Goal: Information Seeking & Learning: Learn about a topic

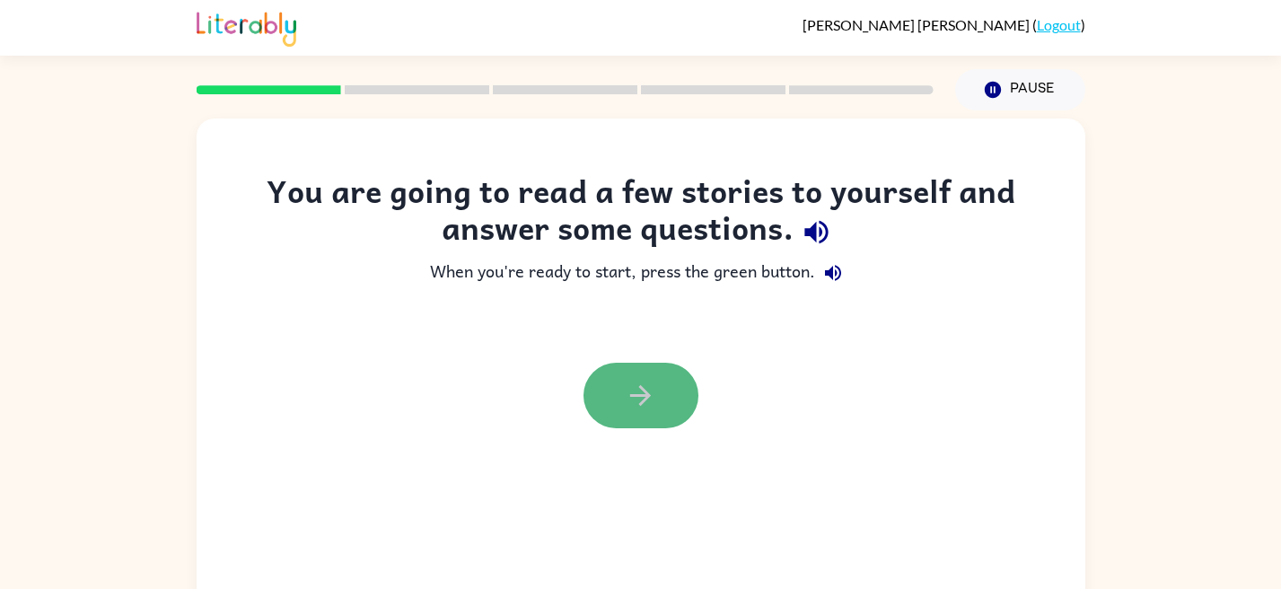
click at [631, 386] on icon "button" at bounding box center [640, 395] width 31 height 31
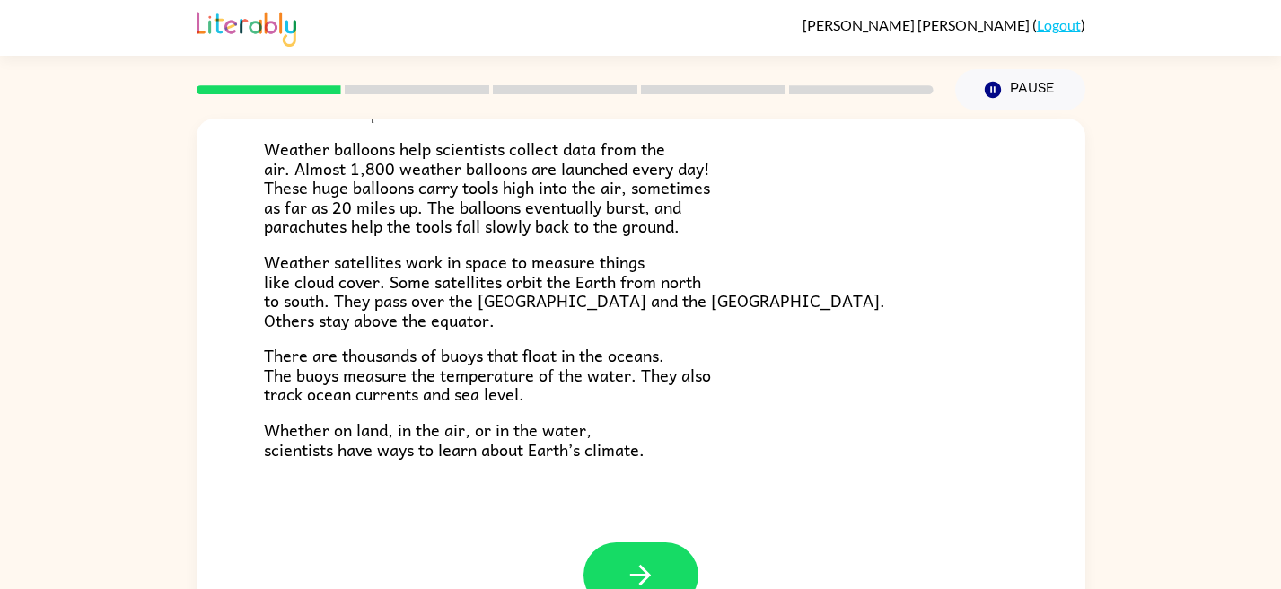
scroll to position [502, 0]
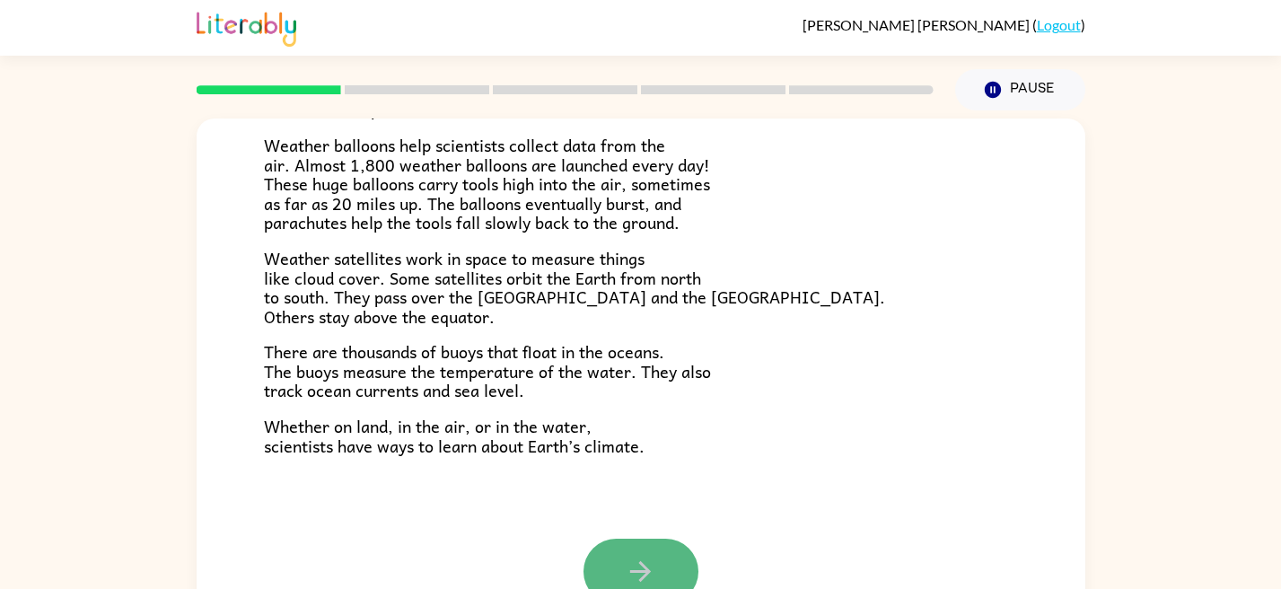
click at [614, 555] on button "button" at bounding box center [641, 572] width 115 height 66
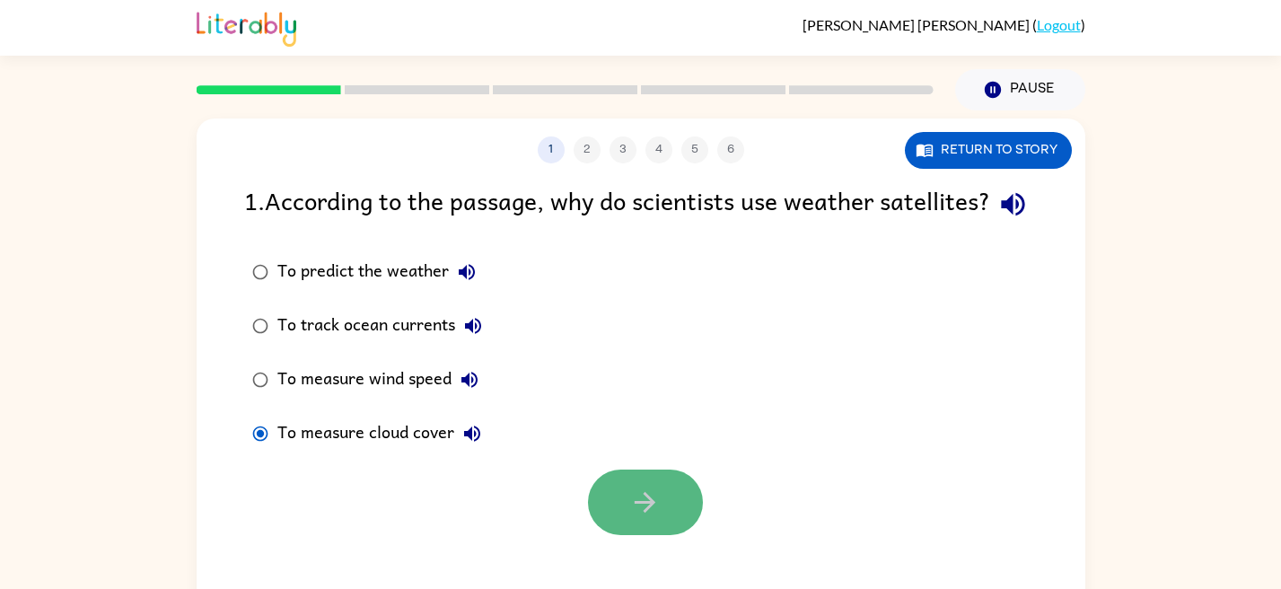
click at [616, 535] on button "button" at bounding box center [645, 503] width 115 height 66
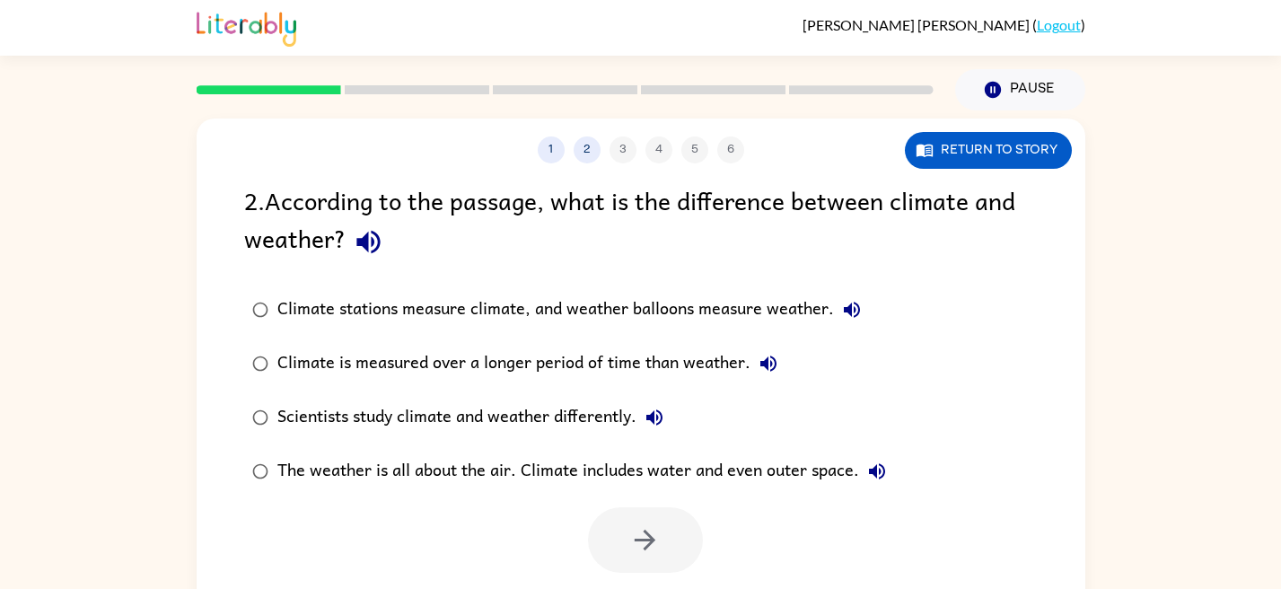
click at [303, 464] on div "The weather is all about the air. Climate includes water and even outer space." at bounding box center [586, 471] width 618 height 36
click at [651, 553] on icon "button" at bounding box center [644, 539] width 31 height 31
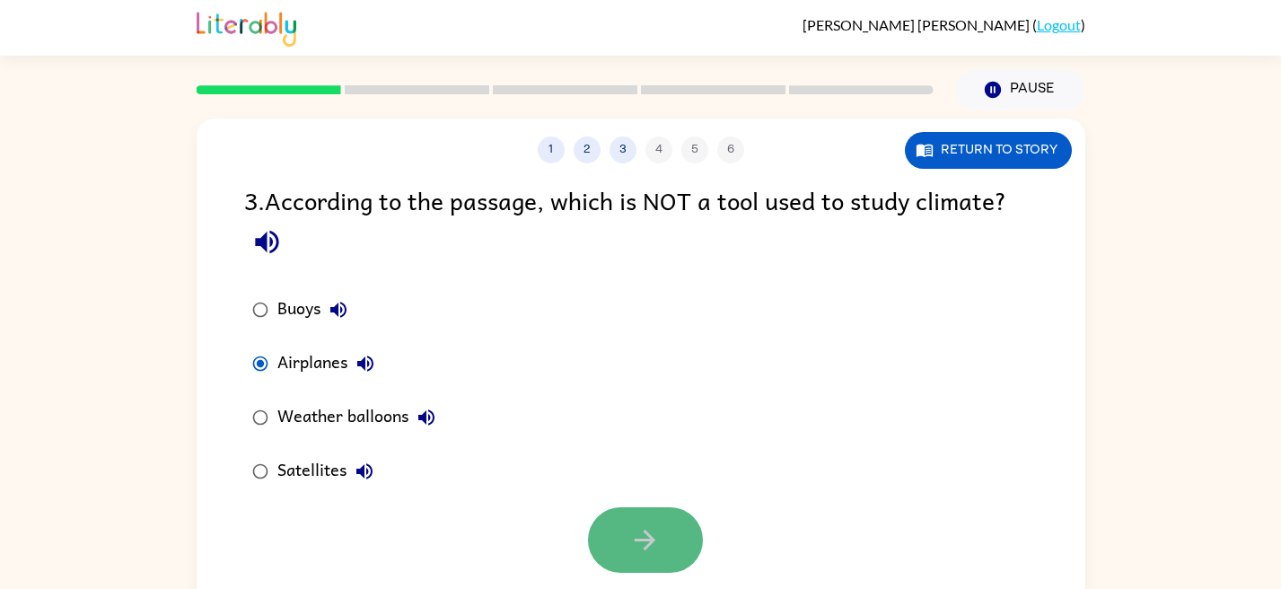
click at [601, 522] on button "button" at bounding box center [645, 540] width 115 height 66
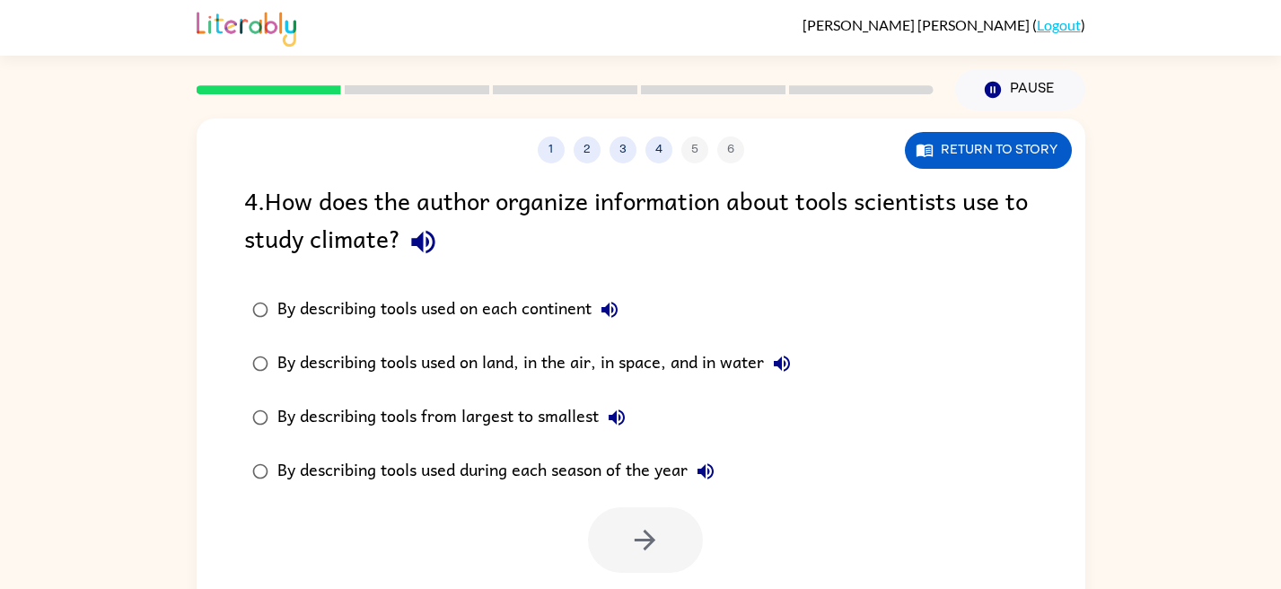
click at [334, 487] on div "By describing tools used during each season of the year" at bounding box center [500, 471] width 446 height 36
click at [616, 529] on button "button" at bounding box center [645, 540] width 115 height 66
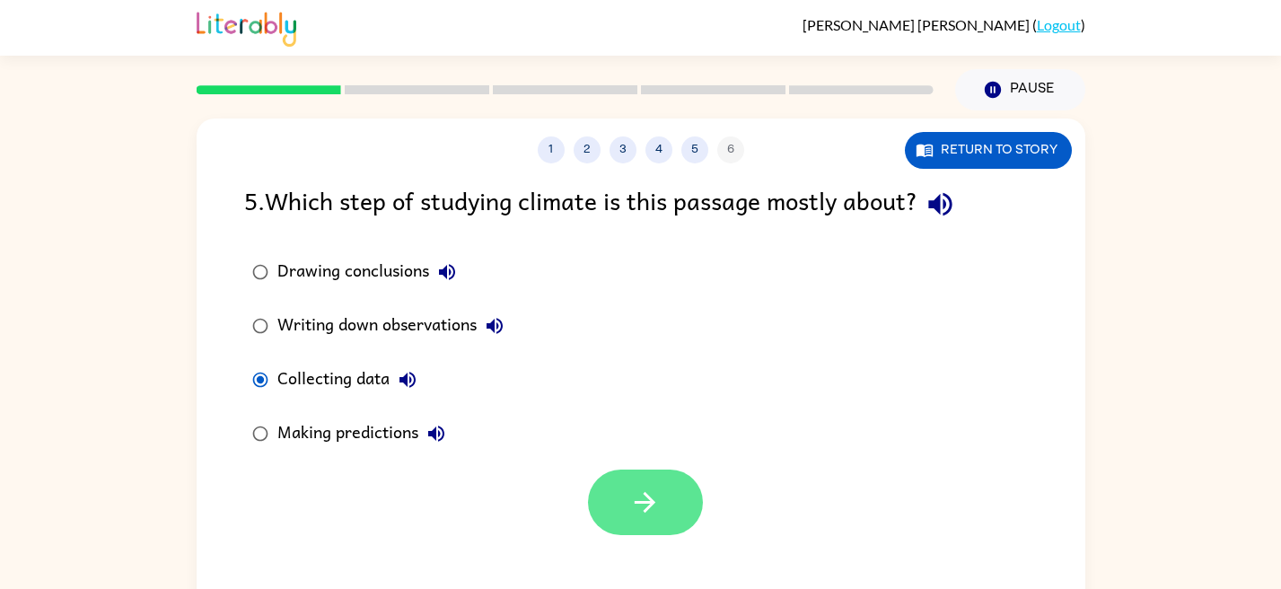
click at [620, 506] on button "button" at bounding box center [645, 503] width 115 height 66
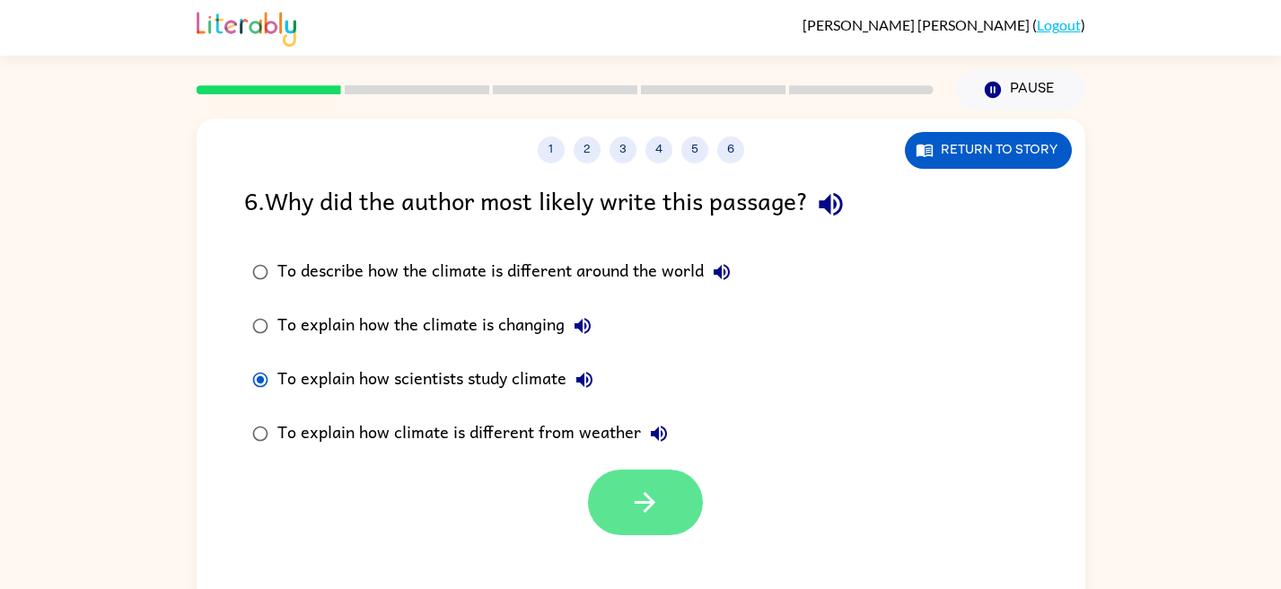
click at [669, 527] on button "button" at bounding box center [645, 503] width 115 height 66
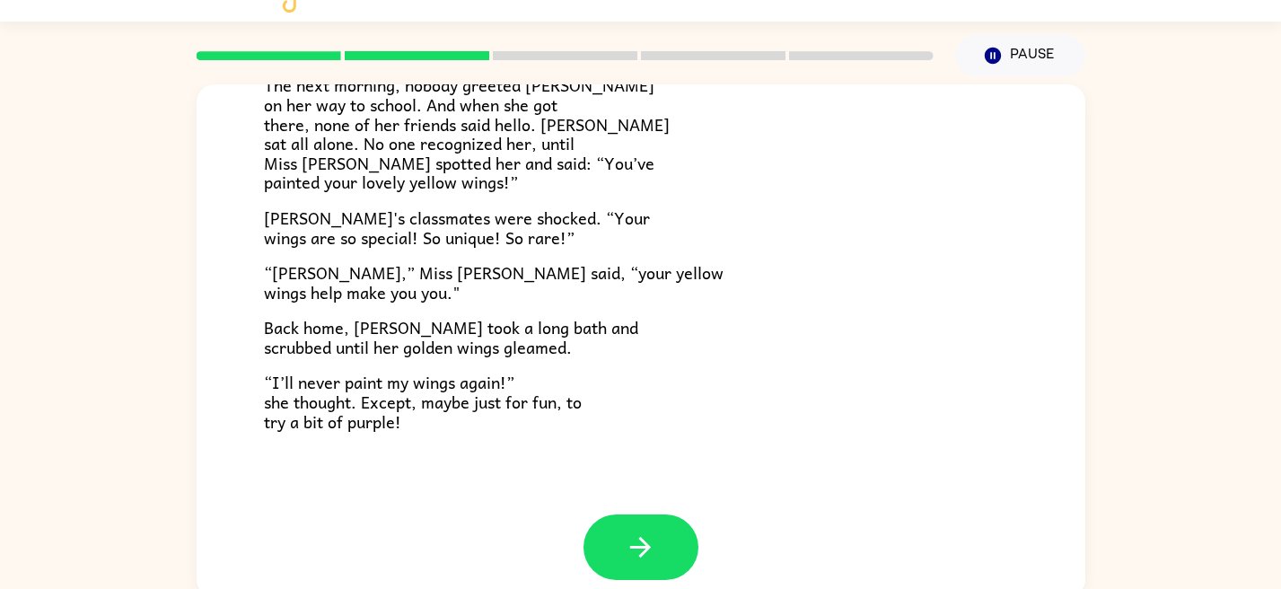
scroll to position [502, 0]
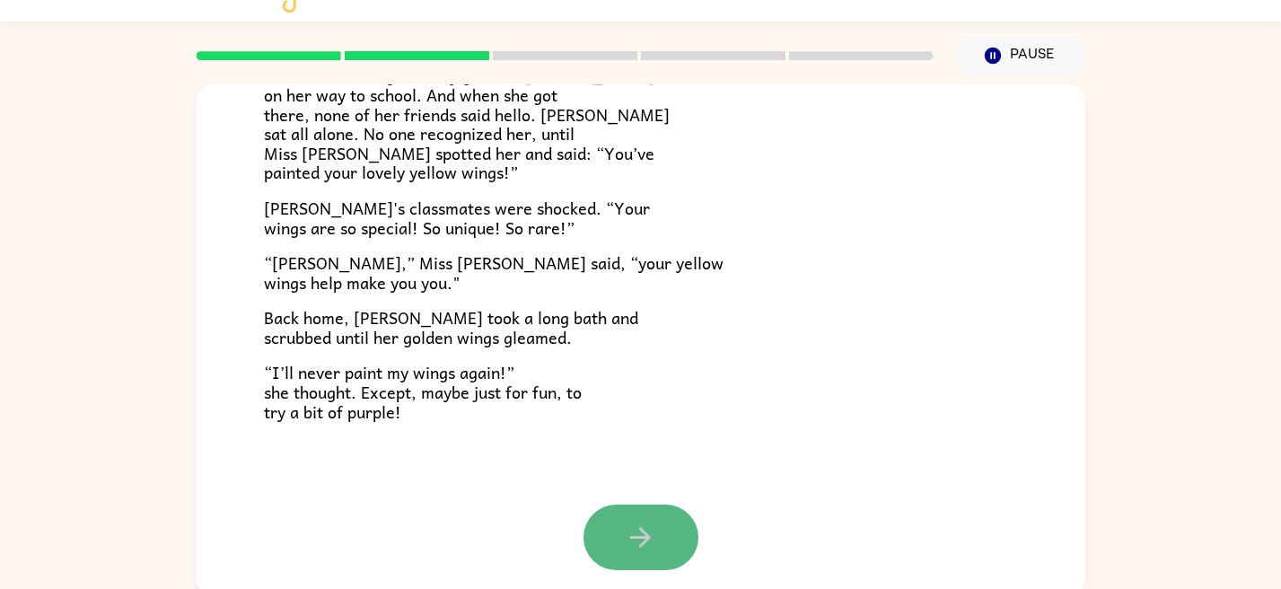
click at [611, 523] on button "button" at bounding box center [641, 538] width 115 height 66
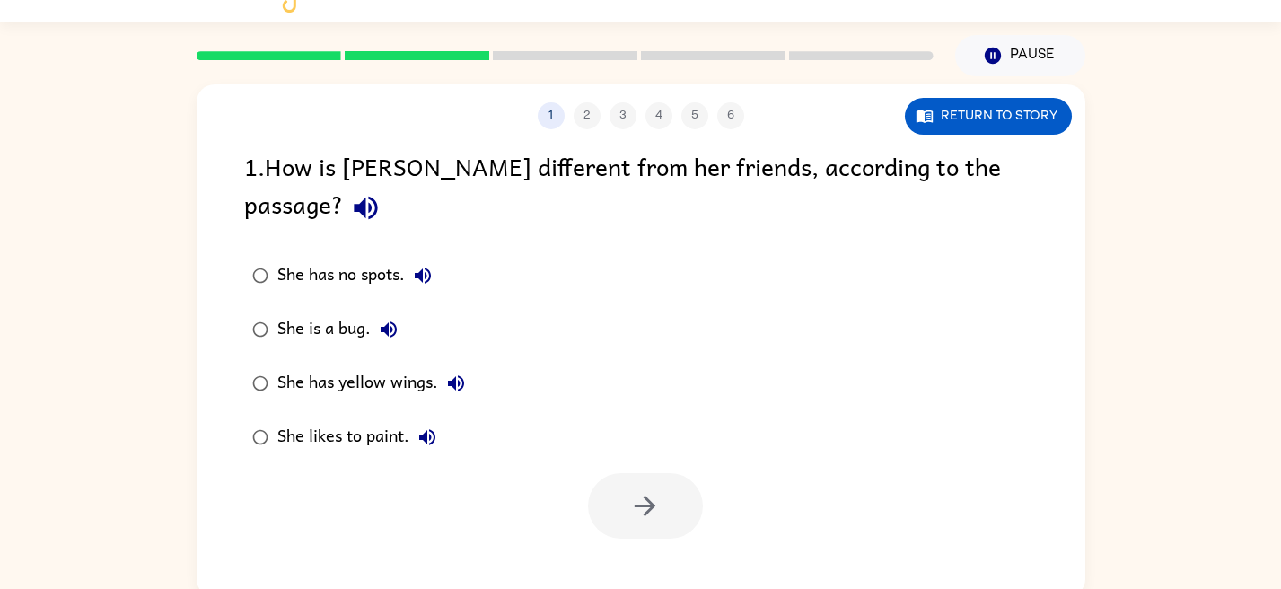
scroll to position [0, 0]
click at [619, 473] on button "button" at bounding box center [645, 506] width 115 height 66
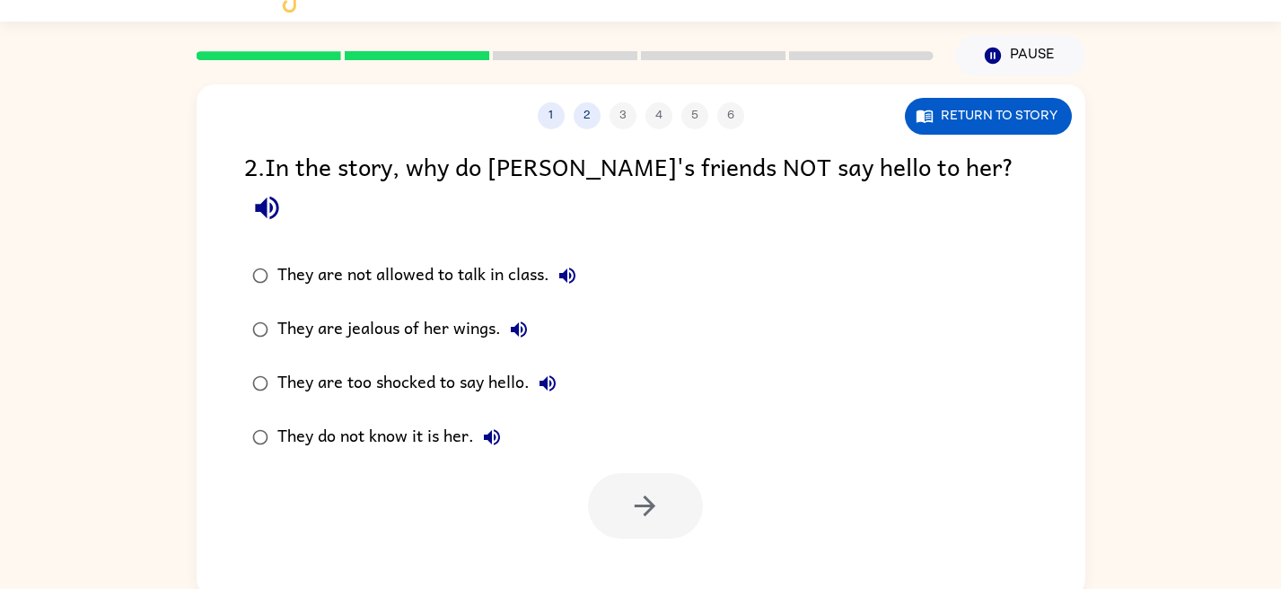
click at [343, 419] on div "They do not know it is her." at bounding box center [393, 437] width 233 height 36
click at [653, 490] on icon "button" at bounding box center [644, 505] width 31 height 31
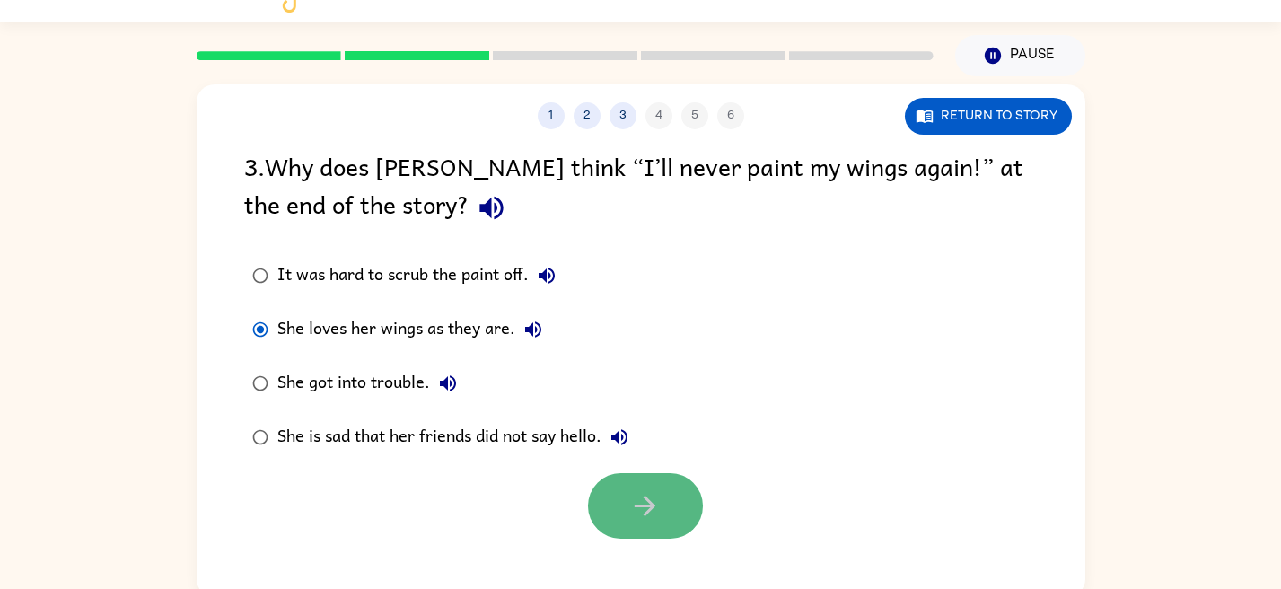
click at [615, 510] on button "button" at bounding box center [645, 506] width 115 height 66
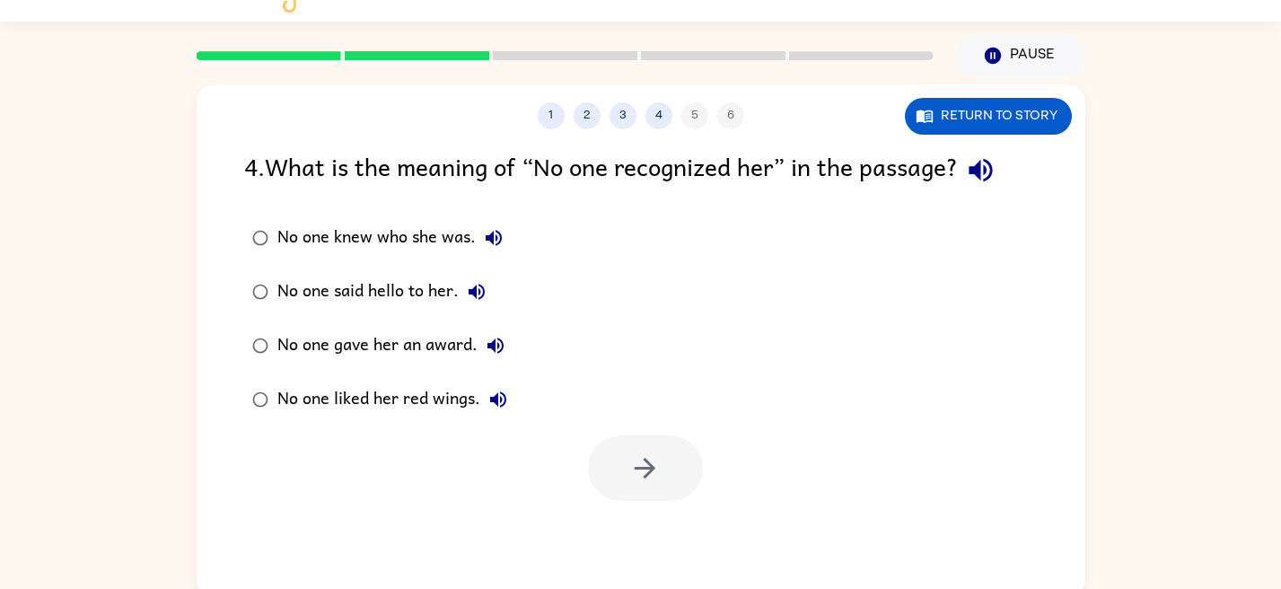
click at [283, 226] on div "No one knew who she was." at bounding box center [394, 238] width 234 height 36
click at [606, 469] on button "button" at bounding box center [645, 468] width 115 height 66
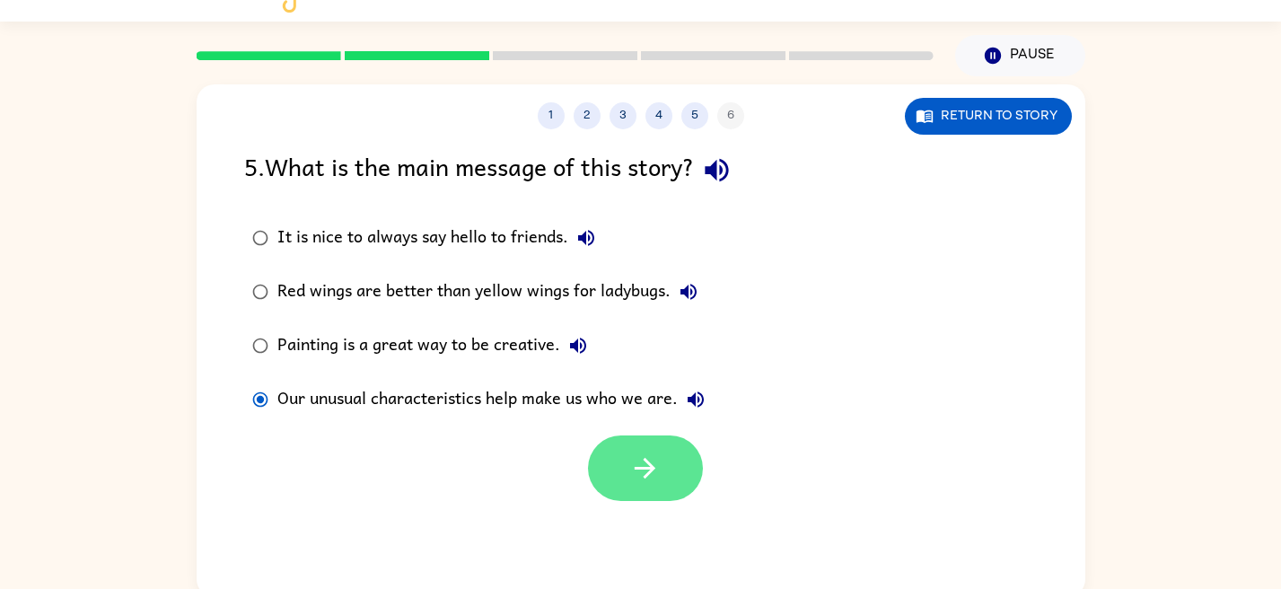
click at [605, 462] on button "button" at bounding box center [645, 468] width 115 height 66
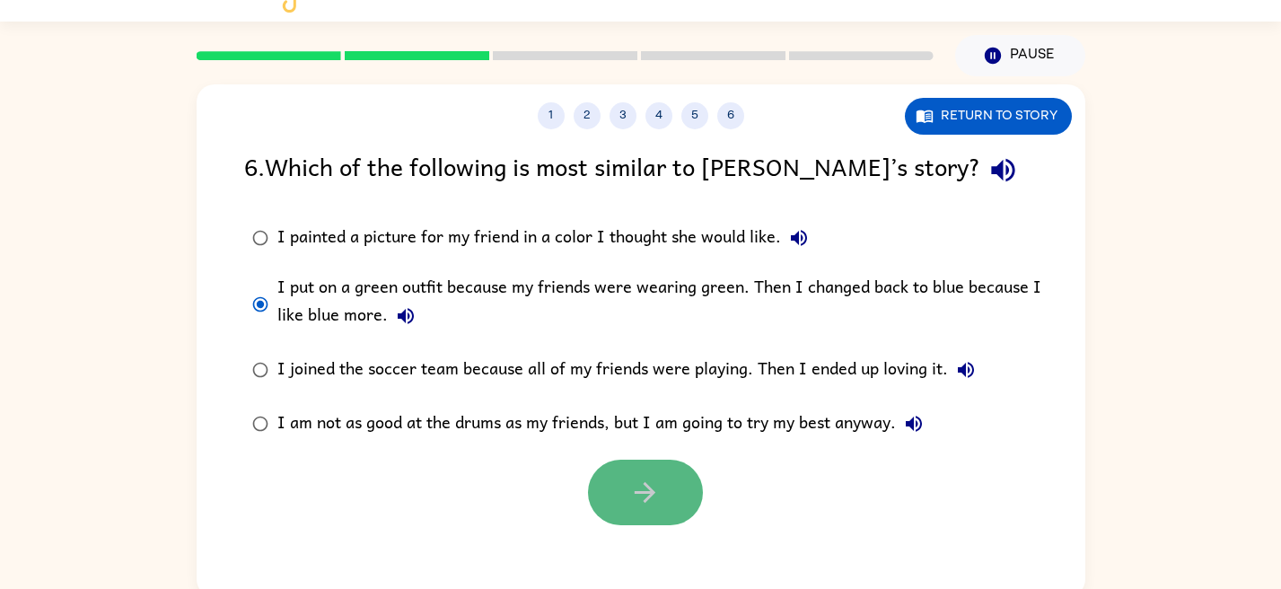
click at [608, 483] on button "button" at bounding box center [645, 493] width 115 height 66
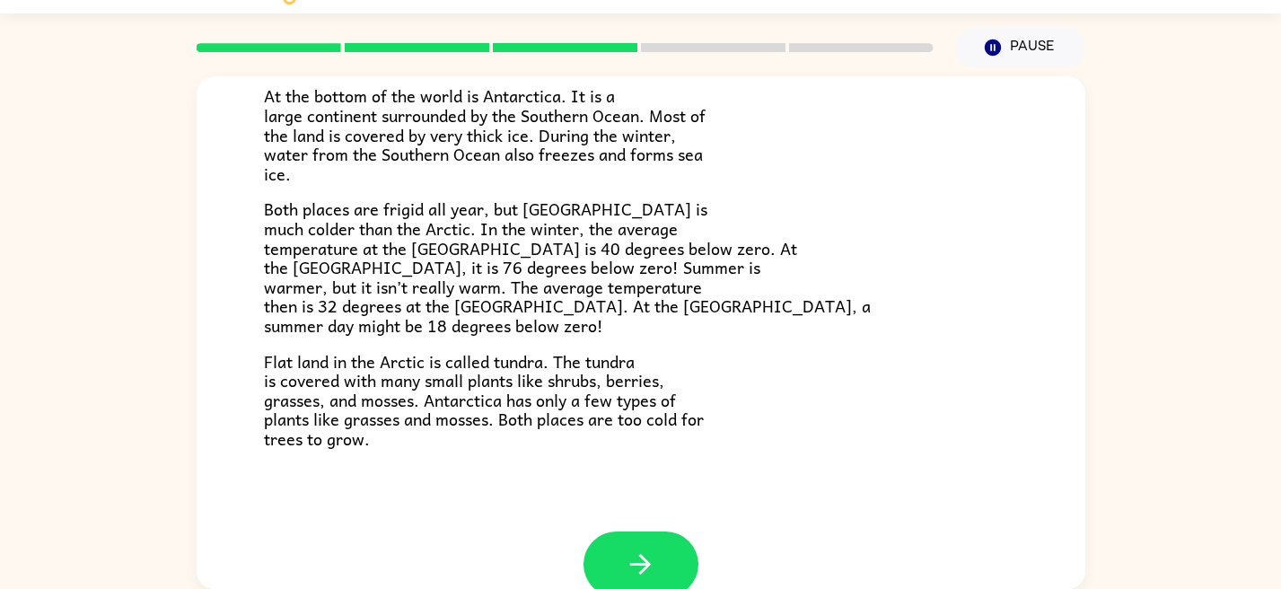
scroll to position [349, 0]
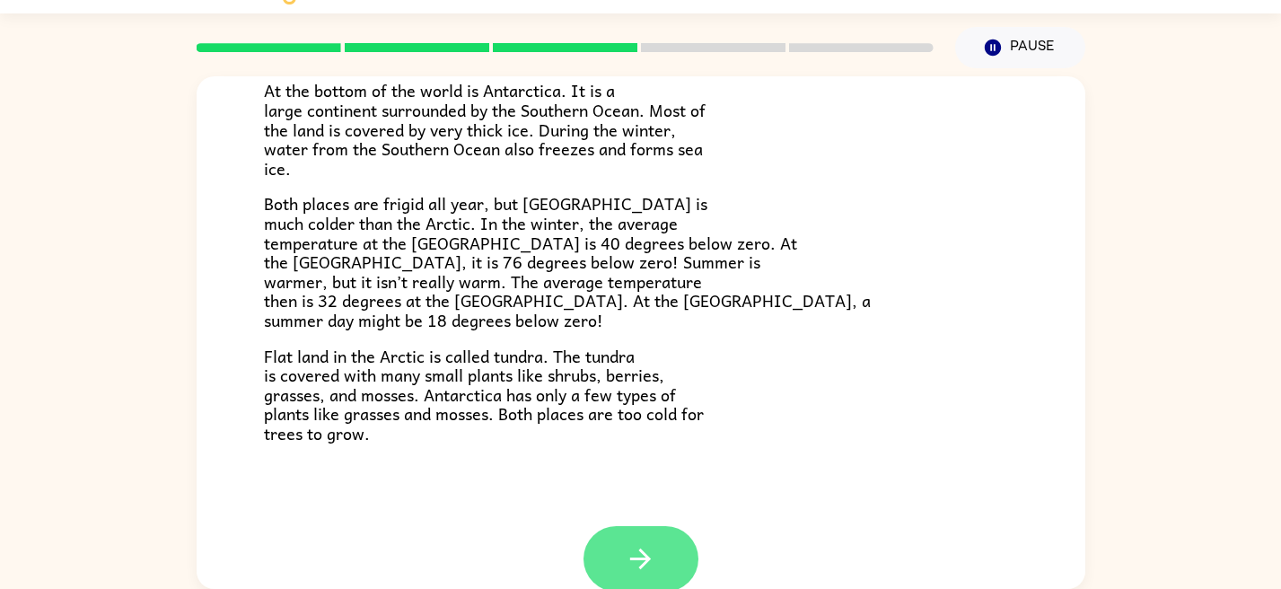
click at [625, 557] on icon "button" at bounding box center [640, 558] width 31 height 31
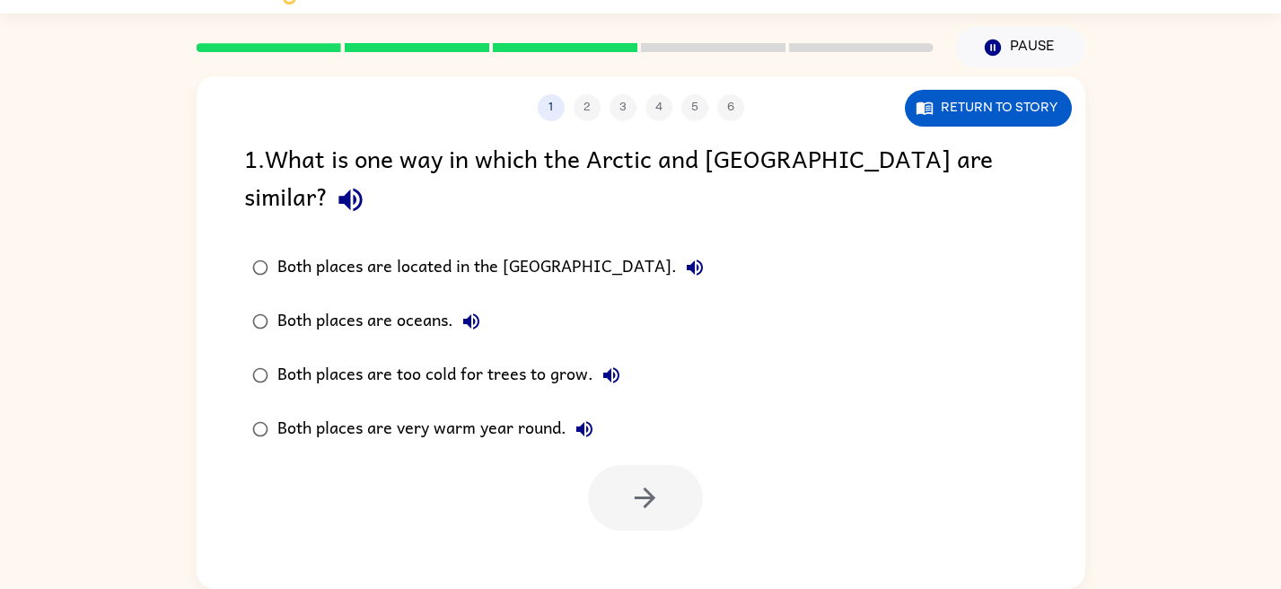
scroll to position [0, 0]
click at [305, 250] on div "Both places are located in the [GEOGRAPHIC_DATA]." at bounding box center [494, 268] width 435 height 36
click at [663, 465] on button "button" at bounding box center [645, 498] width 115 height 66
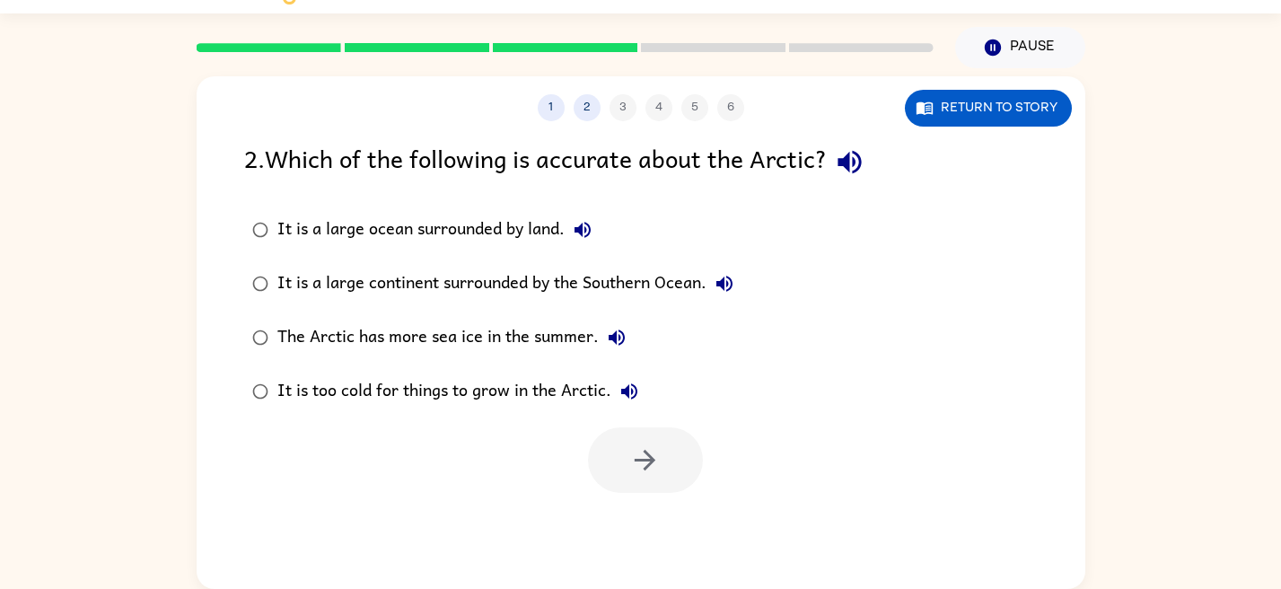
click at [355, 284] on div "It is a large continent surrounded by the Southern Ocean." at bounding box center [509, 284] width 465 height 36
click at [601, 459] on button "button" at bounding box center [645, 460] width 115 height 66
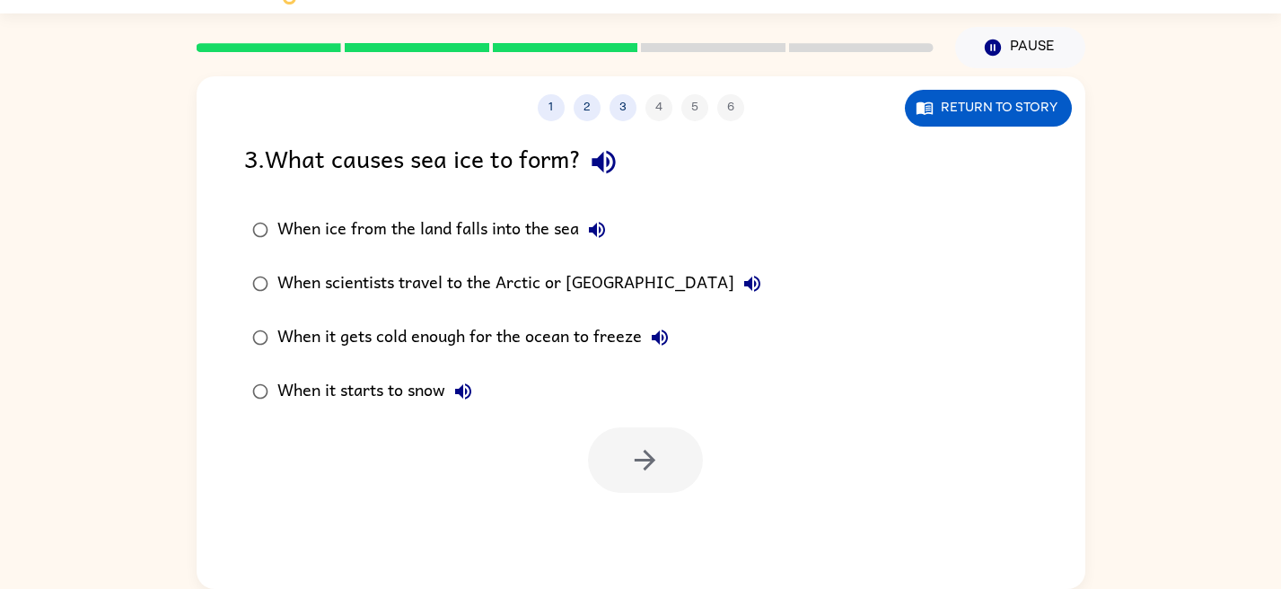
click at [314, 333] on div "When it gets cold enough for the ocean to freeze" at bounding box center [477, 338] width 400 height 36
click at [616, 445] on button "button" at bounding box center [645, 460] width 115 height 66
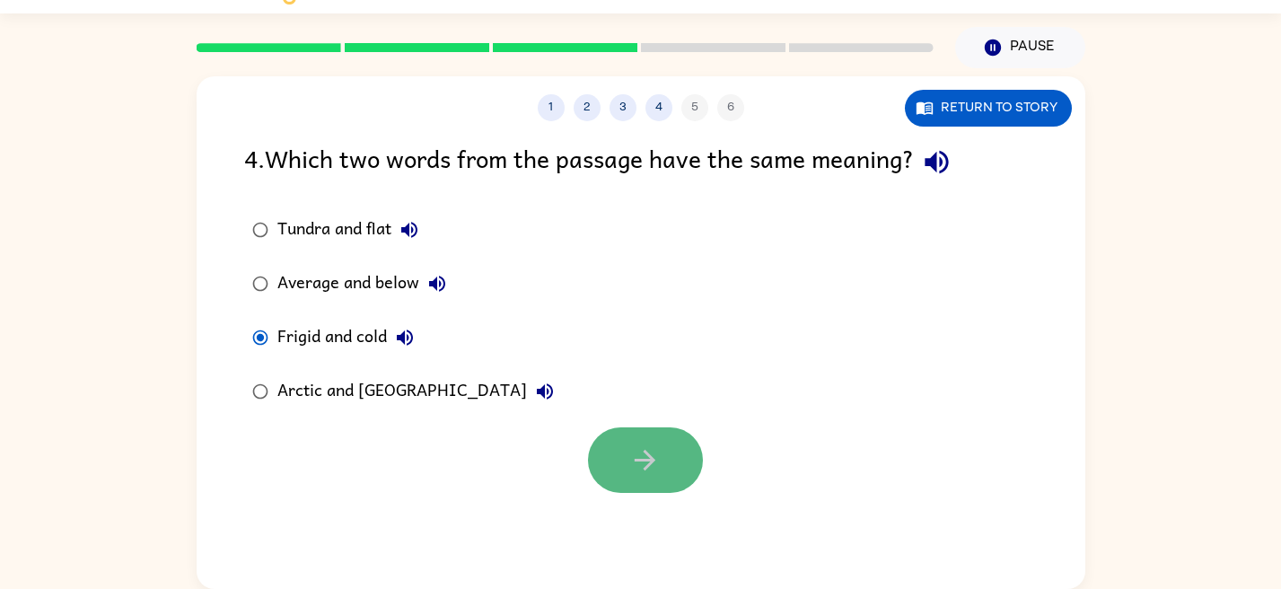
click at [636, 476] on button "button" at bounding box center [645, 460] width 115 height 66
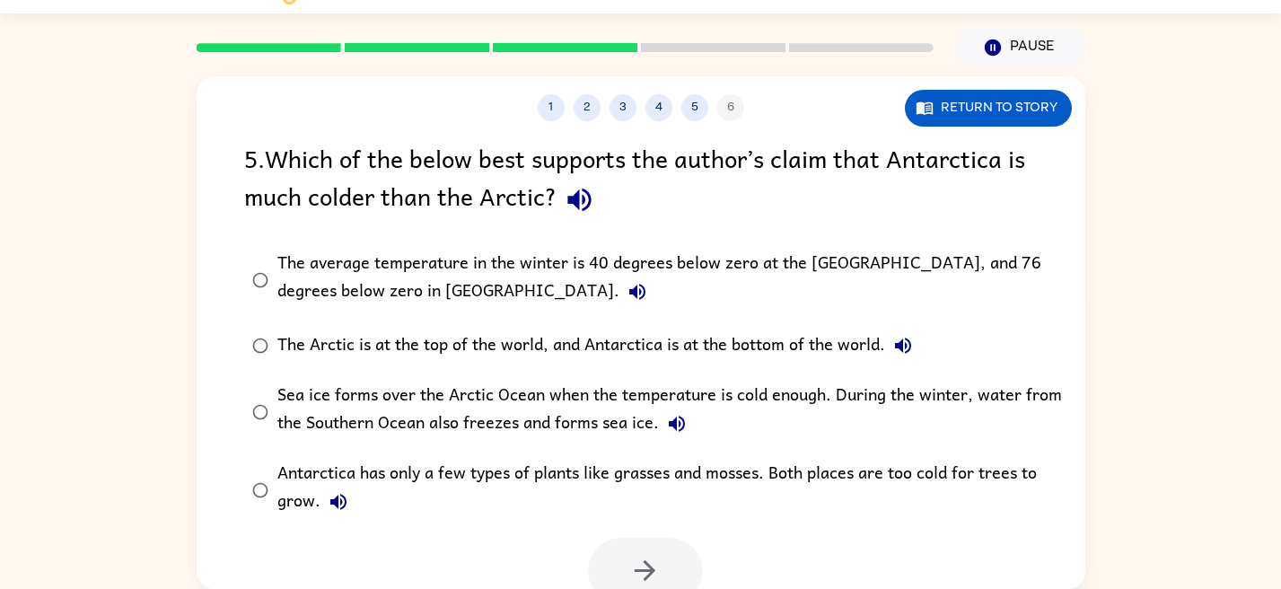
click at [444, 173] on div "5 . Which of the below best supports the author’s claim that Antarctica is much…" at bounding box center [641, 180] width 794 height 83
click at [315, 391] on div "Sea ice forms over the Arctic Ocean when the temperature is cold enough. During…" at bounding box center [669, 412] width 785 height 60
click at [592, 556] on button "button" at bounding box center [645, 571] width 115 height 66
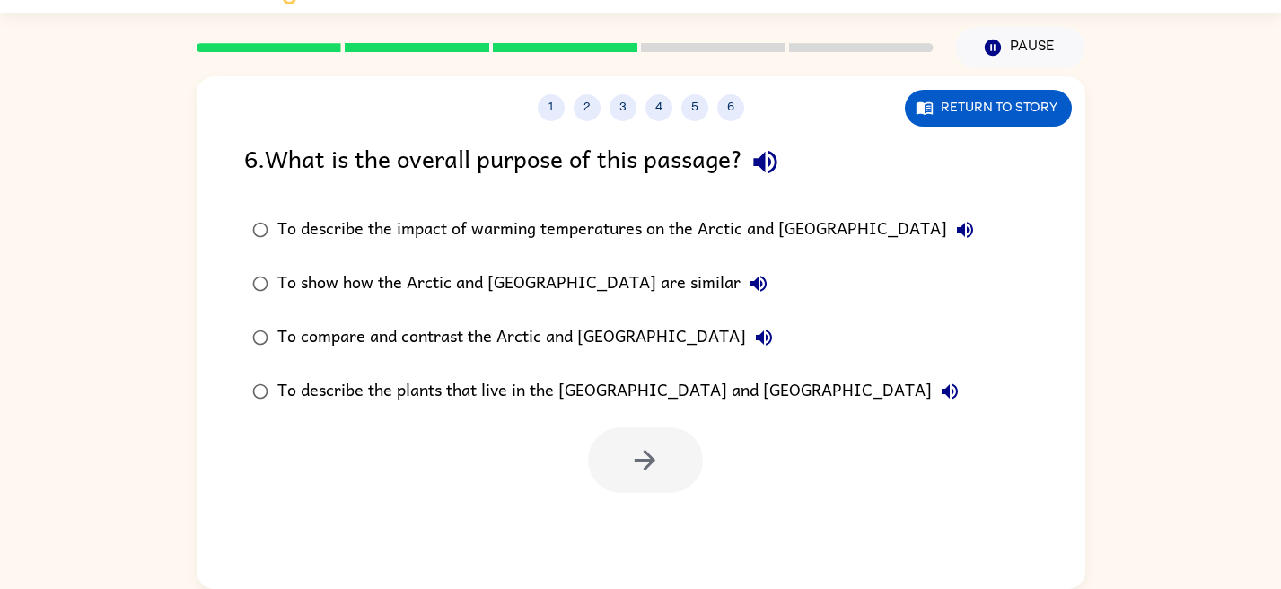
click at [374, 276] on div "To show how the Arctic and [GEOGRAPHIC_DATA] are similar" at bounding box center [526, 284] width 499 height 36
click at [632, 451] on icon "button" at bounding box center [644, 459] width 31 height 31
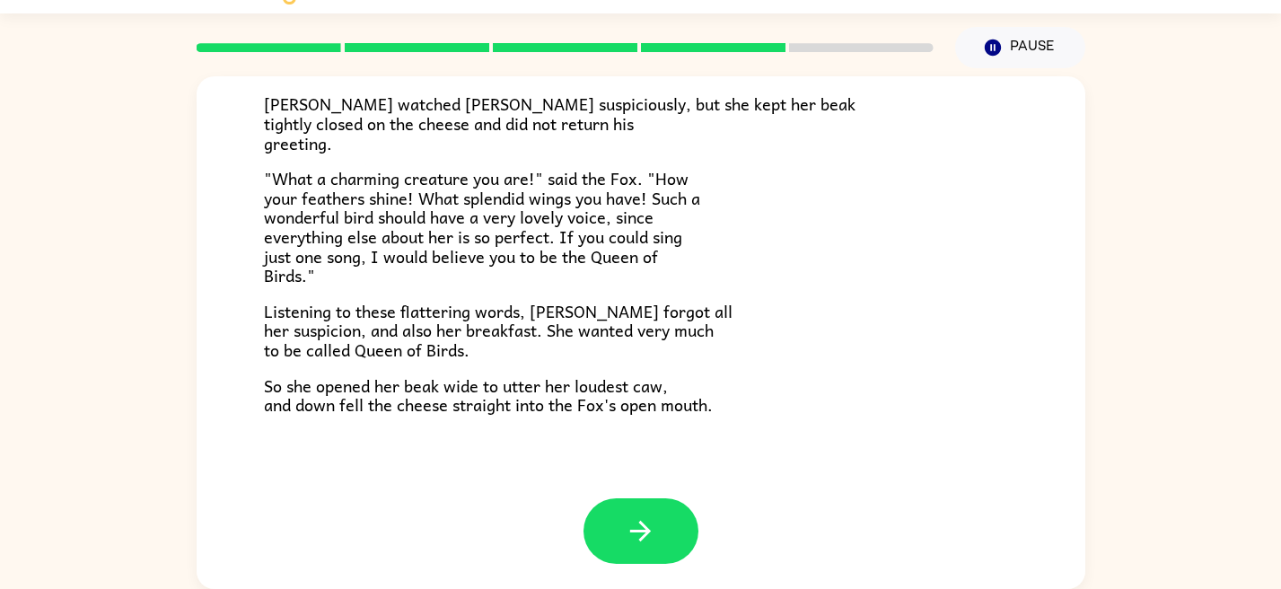
scroll to position [353, 0]
click at [632, 539] on icon "button" at bounding box center [640, 529] width 31 height 31
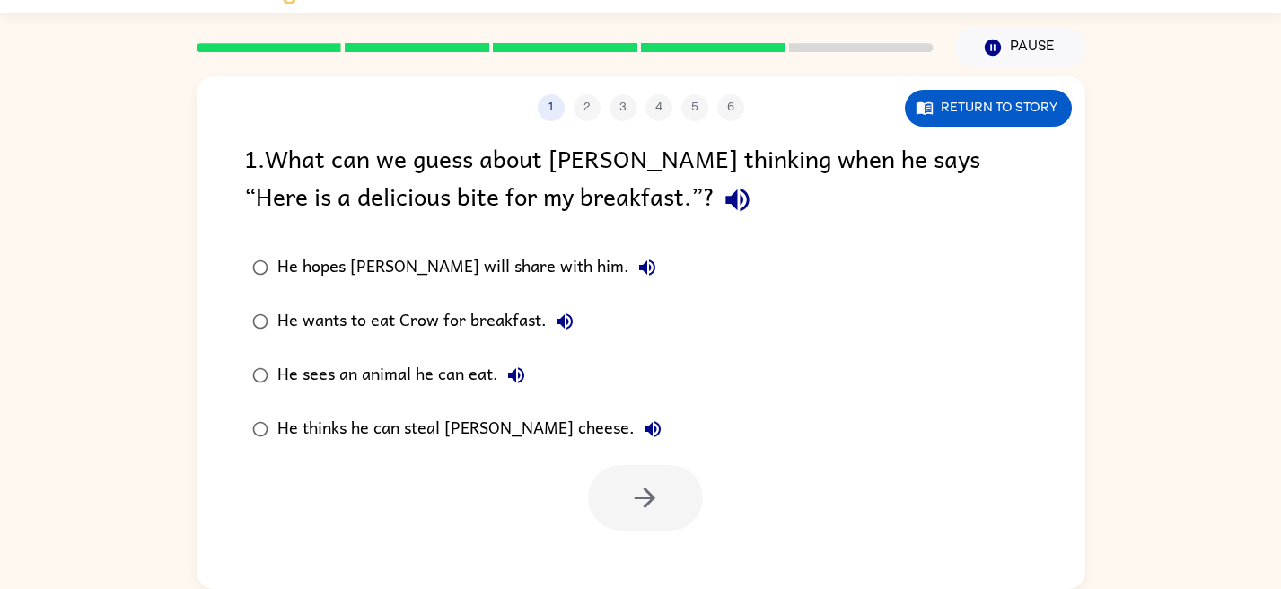
click at [304, 420] on div "He thinks he can steal [PERSON_NAME] cheese." at bounding box center [473, 429] width 393 height 36
click at [633, 497] on icon "button" at bounding box center [644, 497] width 31 height 31
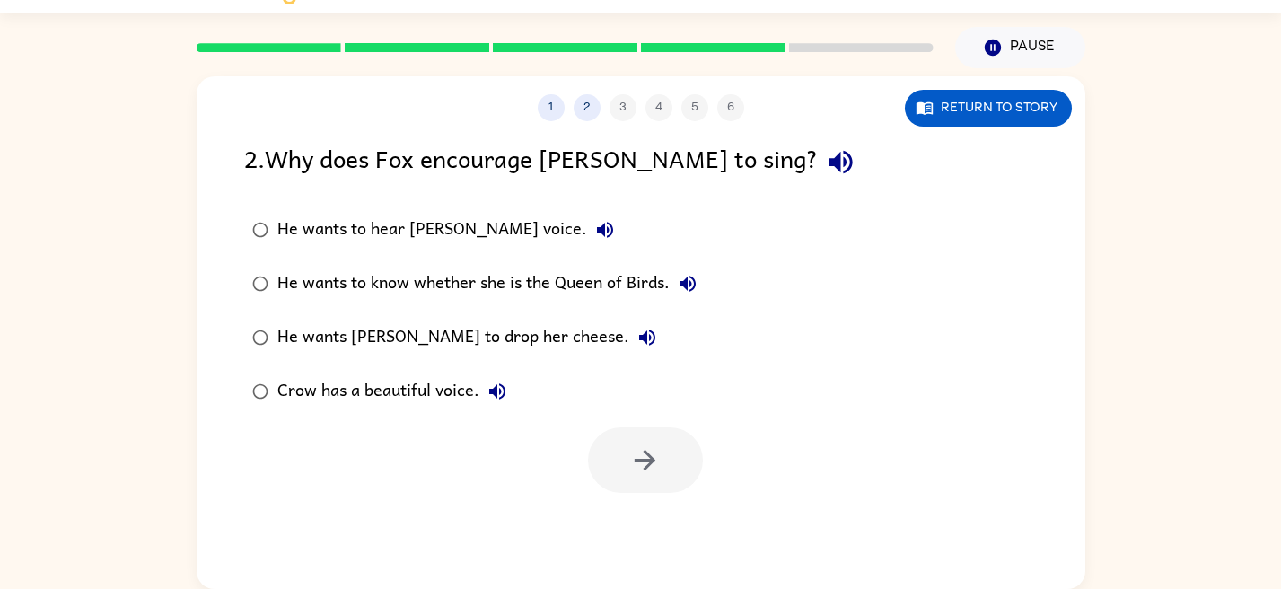
click at [317, 335] on div "He wants [PERSON_NAME] to drop her cheese." at bounding box center [471, 338] width 388 height 36
click at [626, 460] on button "button" at bounding box center [645, 460] width 115 height 66
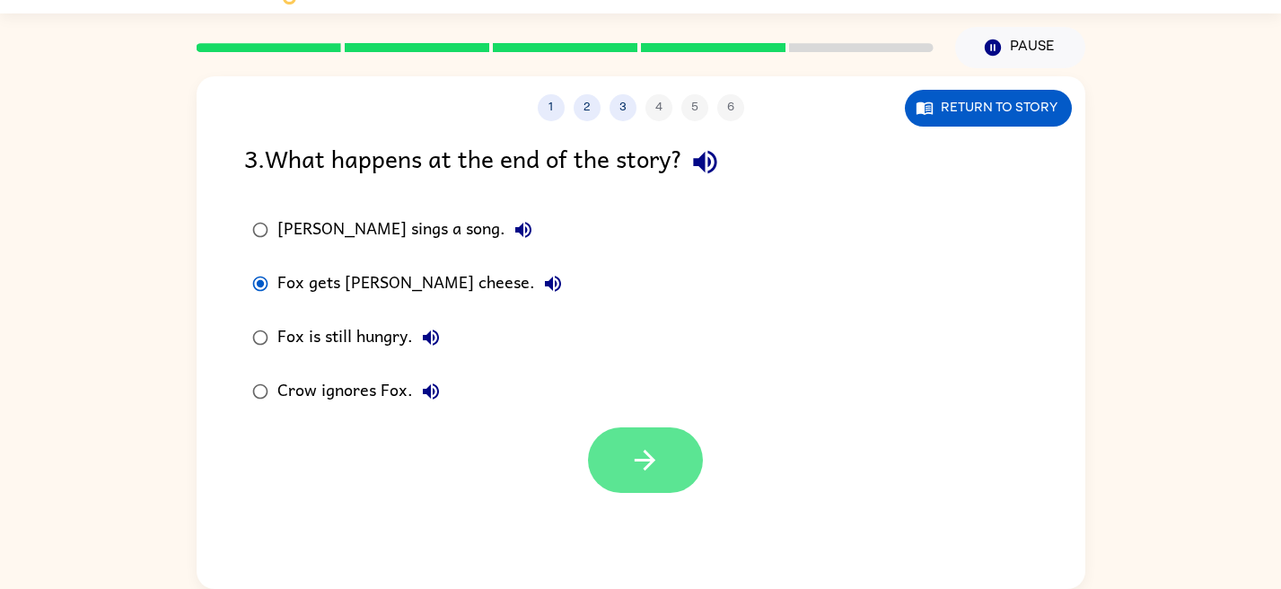
click at [598, 458] on button "button" at bounding box center [645, 460] width 115 height 66
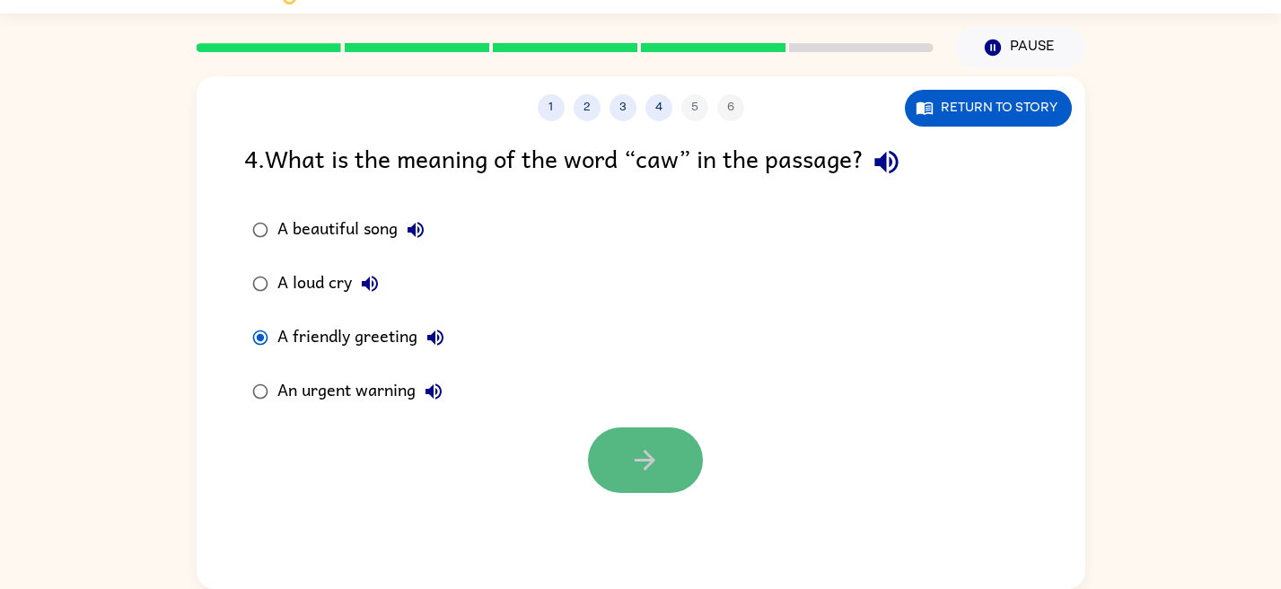
click at [666, 462] on button "button" at bounding box center [645, 460] width 115 height 66
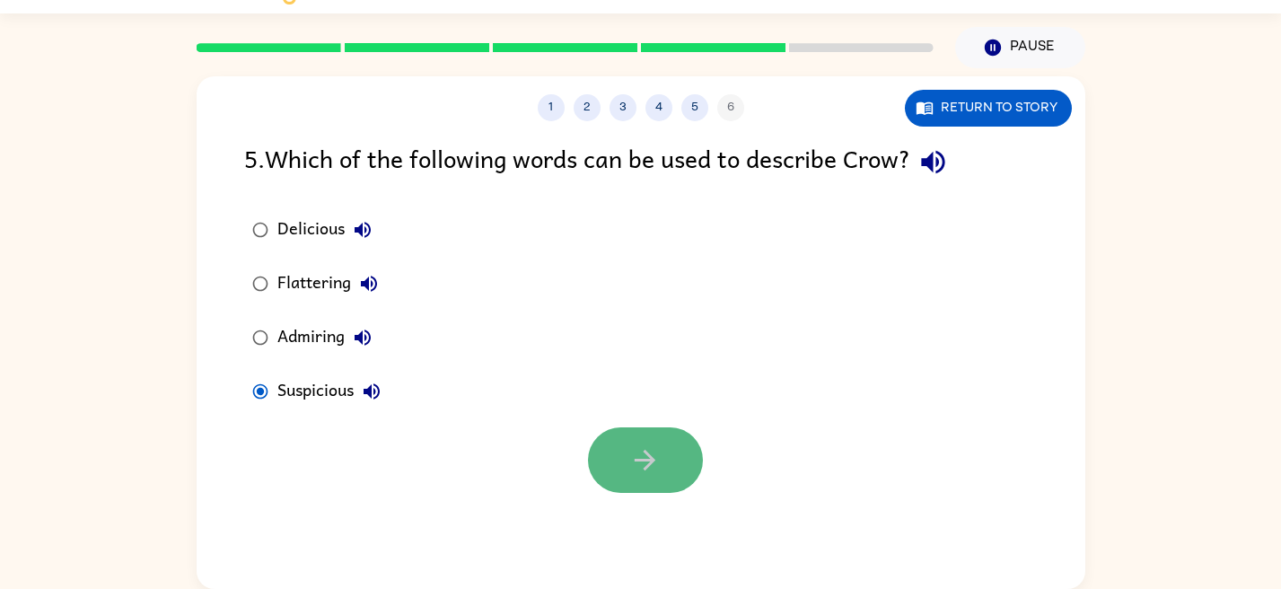
click at [601, 442] on button "button" at bounding box center [645, 460] width 115 height 66
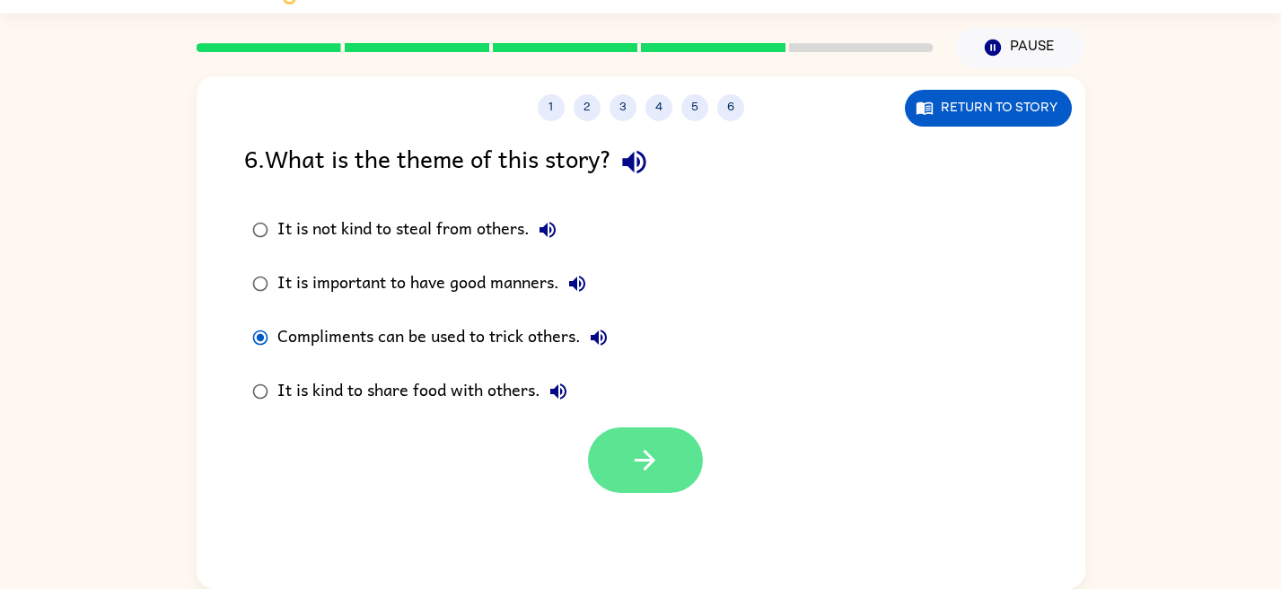
click at [614, 453] on button "button" at bounding box center [645, 460] width 115 height 66
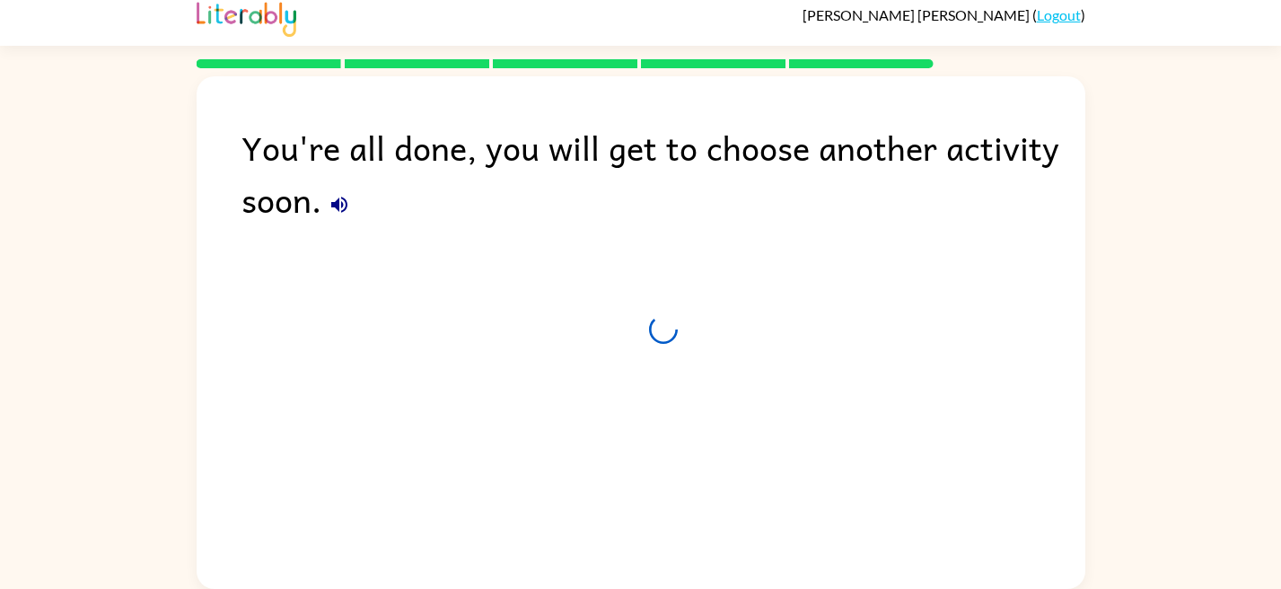
scroll to position [10, 0]
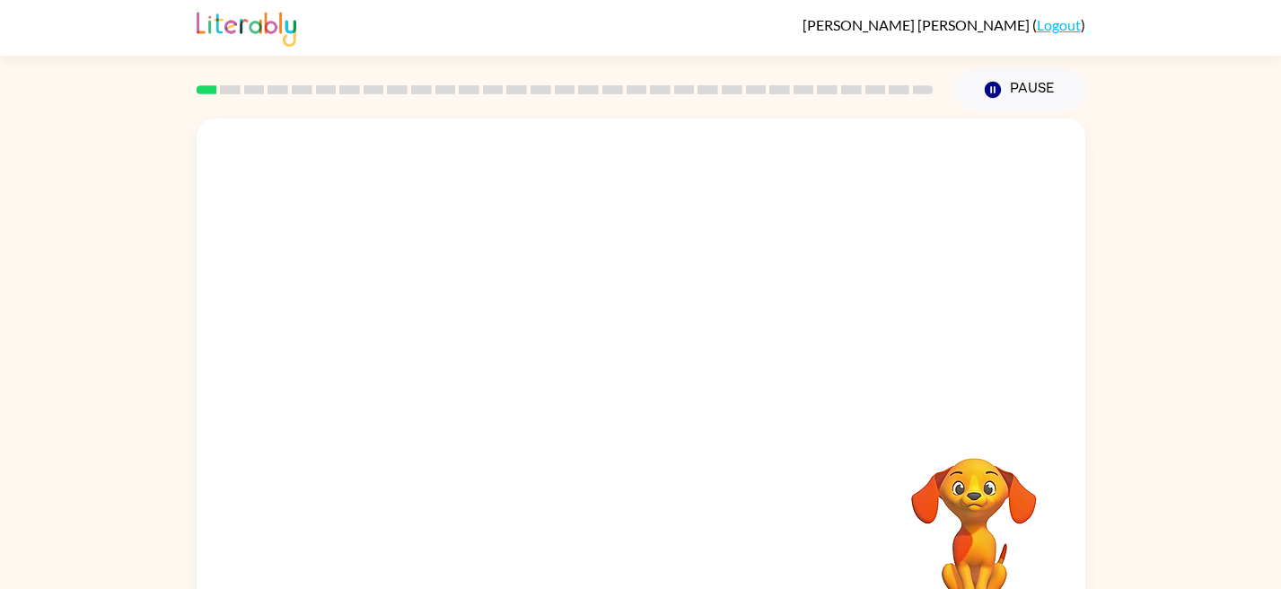
click at [434, 325] on video "Your browser must support playing .mp4 files to use Literably. Please try using…" at bounding box center [641, 269] width 889 height 302
click at [629, 380] on icon "button" at bounding box center [640, 383] width 31 height 31
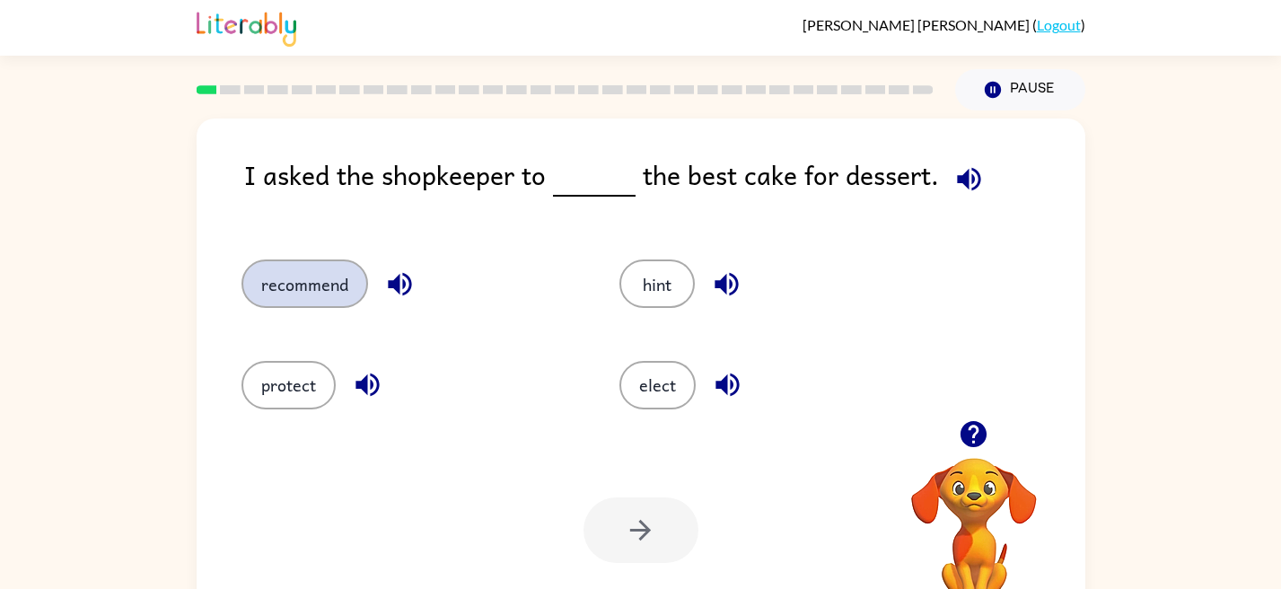
click at [299, 281] on button "recommend" at bounding box center [304, 283] width 127 height 48
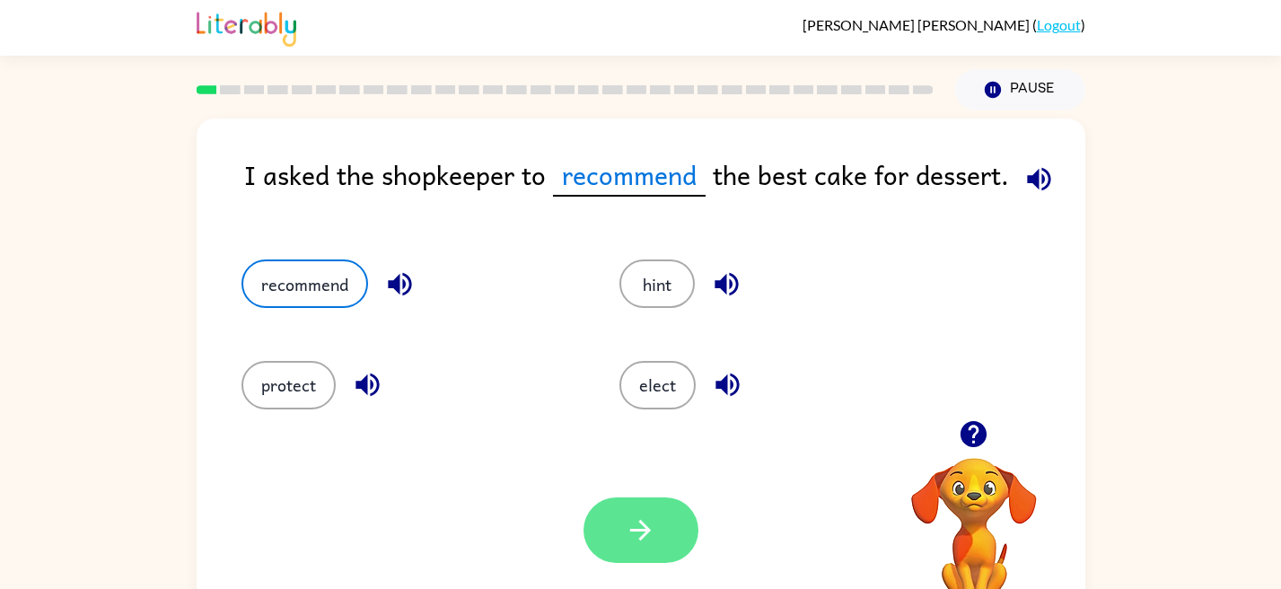
click at [599, 515] on button "button" at bounding box center [641, 530] width 115 height 66
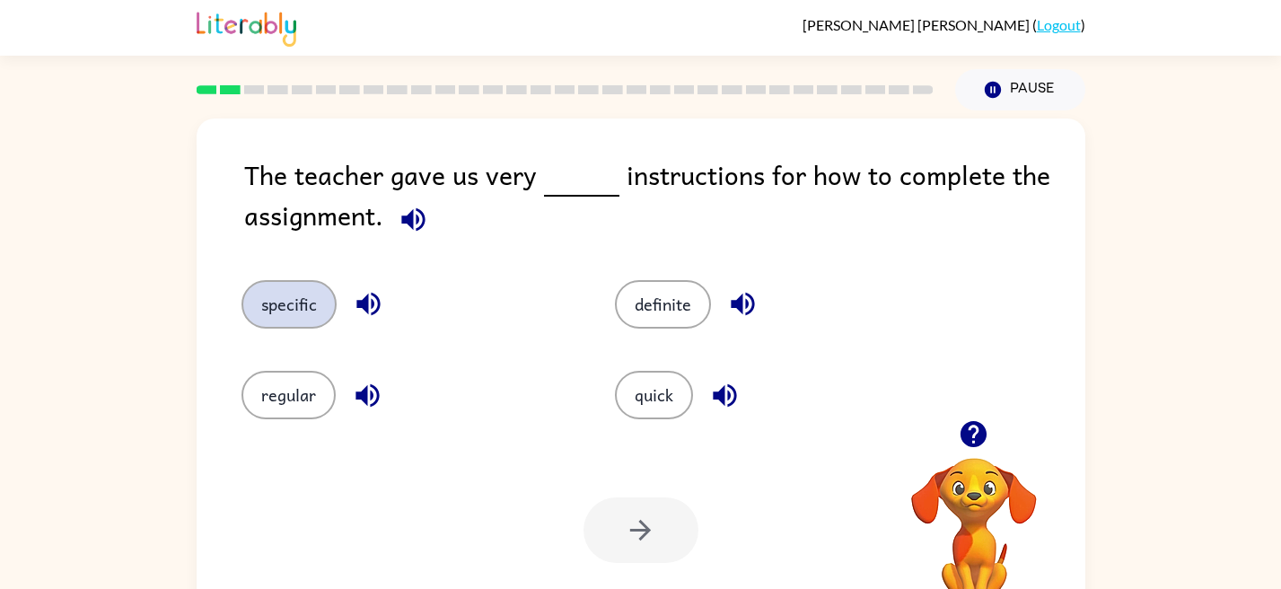
click at [271, 314] on button "specific" at bounding box center [288, 304] width 95 height 48
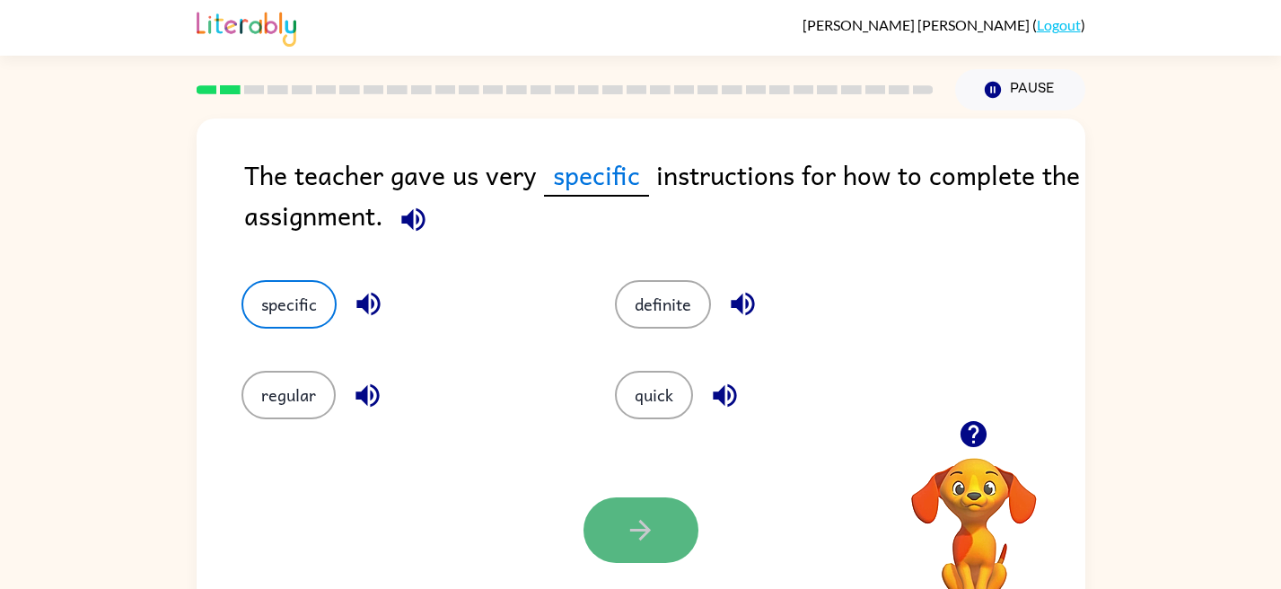
click at [633, 502] on button "button" at bounding box center [641, 530] width 115 height 66
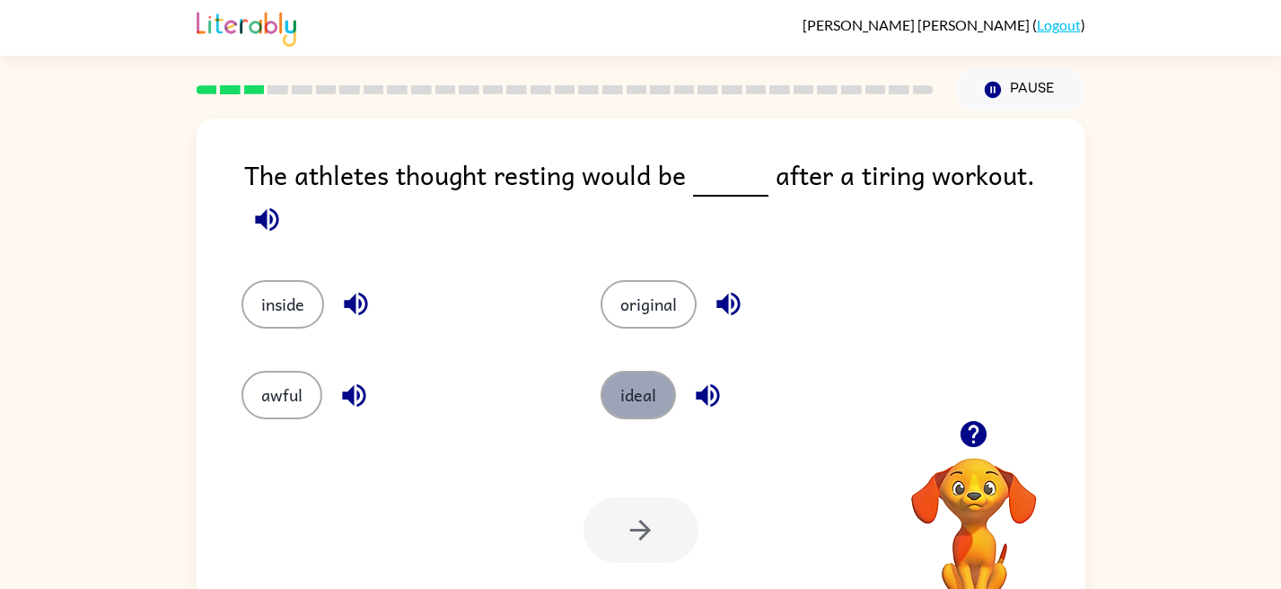
click at [612, 384] on button "ideal" at bounding box center [638, 395] width 75 height 48
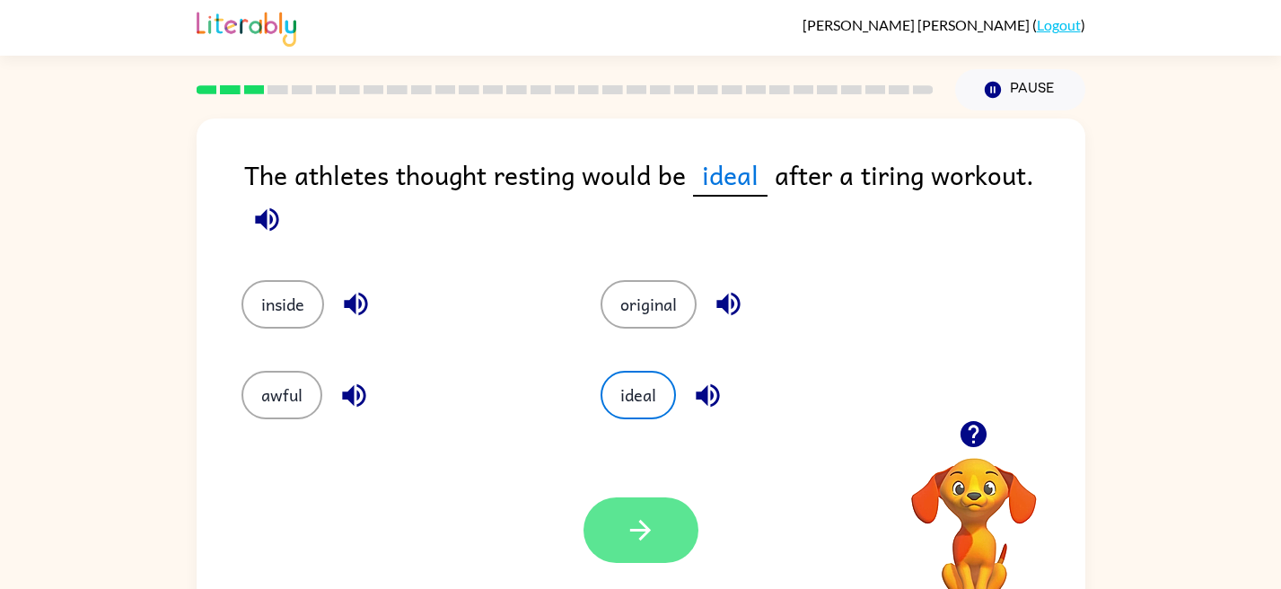
click at [645, 513] on button "button" at bounding box center [641, 530] width 115 height 66
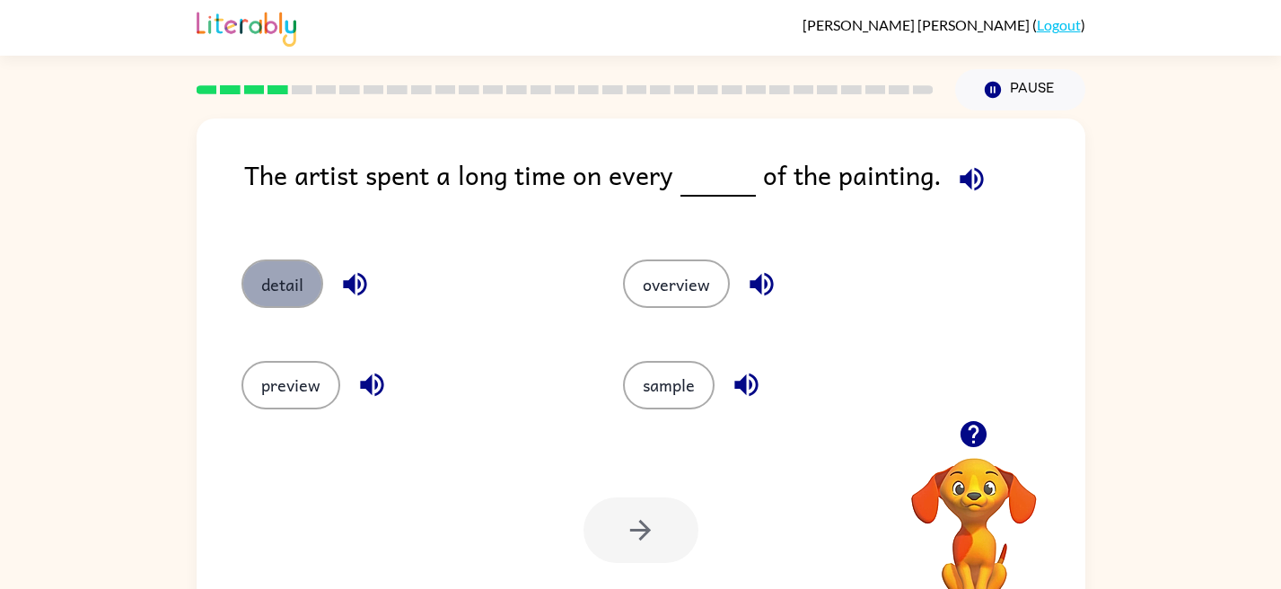
click at [289, 287] on button "detail" at bounding box center [282, 283] width 82 height 48
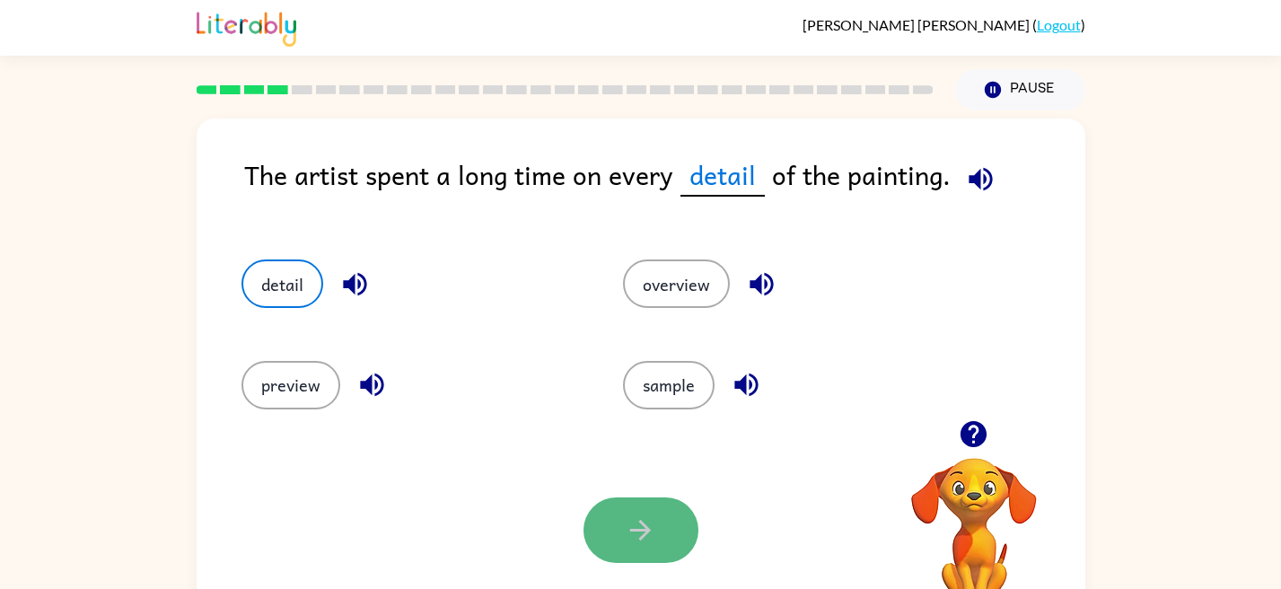
click at [631, 535] on icon "button" at bounding box center [640, 529] width 31 height 31
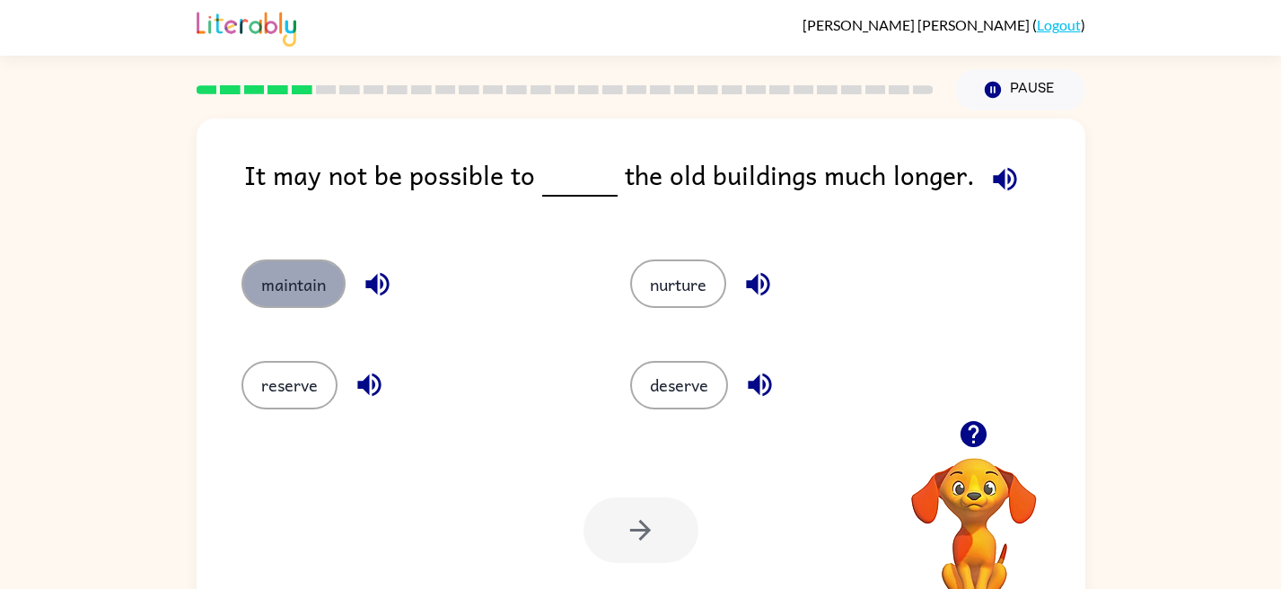
click at [286, 296] on button "maintain" at bounding box center [293, 283] width 104 height 48
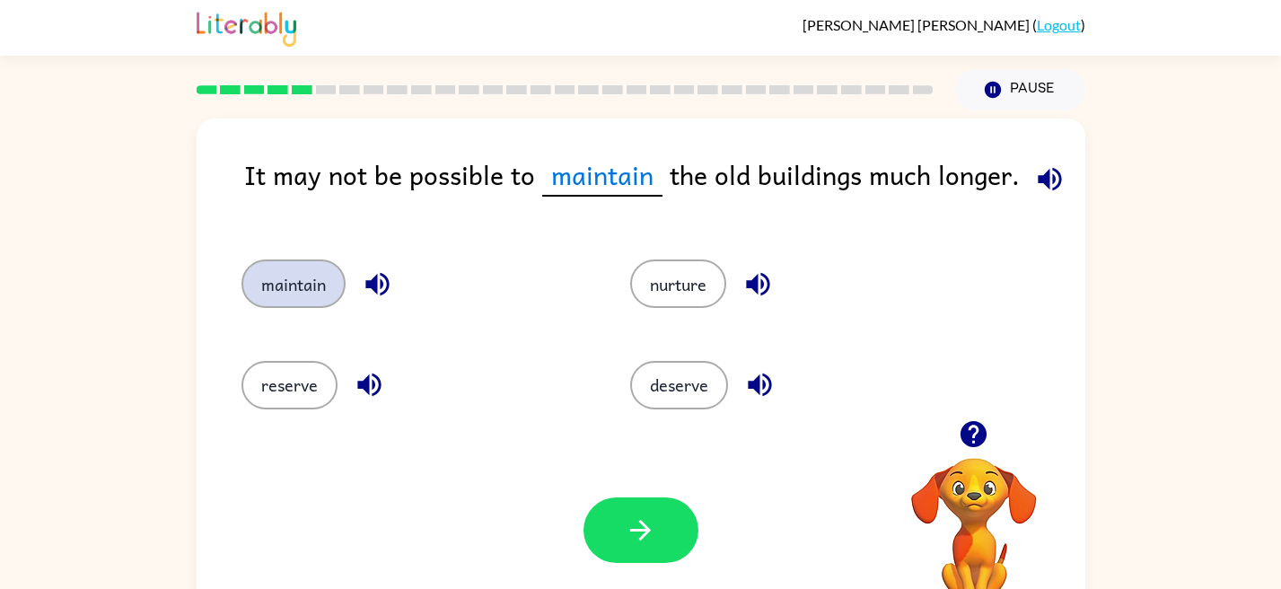
click at [286, 296] on button "maintain" at bounding box center [293, 283] width 104 height 48
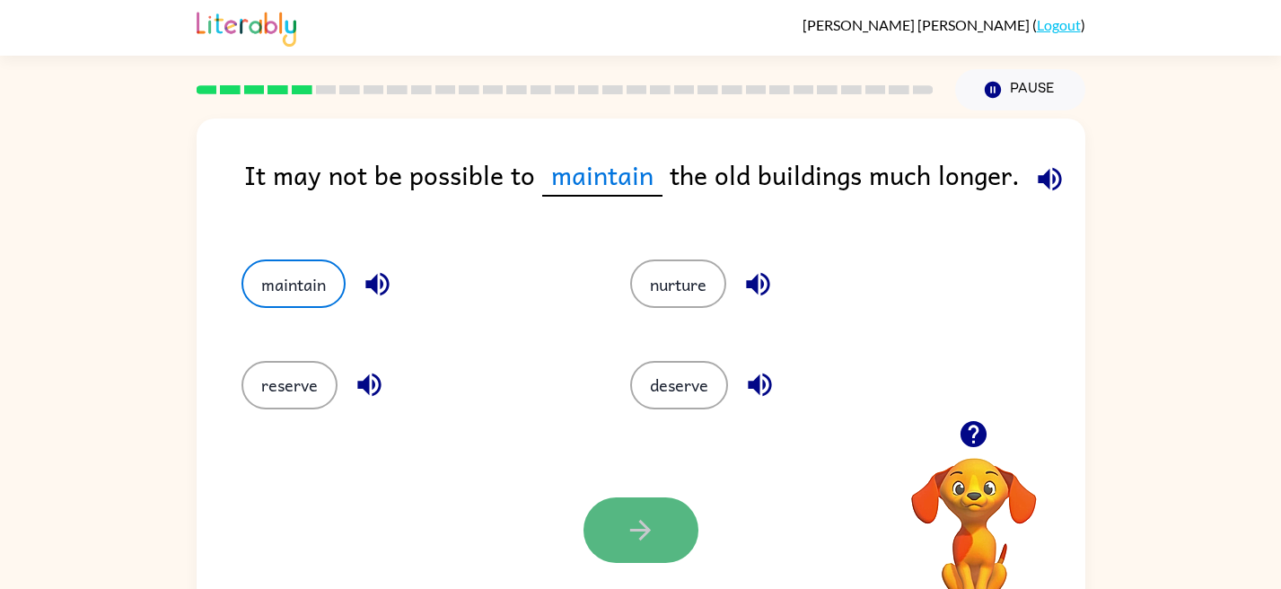
click at [627, 518] on icon "button" at bounding box center [640, 529] width 31 height 31
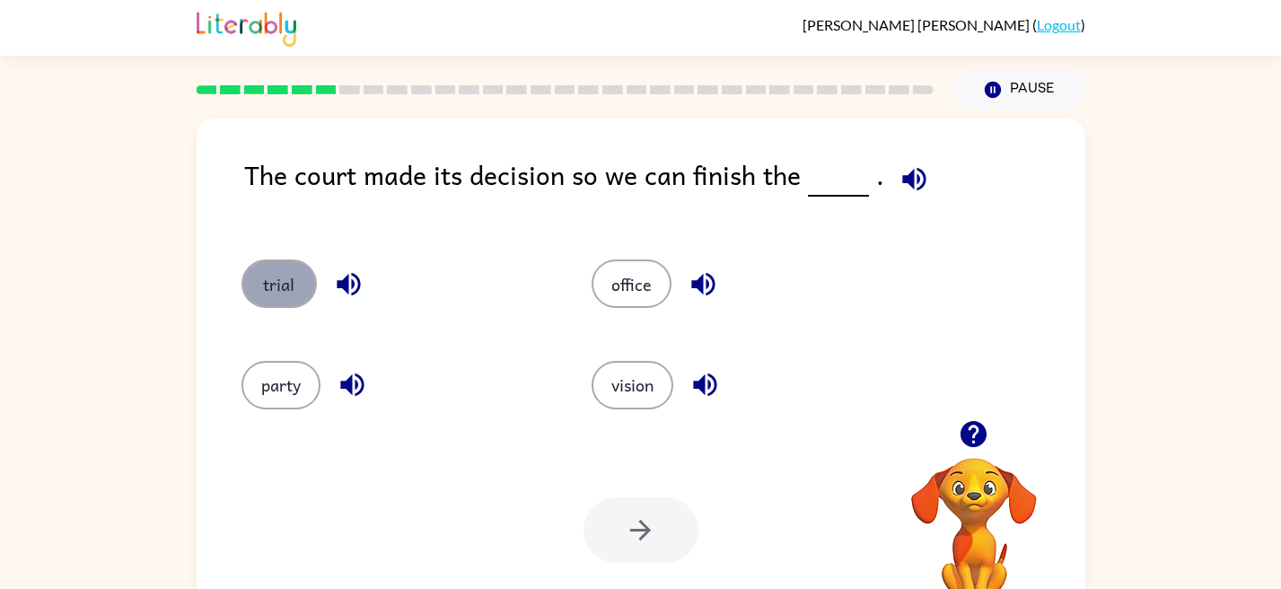
click at [275, 284] on button "trial" at bounding box center [278, 283] width 75 height 48
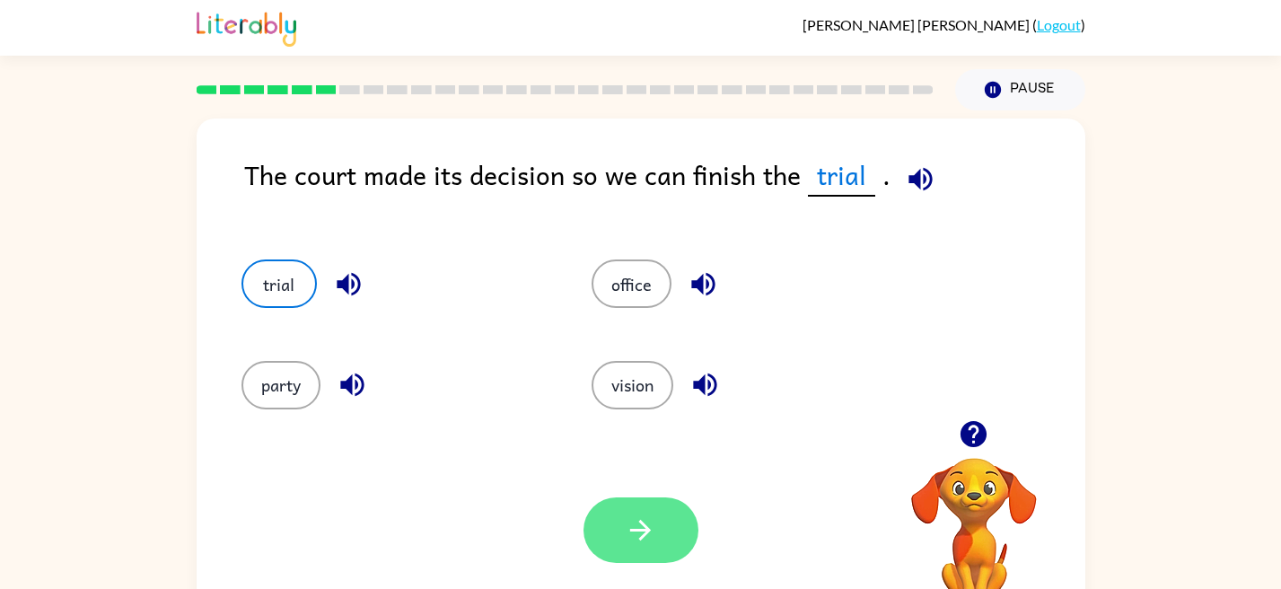
click at [625, 538] on icon "button" at bounding box center [640, 529] width 31 height 31
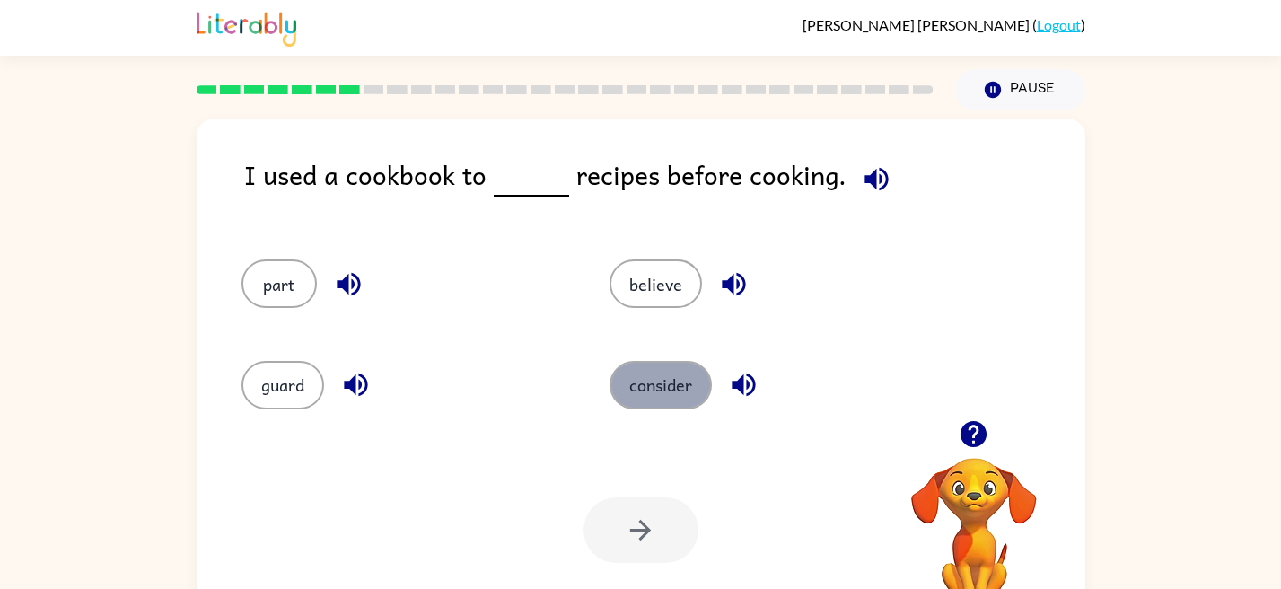
click at [617, 383] on button "consider" at bounding box center [661, 385] width 102 height 48
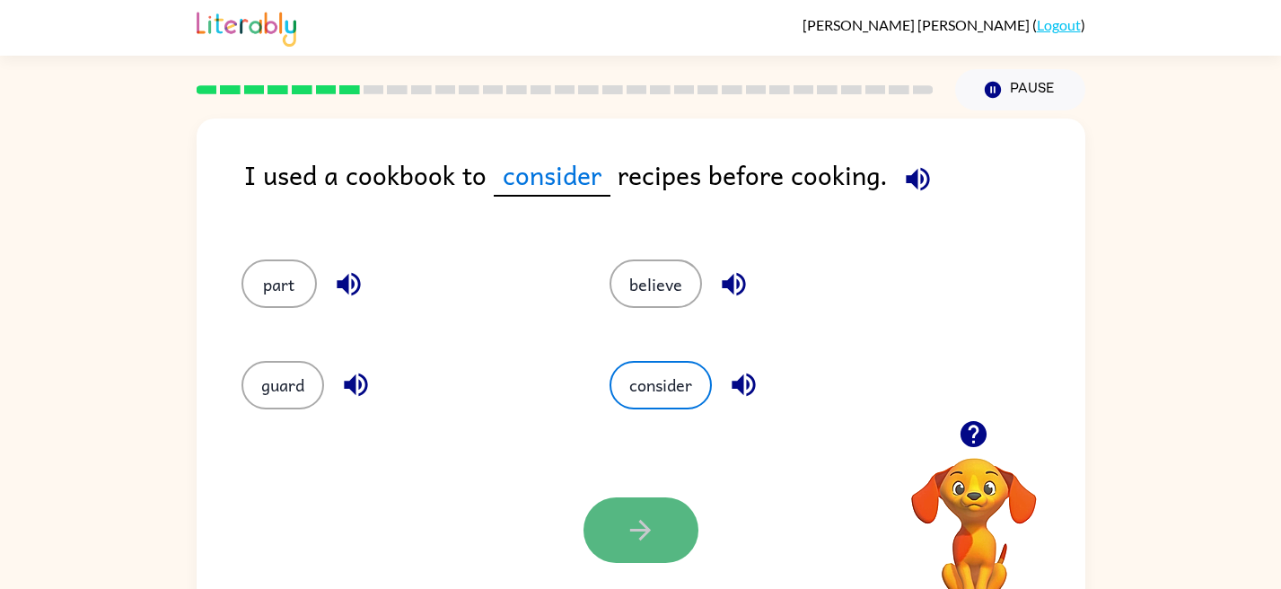
click at [636, 555] on button "button" at bounding box center [641, 530] width 115 height 66
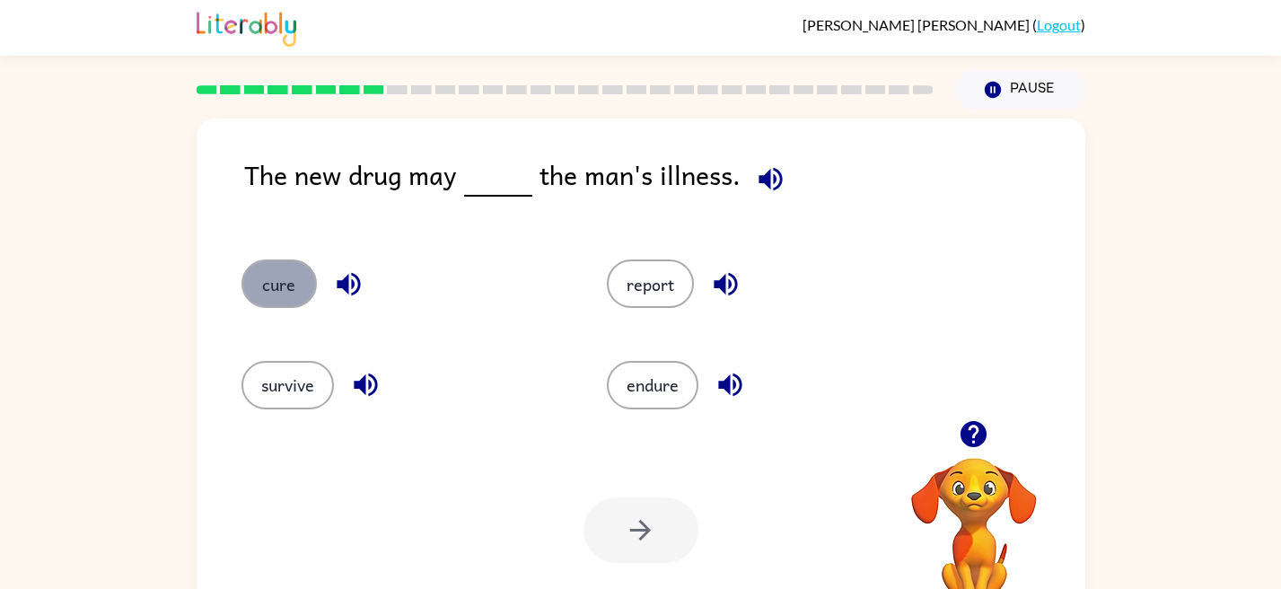
click at [268, 289] on button "cure" at bounding box center [278, 283] width 75 height 48
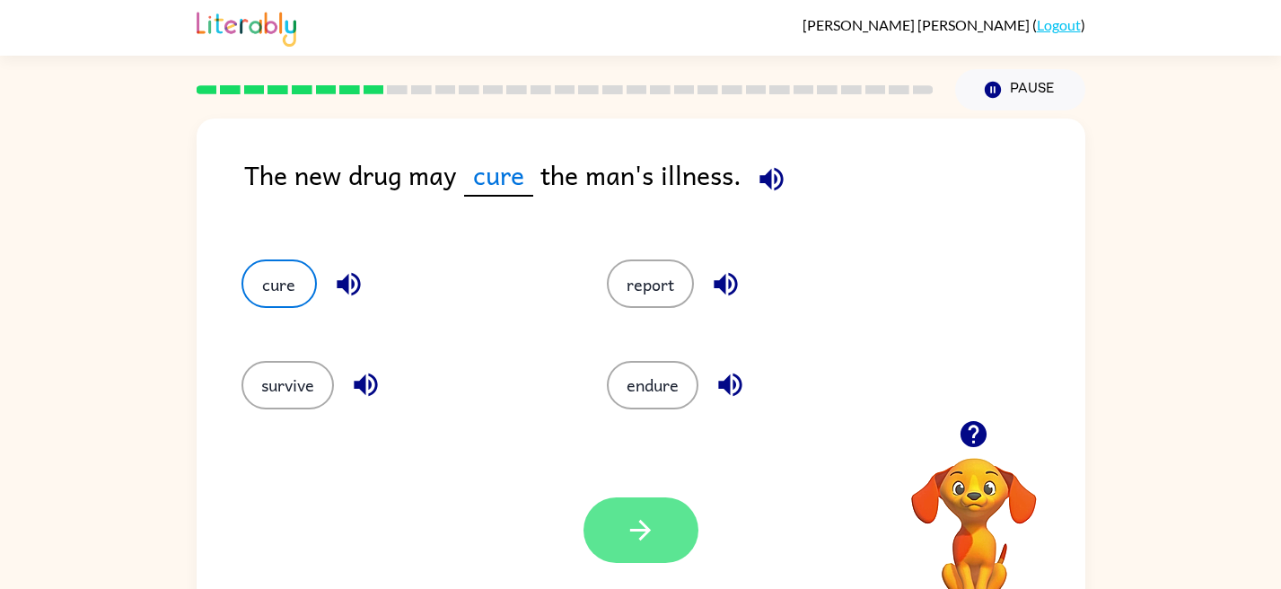
click at [648, 511] on button "button" at bounding box center [641, 530] width 115 height 66
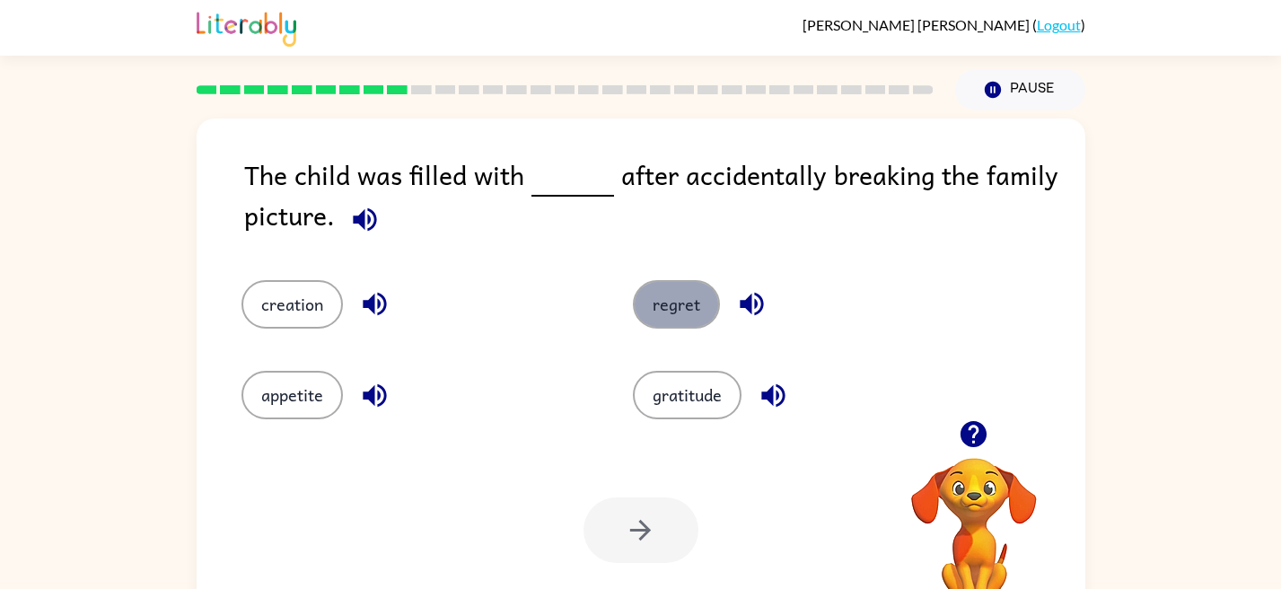
click at [666, 289] on button "regret" at bounding box center [676, 304] width 87 height 48
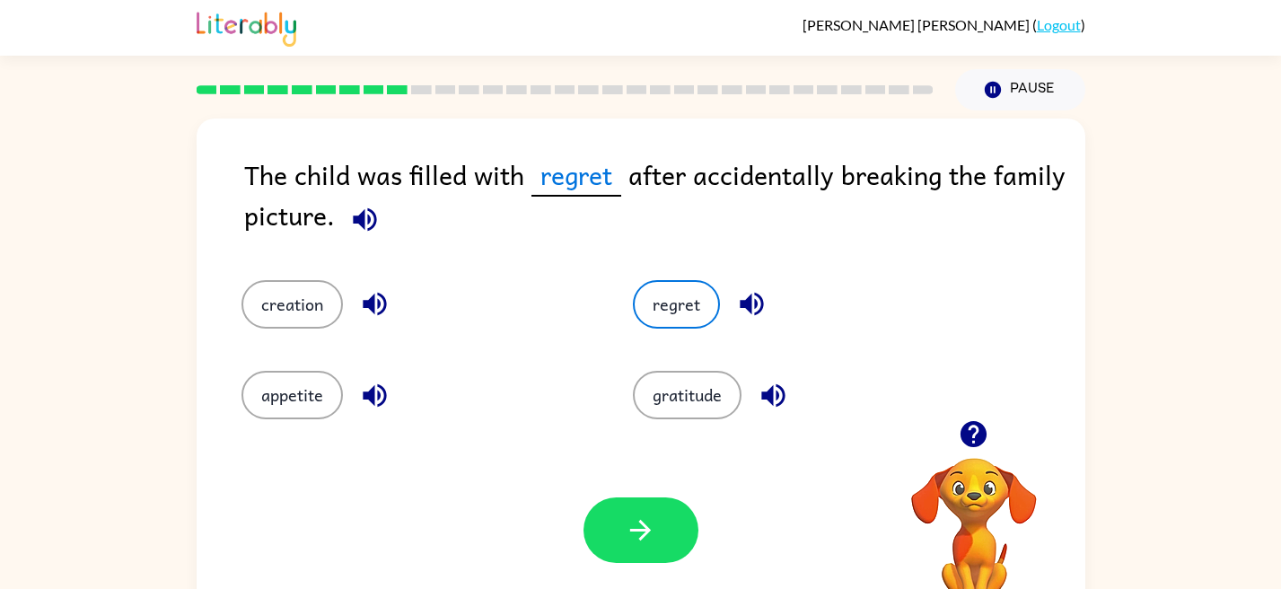
click at [640, 496] on div "Your browser must support playing .mp4 files to use Literably. Please try using…" at bounding box center [641, 530] width 889 height 202
click at [629, 536] on icon "button" at bounding box center [640, 529] width 31 height 31
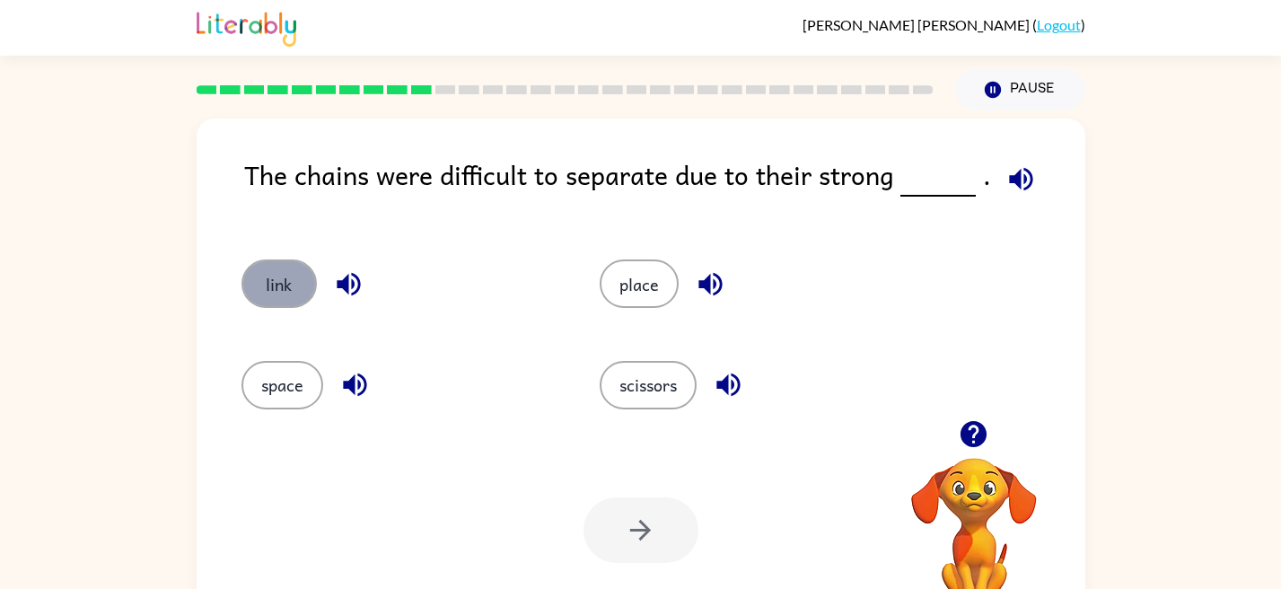
click at [266, 281] on button "link" at bounding box center [278, 283] width 75 height 48
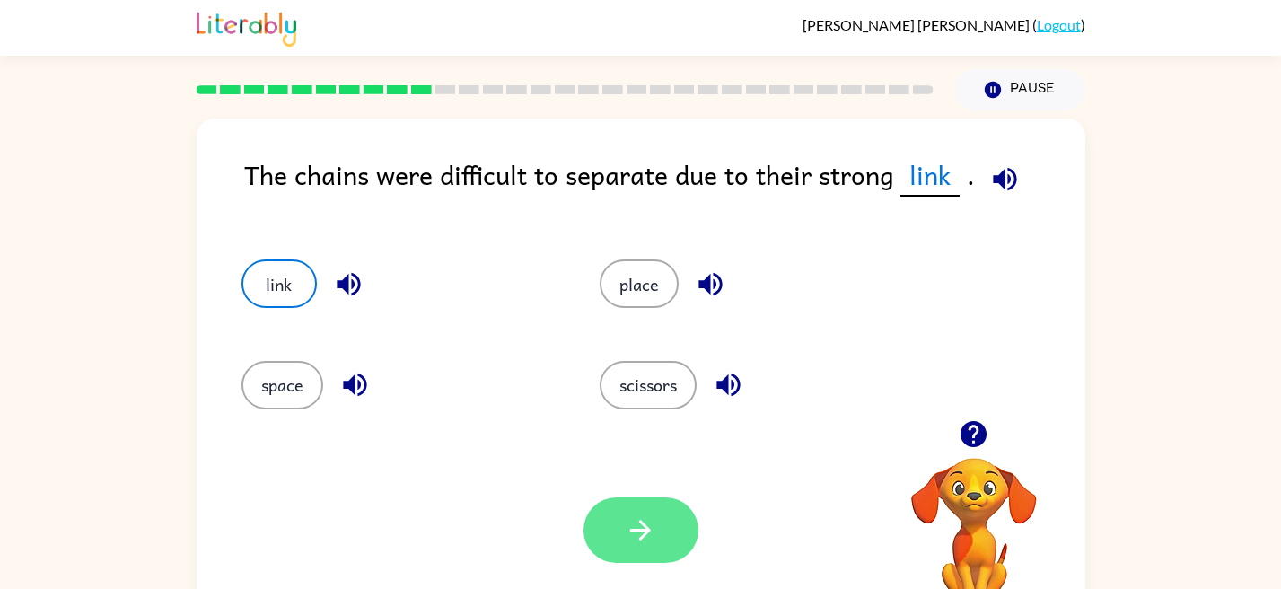
click at [613, 522] on button "button" at bounding box center [641, 530] width 115 height 66
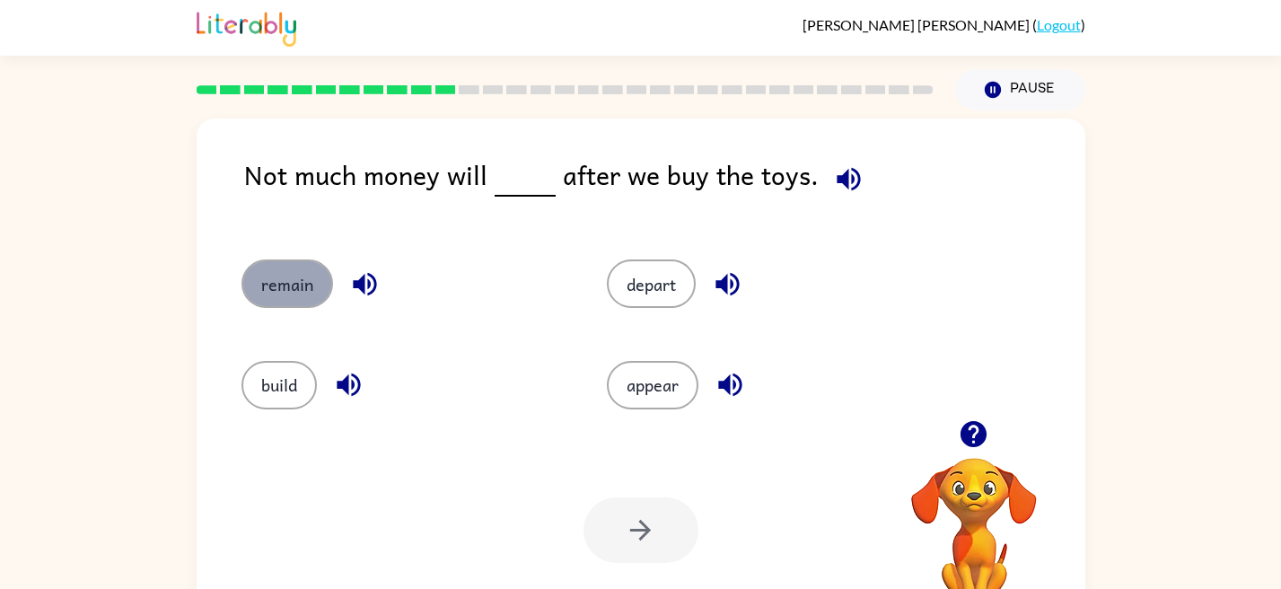
click at [295, 298] on button "remain" at bounding box center [287, 283] width 92 height 48
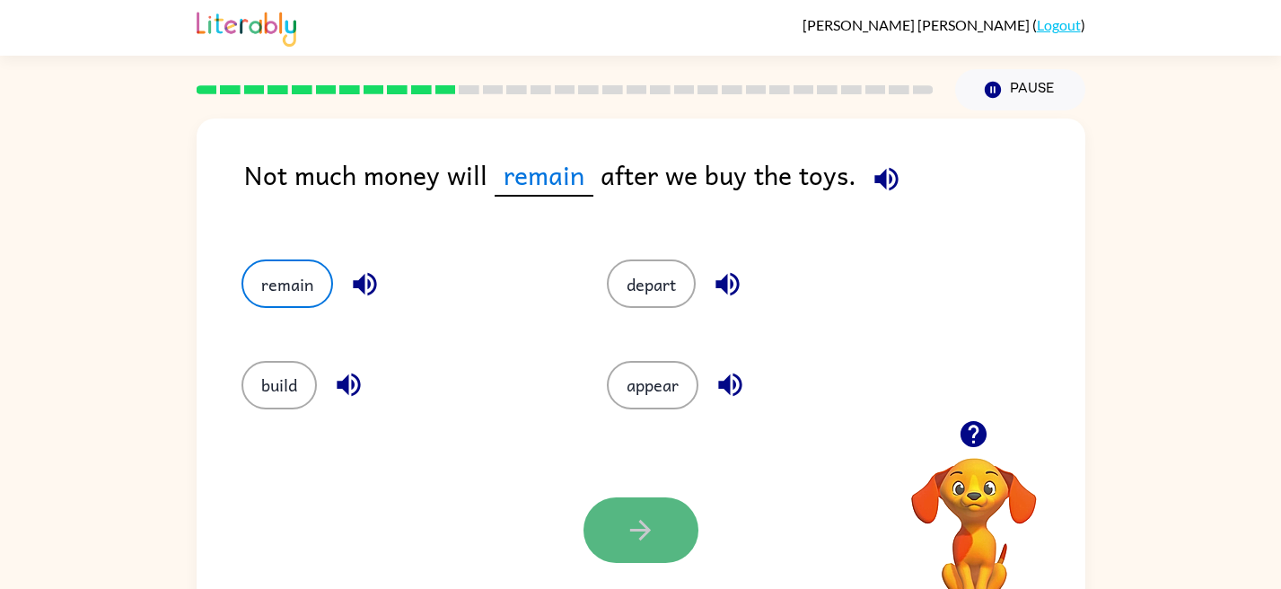
click at [627, 518] on icon "button" at bounding box center [640, 529] width 31 height 31
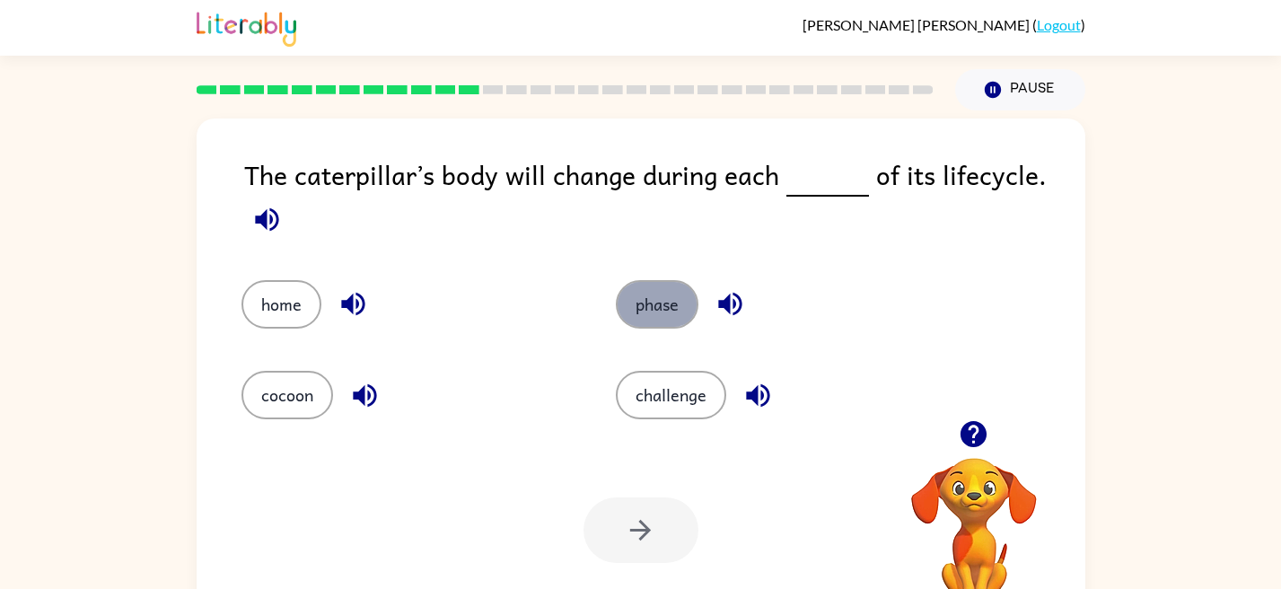
click at [648, 328] on button "phase" at bounding box center [657, 304] width 83 height 48
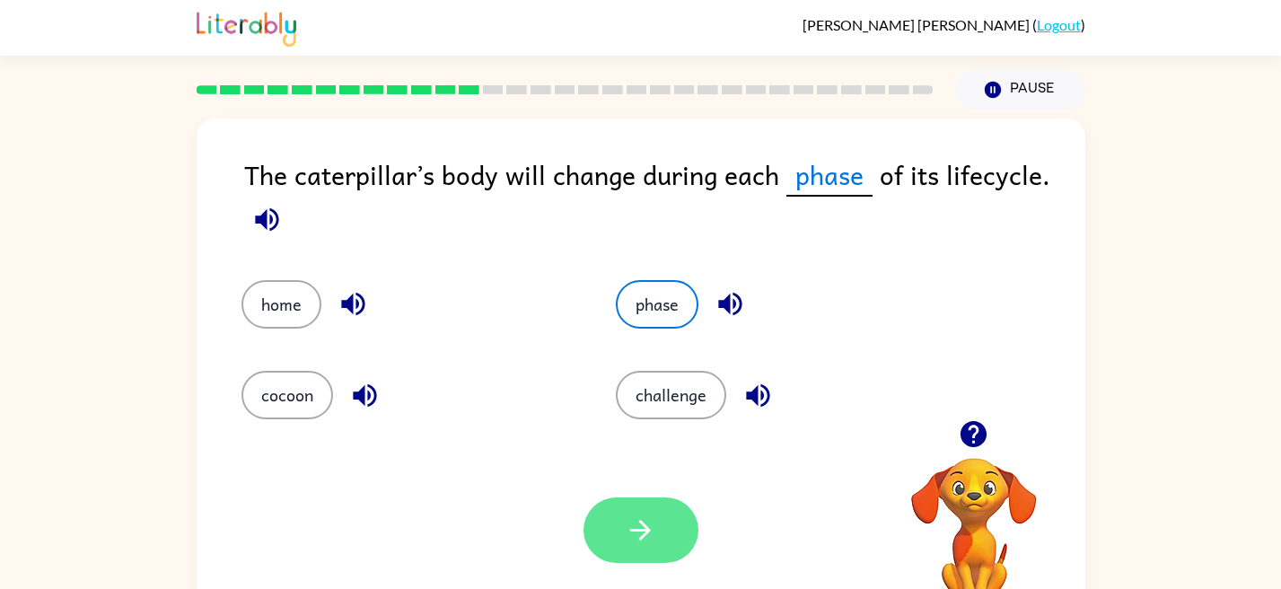
click at [635, 531] on icon "button" at bounding box center [640, 530] width 21 height 21
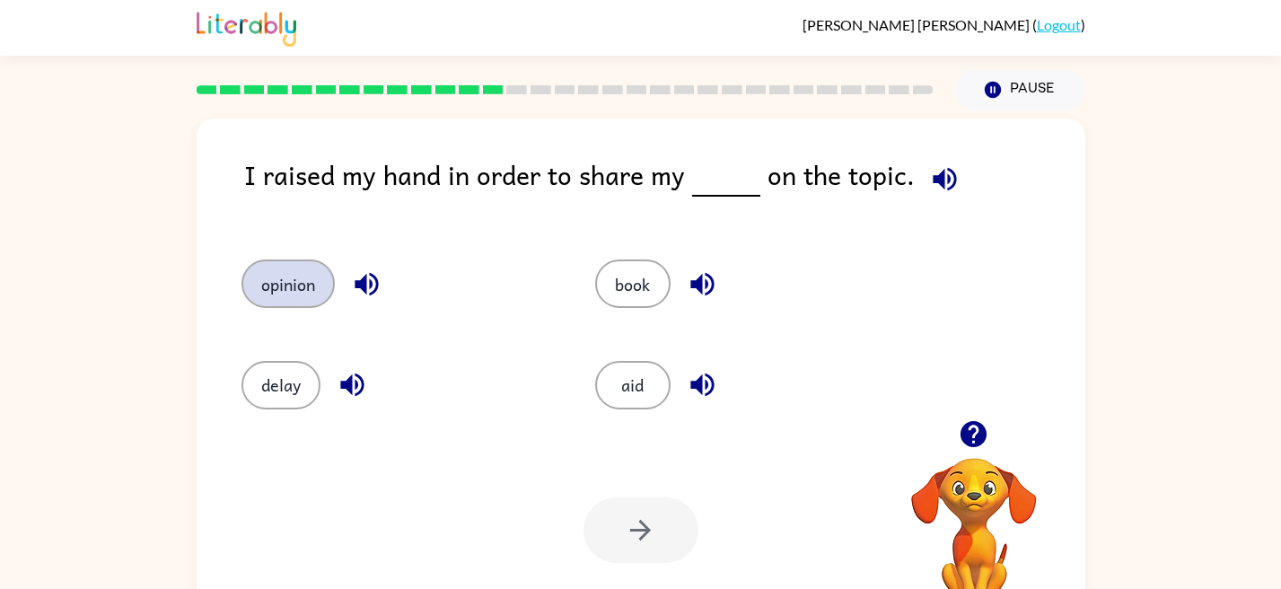
click at [272, 285] on button "opinion" at bounding box center [287, 283] width 93 height 48
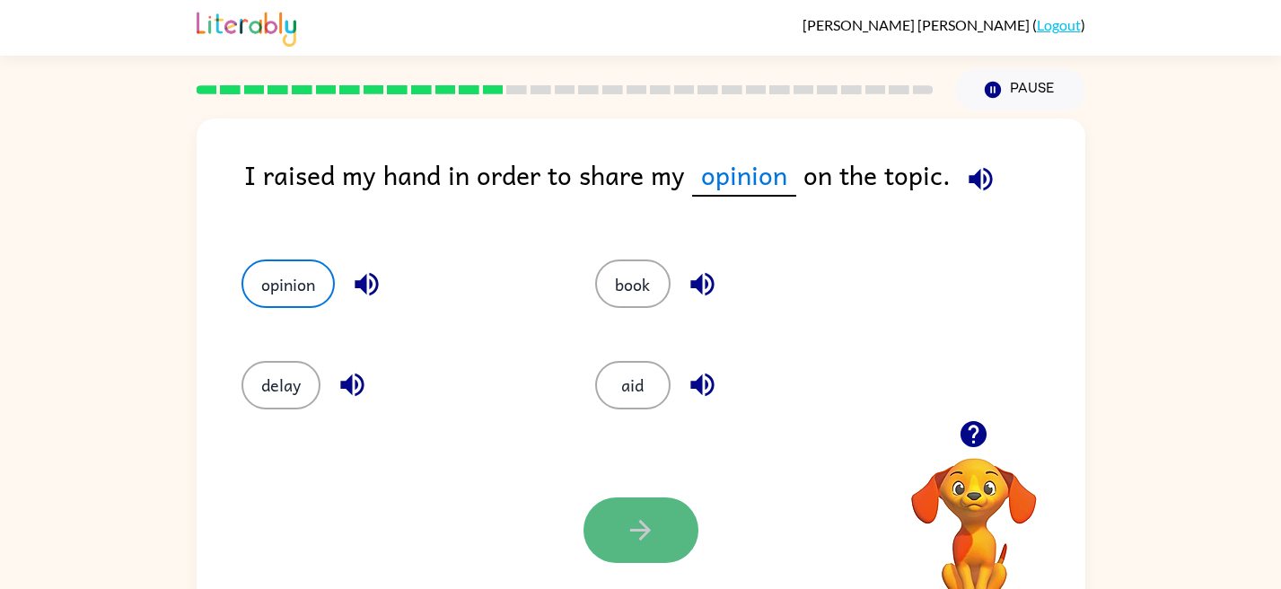
click at [611, 520] on button "button" at bounding box center [641, 530] width 115 height 66
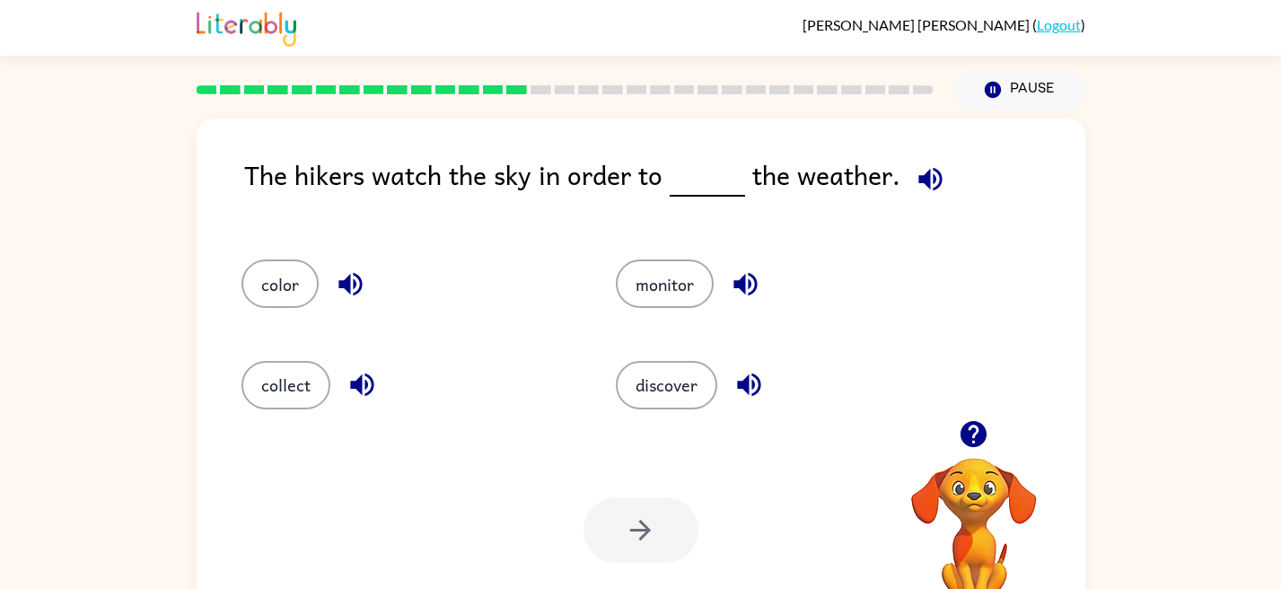
click at [681, 253] on div "monitor" at bounding box center [769, 275] width 375 height 101
click at [682, 285] on button "monitor" at bounding box center [665, 283] width 98 height 48
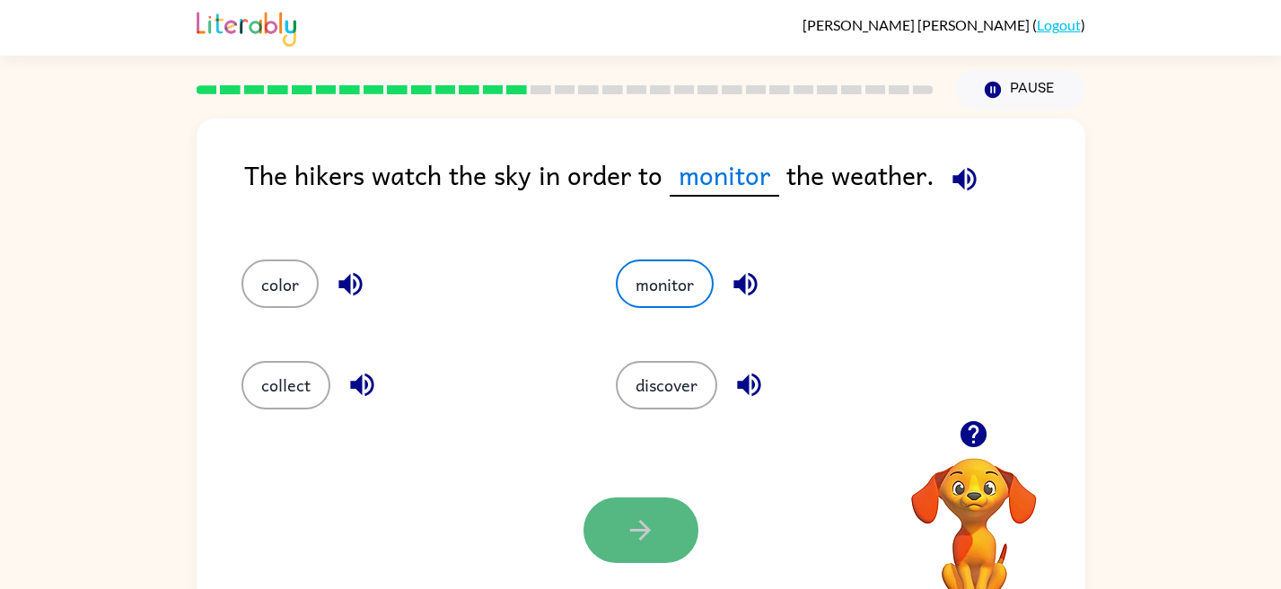
click at [605, 531] on button "button" at bounding box center [641, 530] width 115 height 66
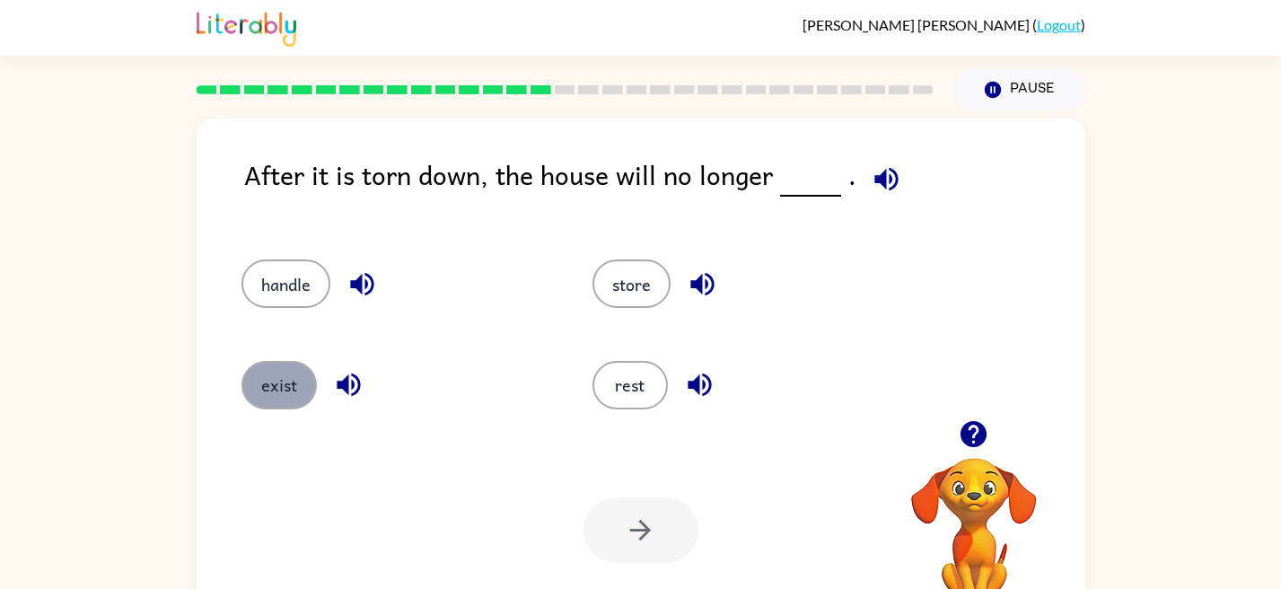
click at [267, 393] on button "exist" at bounding box center [278, 385] width 75 height 48
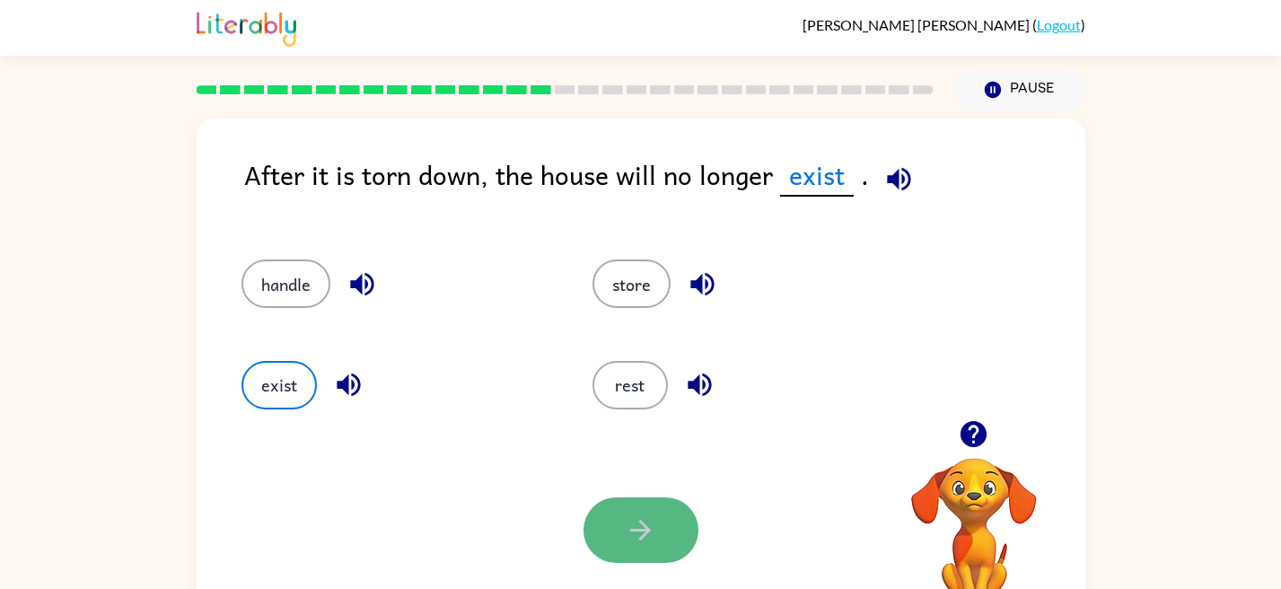
click at [653, 528] on icon "button" at bounding box center [640, 529] width 31 height 31
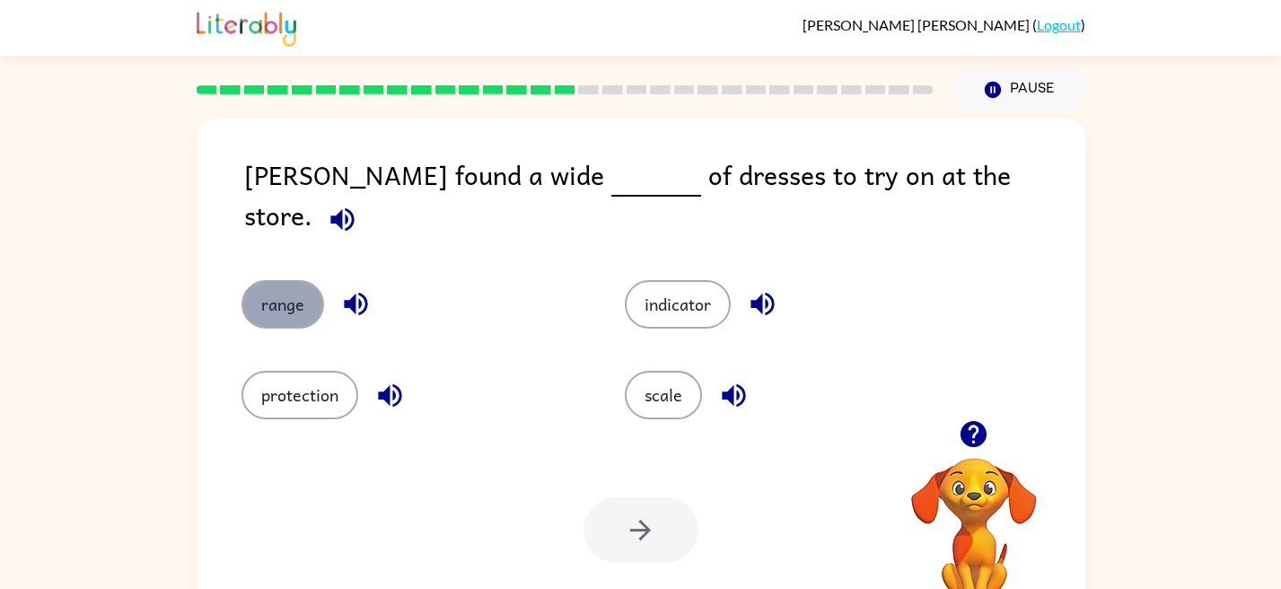
click at [291, 291] on button "range" at bounding box center [282, 304] width 83 height 48
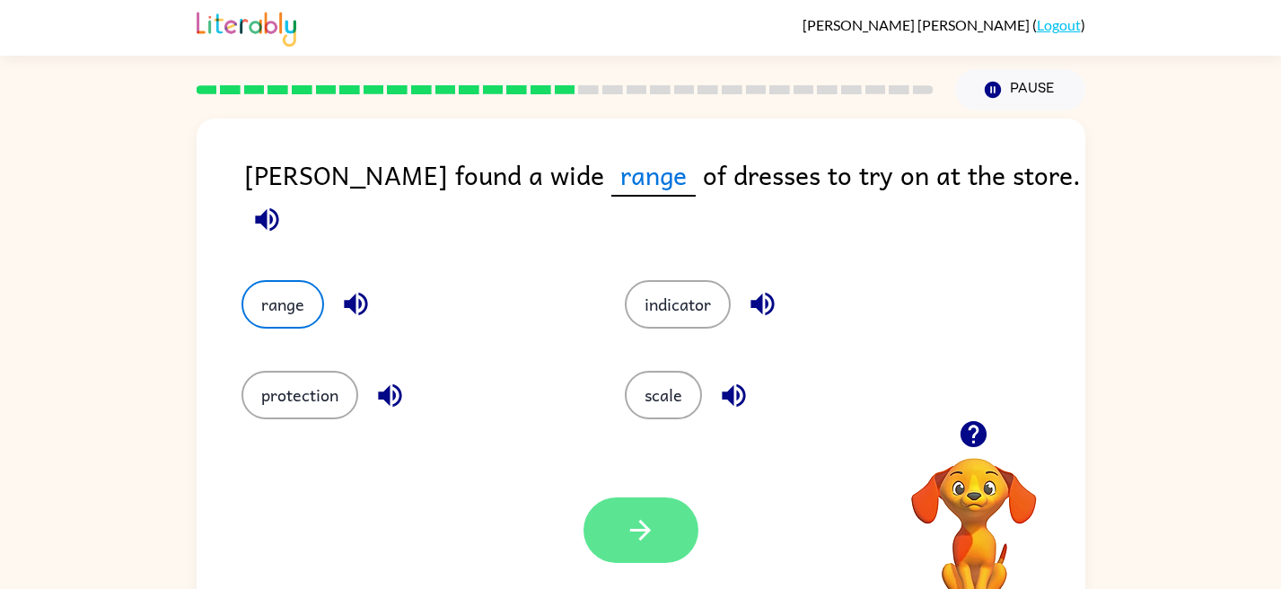
click at [623, 539] on button "button" at bounding box center [641, 530] width 115 height 66
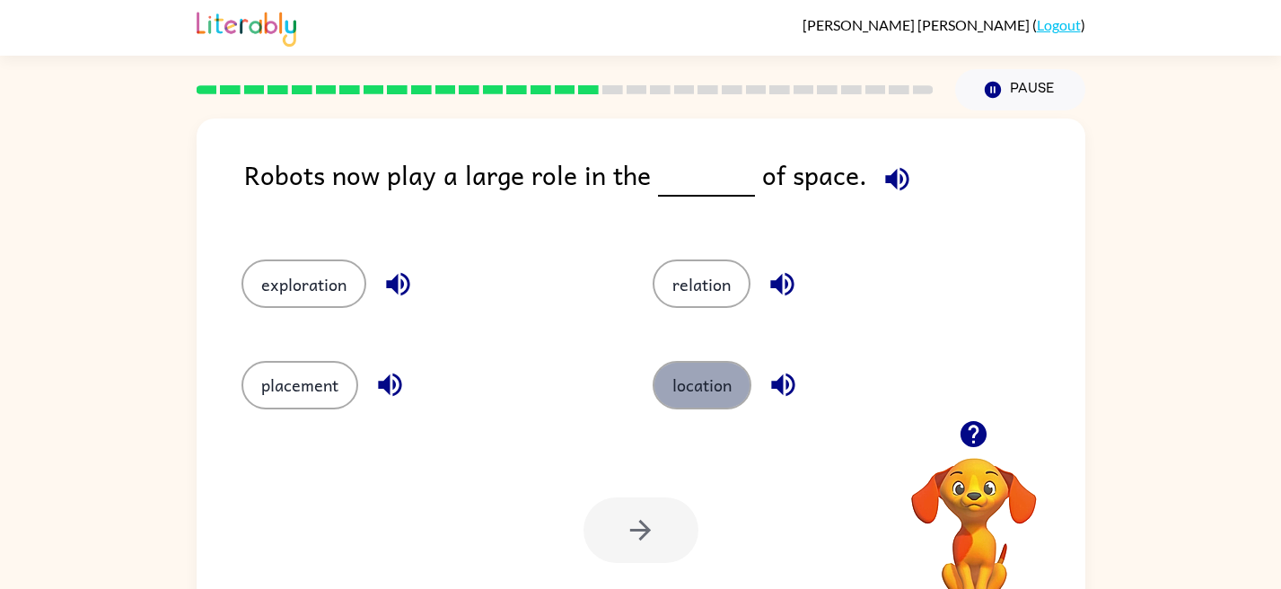
click at [687, 397] on button "location" at bounding box center [702, 385] width 99 height 48
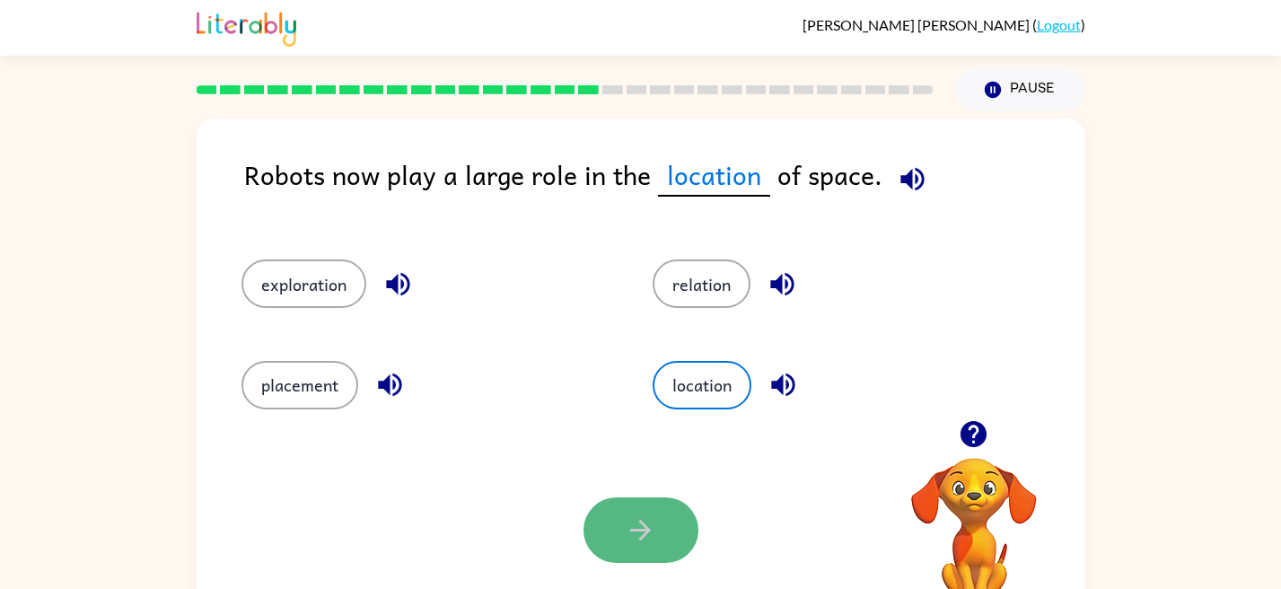
click at [601, 516] on button "button" at bounding box center [641, 530] width 115 height 66
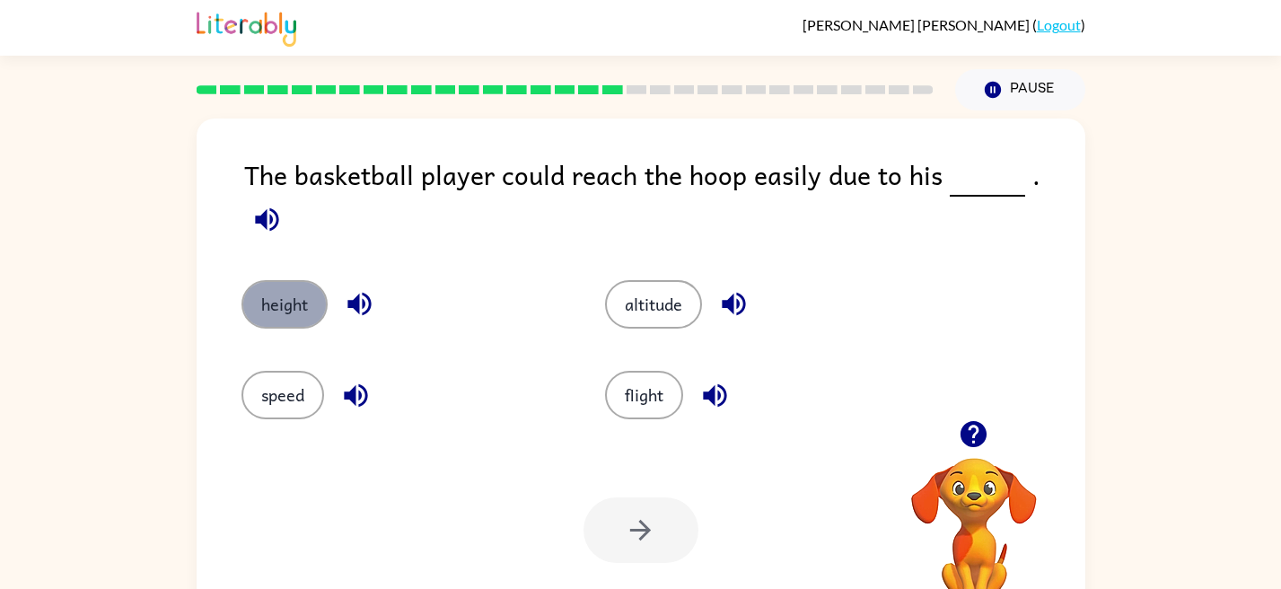
click at [283, 292] on button "height" at bounding box center [284, 304] width 86 height 48
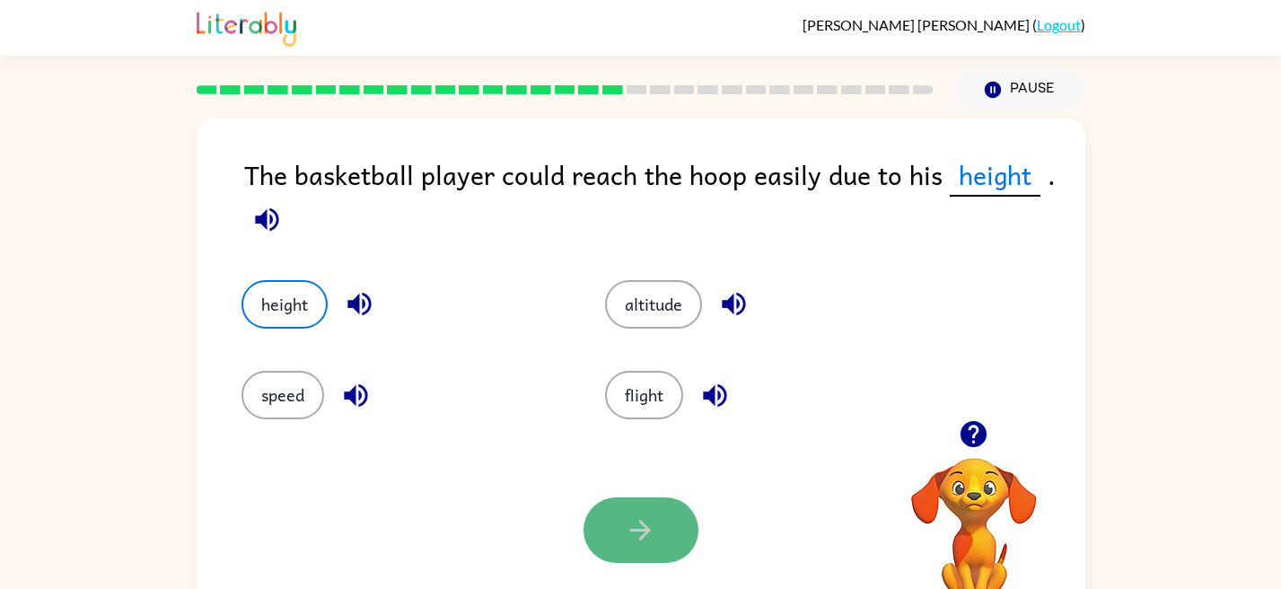
click at [658, 539] on button "button" at bounding box center [641, 530] width 115 height 66
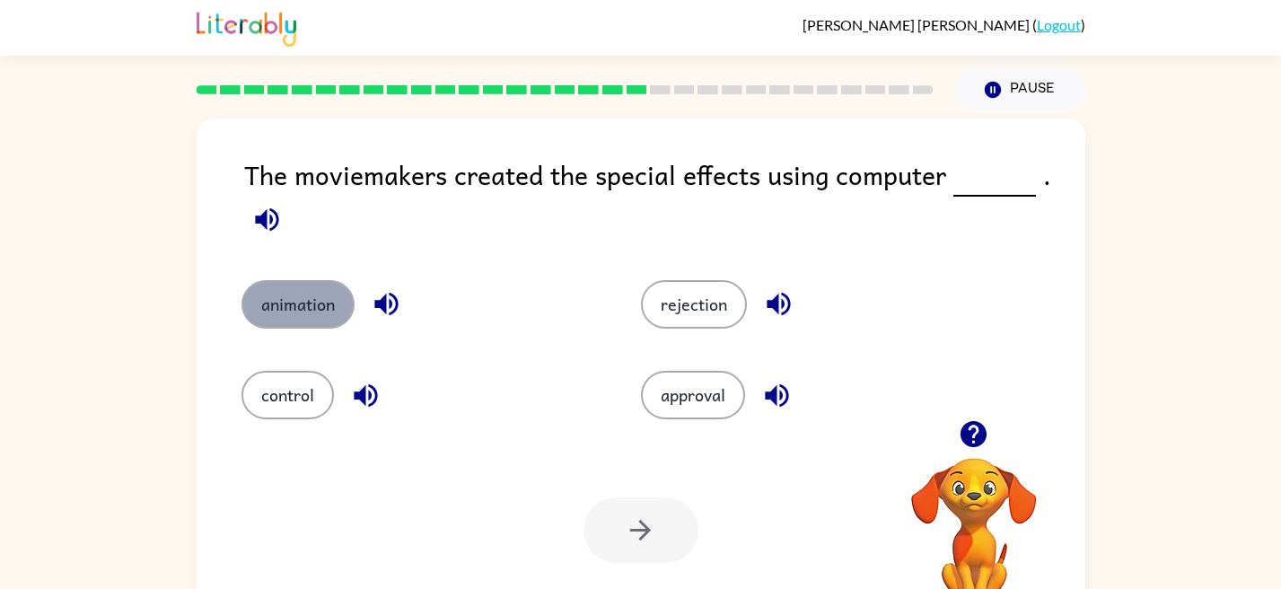
click at [280, 308] on button "animation" at bounding box center [297, 304] width 113 height 48
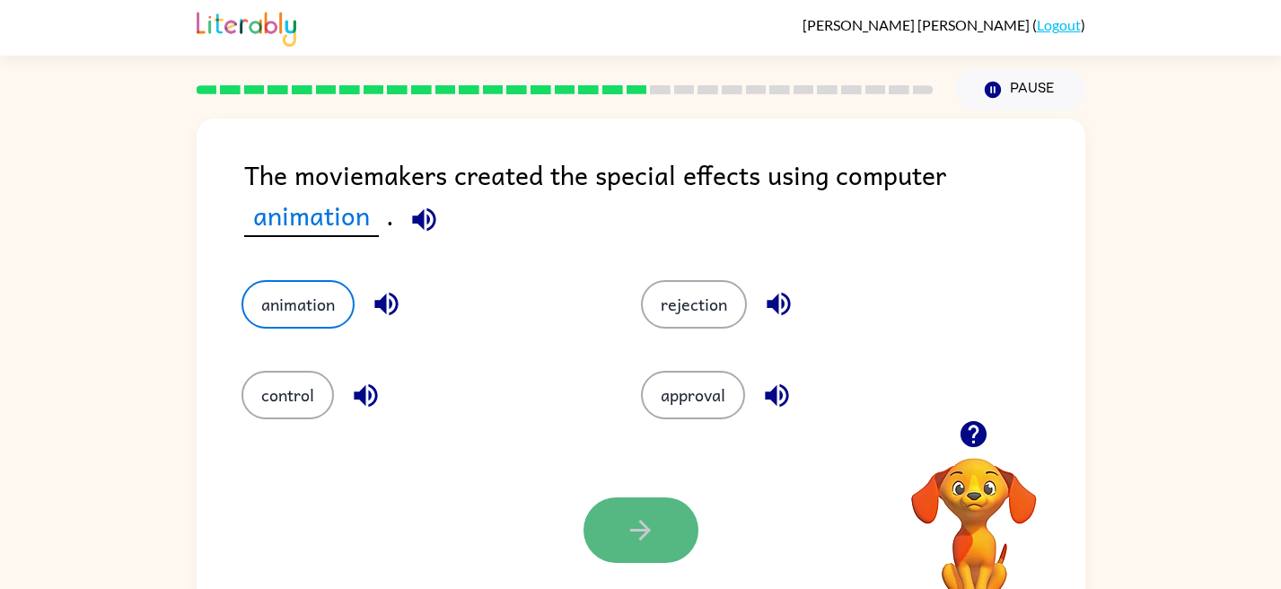
click at [595, 517] on button "button" at bounding box center [641, 530] width 115 height 66
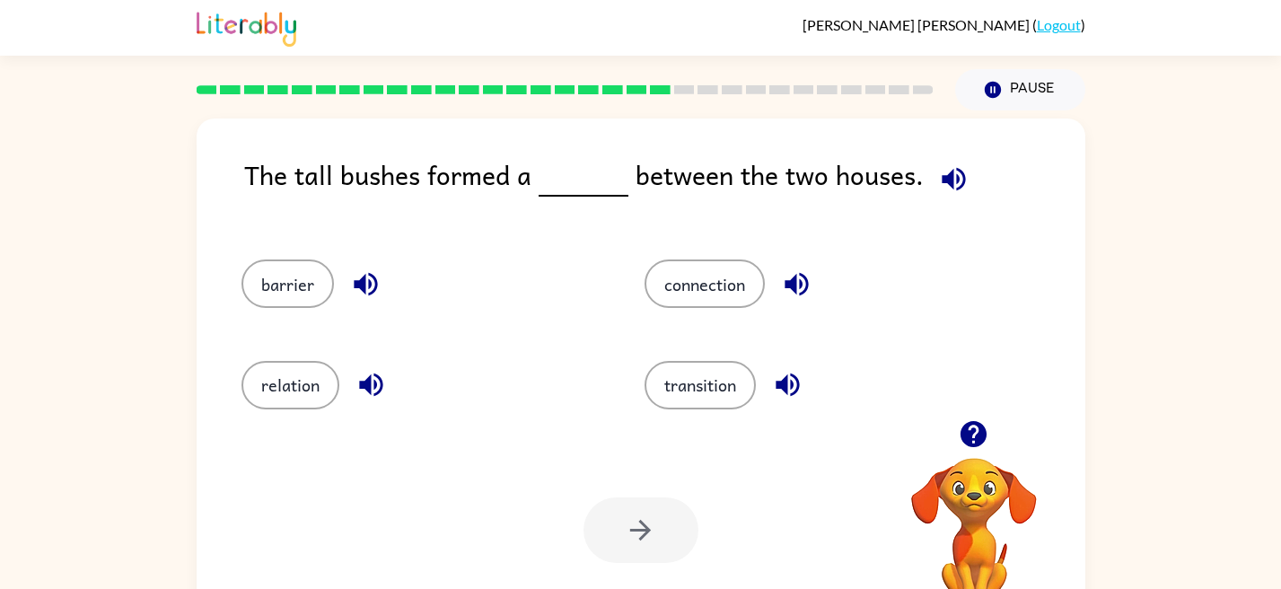
click at [653, 524] on div at bounding box center [641, 530] width 115 height 66
click at [279, 271] on button "barrier" at bounding box center [287, 283] width 92 height 48
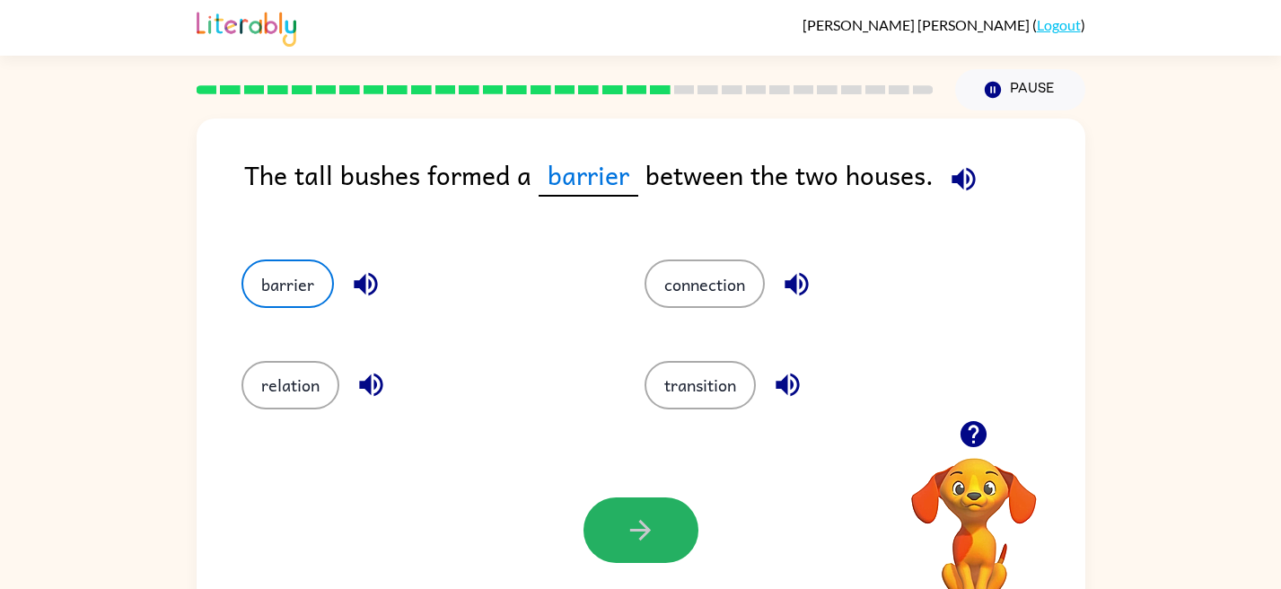
click at [609, 505] on button "button" at bounding box center [641, 530] width 115 height 66
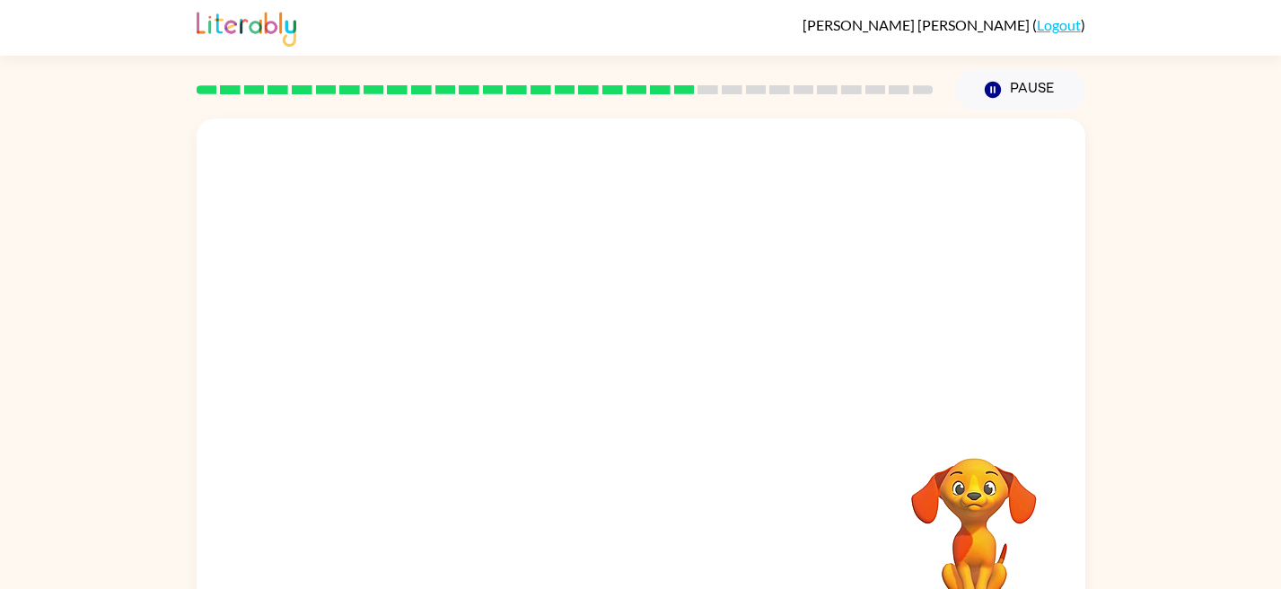
click at [486, 364] on video "Your browser must support playing .mp4 files to use Literably. Please try using…" at bounding box center [641, 269] width 889 height 302
click at [472, 372] on video "Your browser must support playing .mp4 files to use Literably. Please try using…" at bounding box center [641, 269] width 889 height 302
click at [467, 362] on video "Your browser must support playing .mp4 files to use Literably. Please try using…" at bounding box center [641, 269] width 889 height 302
click at [469, 362] on video "Your browser must support playing .mp4 files to use Literably. Please try using…" at bounding box center [641, 269] width 889 height 302
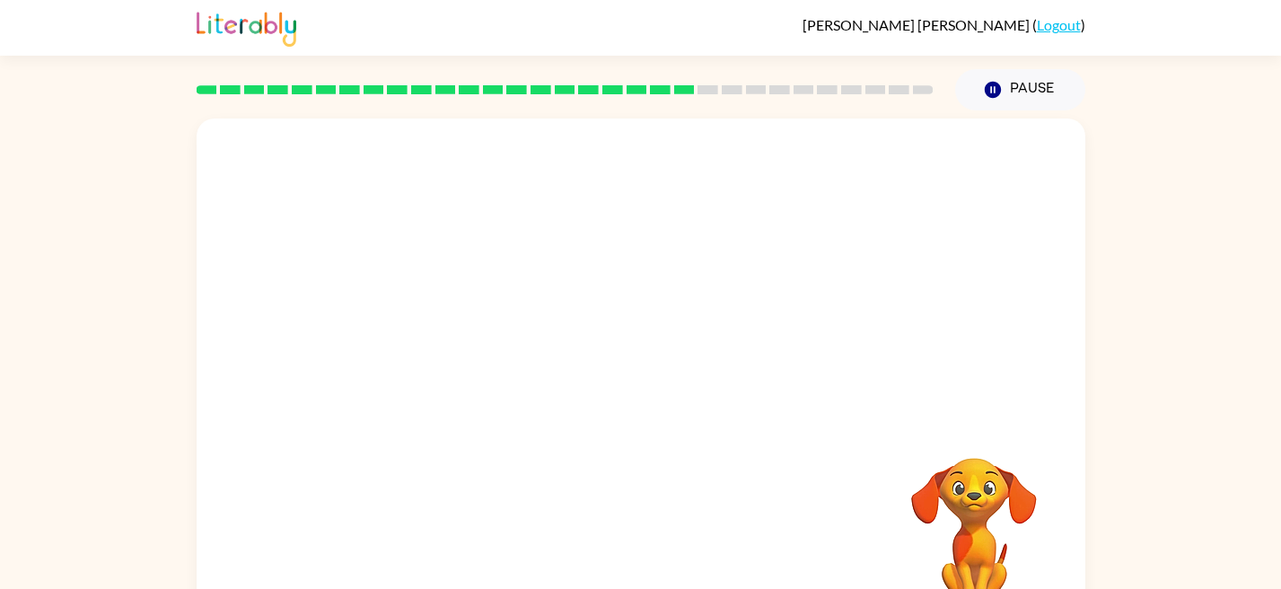
click at [467, 362] on video "Your browser must support playing .mp4 files to use Literably. Please try using…" at bounding box center [641, 269] width 889 height 302
click at [463, 361] on video "Your browser must support playing .mp4 files to use Literably. Please try using…" at bounding box center [641, 269] width 889 height 302
click at [620, 366] on div at bounding box center [641, 384] width 115 height 66
click at [636, 392] on icon "button" at bounding box center [640, 383] width 31 height 31
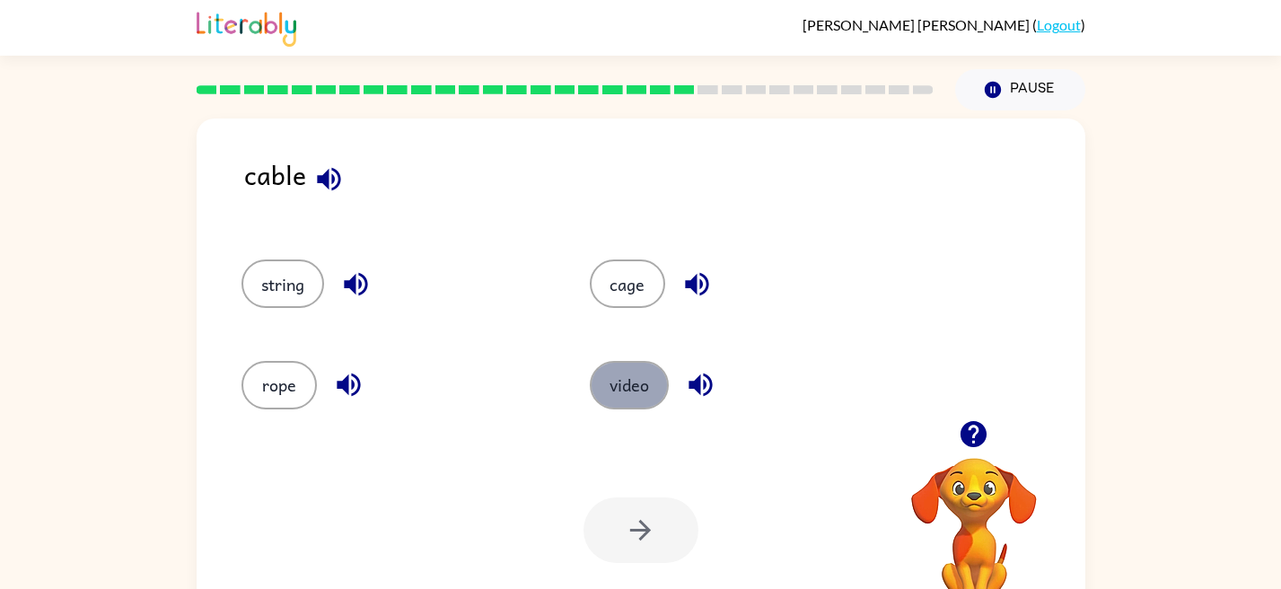
click at [606, 370] on button "video" at bounding box center [629, 385] width 79 height 48
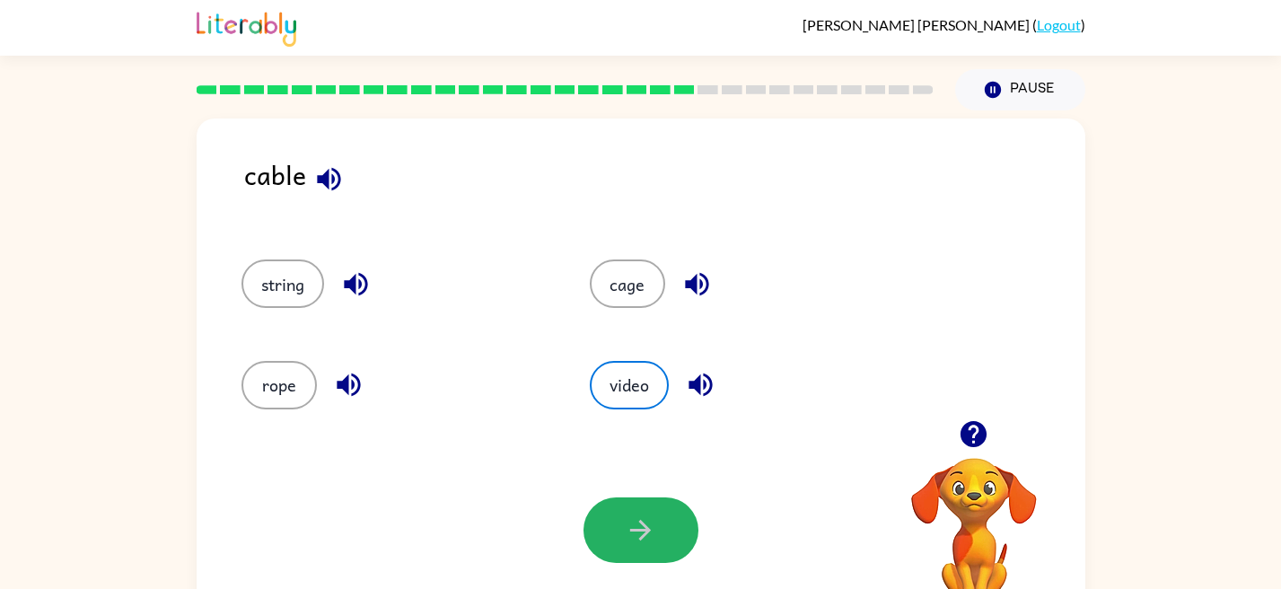
click at [631, 518] on icon "button" at bounding box center [640, 529] width 31 height 31
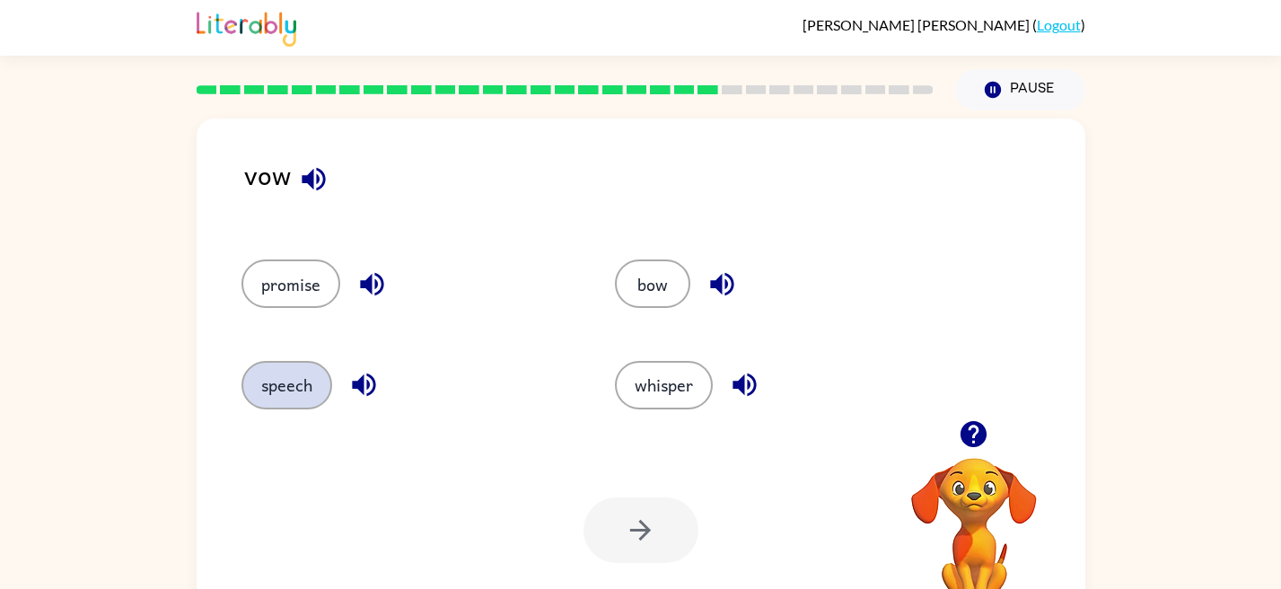
click at [277, 388] on button "speech" at bounding box center [286, 385] width 91 height 48
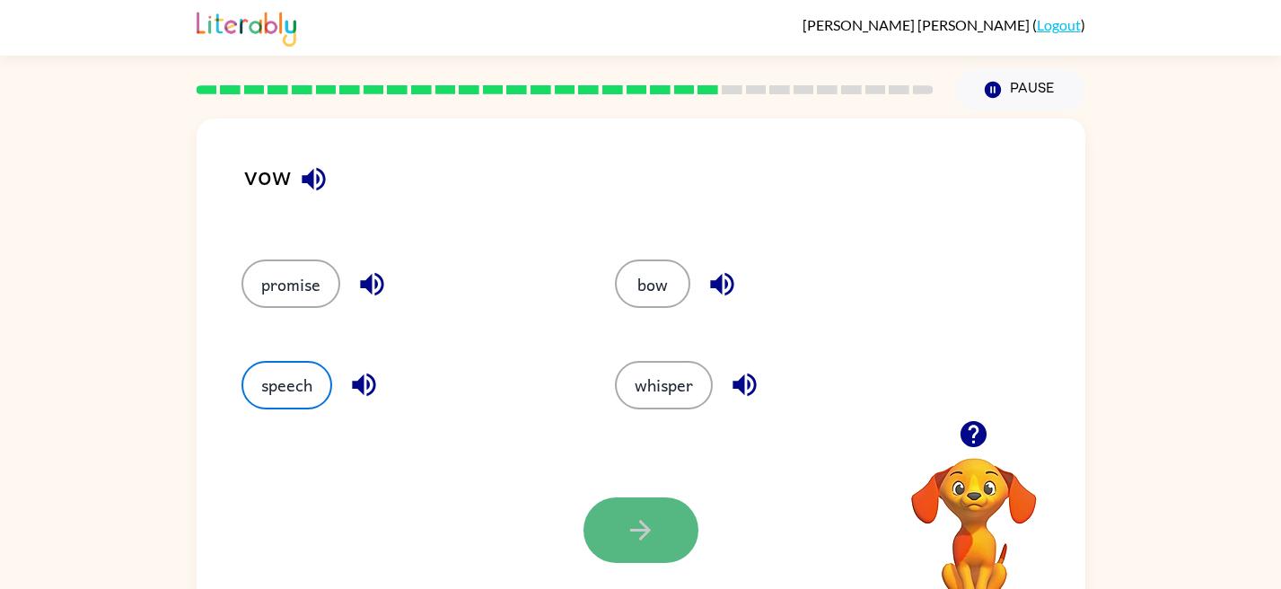
click at [608, 549] on button "button" at bounding box center [641, 530] width 115 height 66
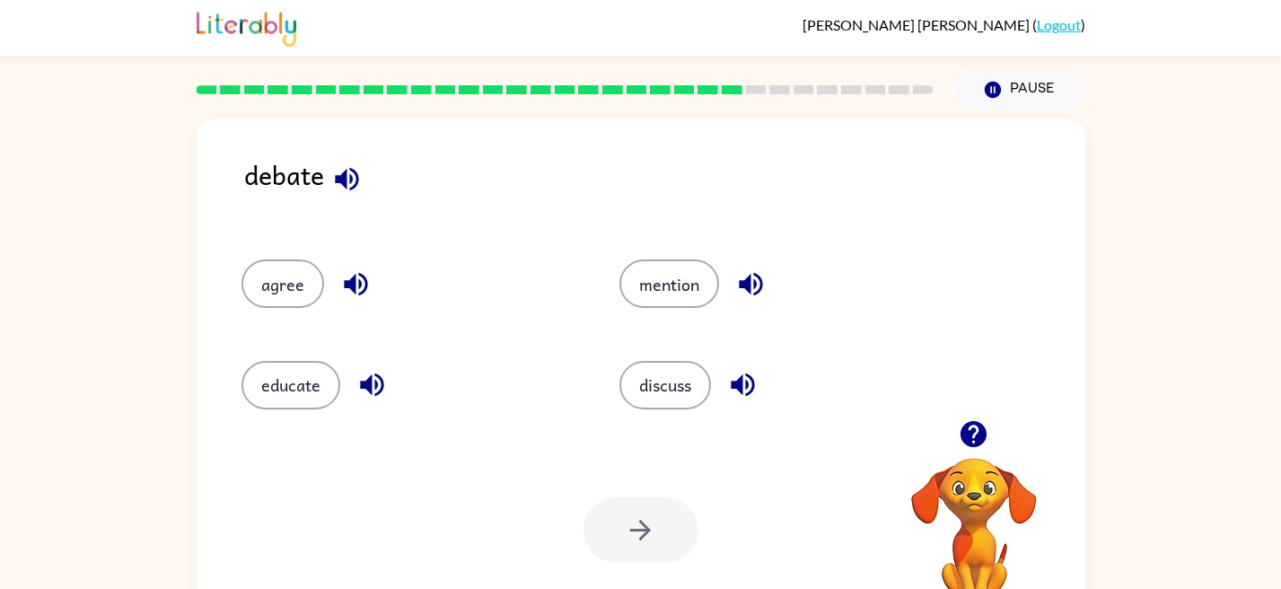
drag, startPoint x: 642, startPoint y: 475, endPoint x: 645, endPoint y: 430, distance: 45.0
click at [645, 430] on div "Your browser must support playing .mp4 files to use Literably. Please try using…" at bounding box center [641, 530] width 889 height 202
drag, startPoint x: 644, startPoint y: 434, endPoint x: 653, endPoint y: 397, distance: 37.9
click at [653, 397] on div "debate agree mention educate discuss Your browser must support playing .mp4 fil…" at bounding box center [641, 374] width 889 height 513
drag, startPoint x: 653, startPoint y: 397, endPoint x: 693, endPoint y: 377, distance: 45.0
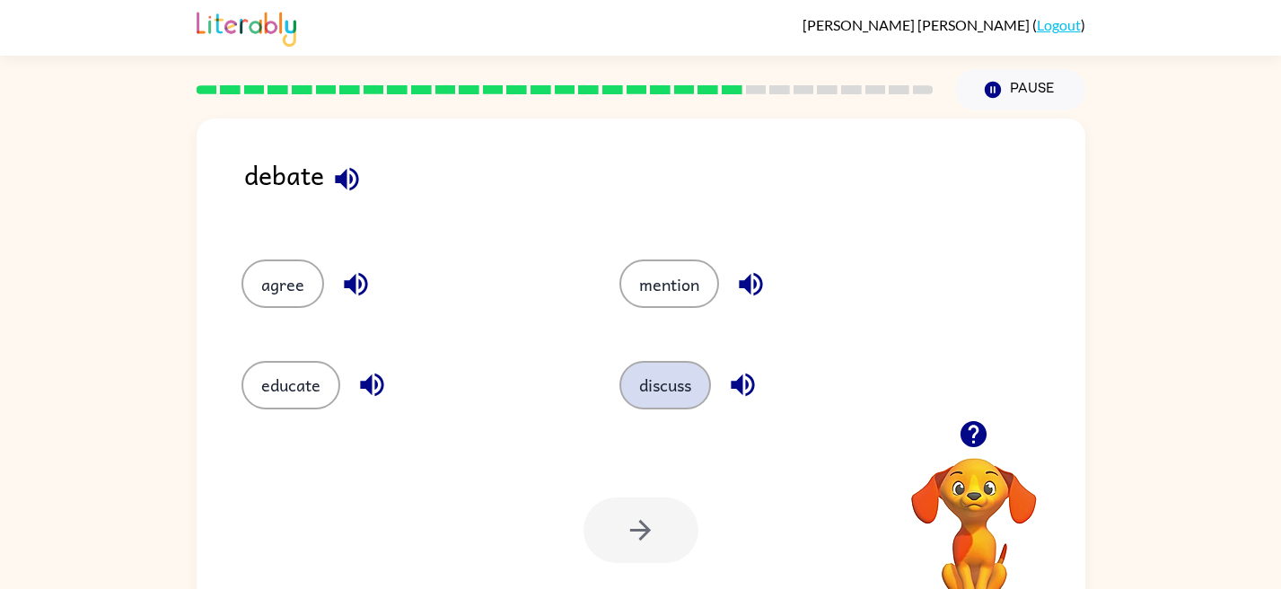
click at [693, 377] on button "discuss" at bounding box center [665, 385] width 92 height 48
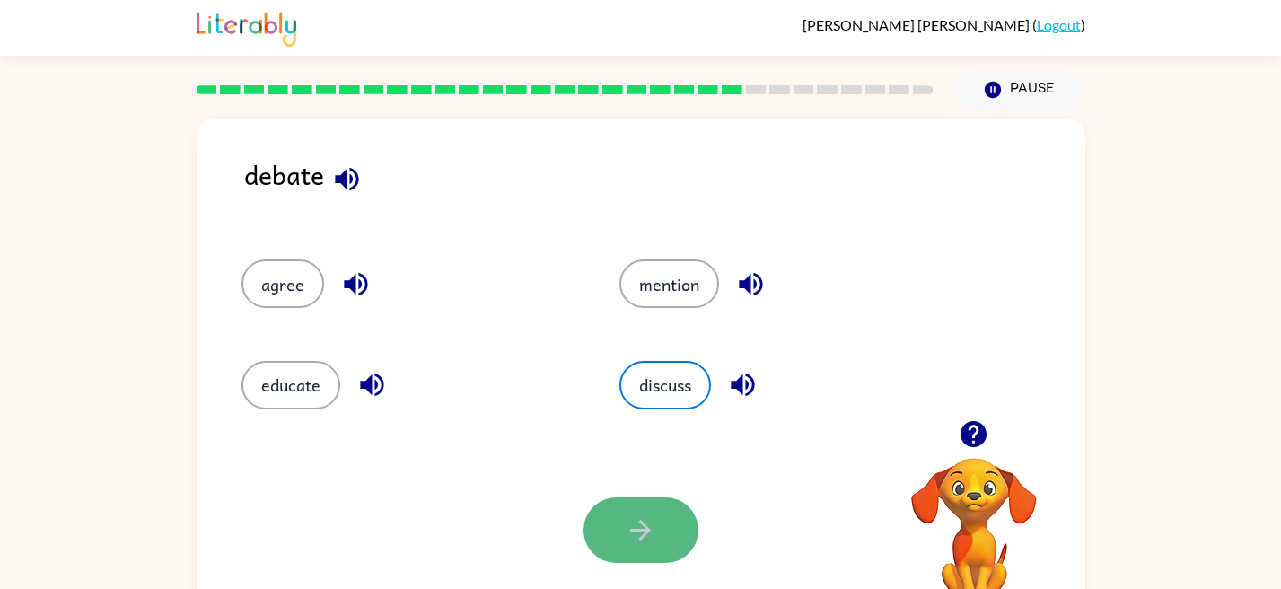
click at [636, 509] on button "button" at bounding box center [641, 530] width 115 height 66
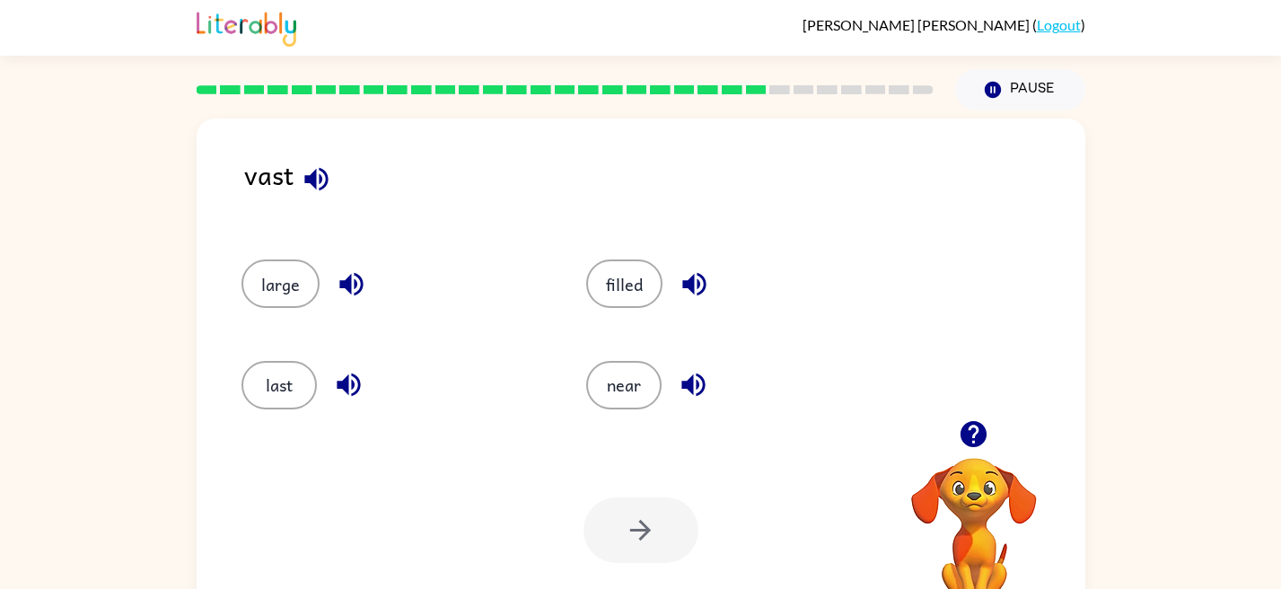
drag, startPoint x: 464, startPoint y: 340, endPoint x: 496, endPoint y: 340, distance: 32.3
click at [496, 340] on div "last" at bounding box center [379, 377] width 345 height 101
click at [628, 294] on button "filled" at bounding box center [624, 283] width 76 height 48
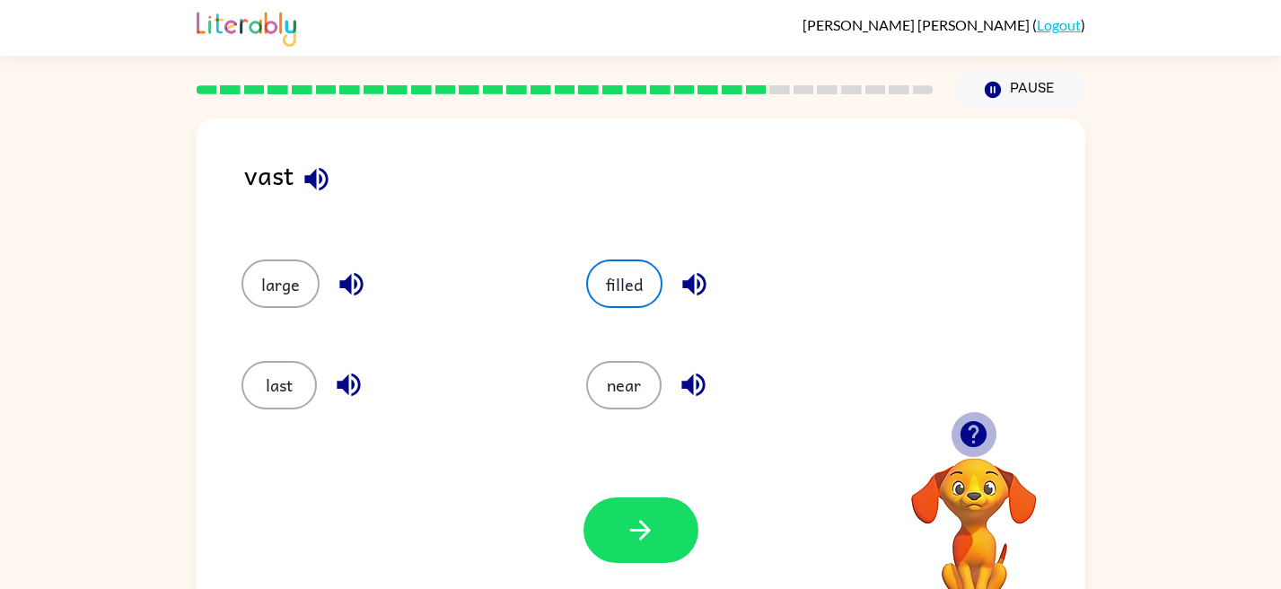
click at [970, 442] on icon "button" at bounding box center [974, 434] width 26 height 26
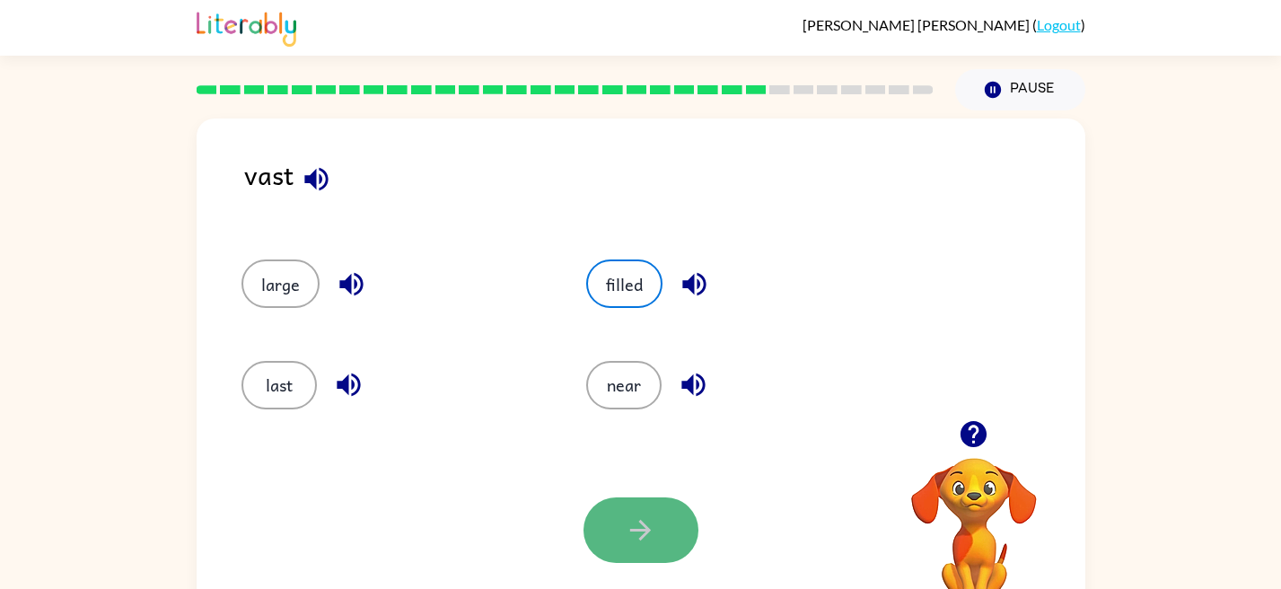
click at [645, 530] on icon "button" at bounding box center [640, 530] width 21 height 21
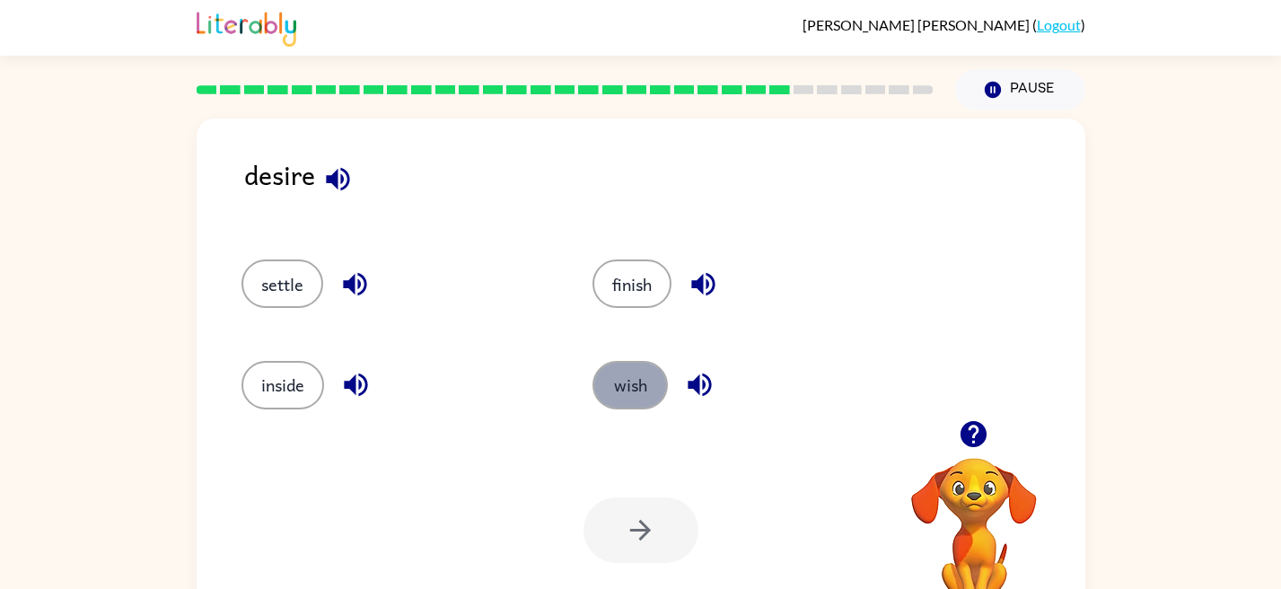
click at [647, 377] on button "wish" at bounding box center [629, 385] width 75 height 48
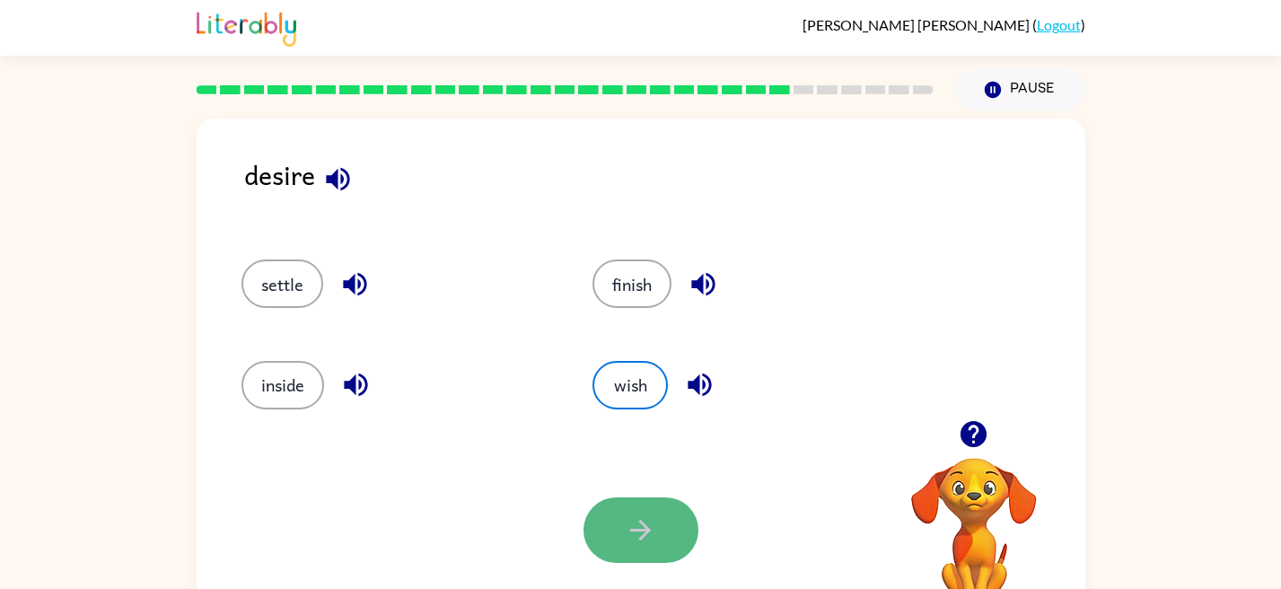
click at [617, 525] on button "button" at bounding box center [641, 530] width 115 height 66
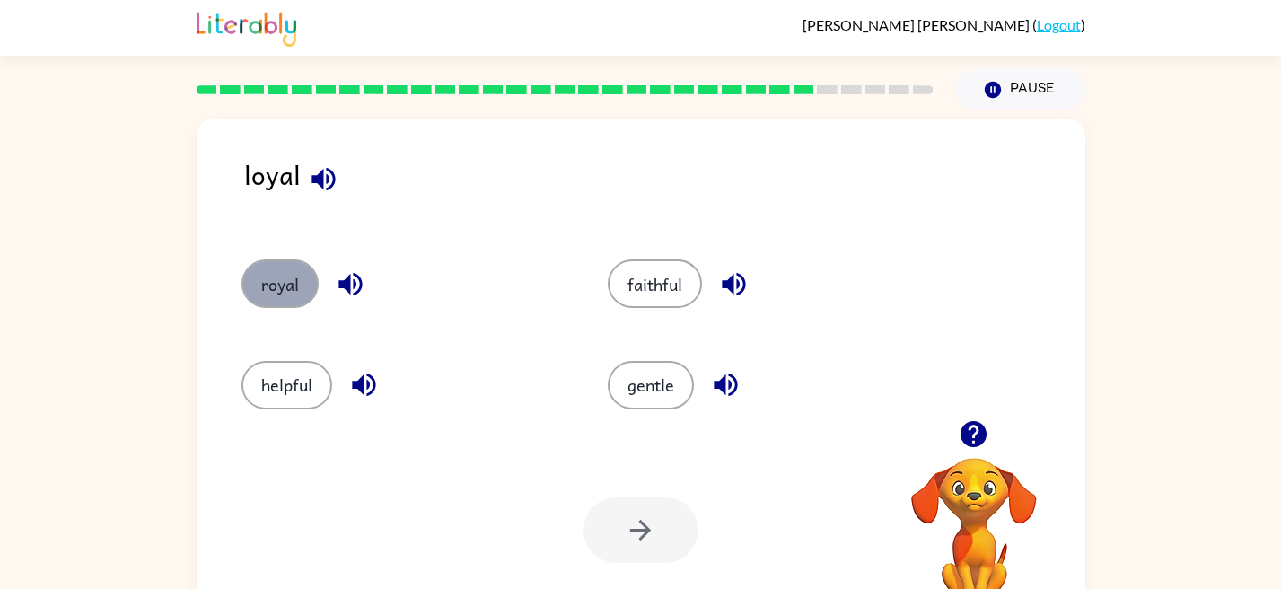
click at [290, 281] on button "royal" at bounding box center [279, 283] width 77 height 48
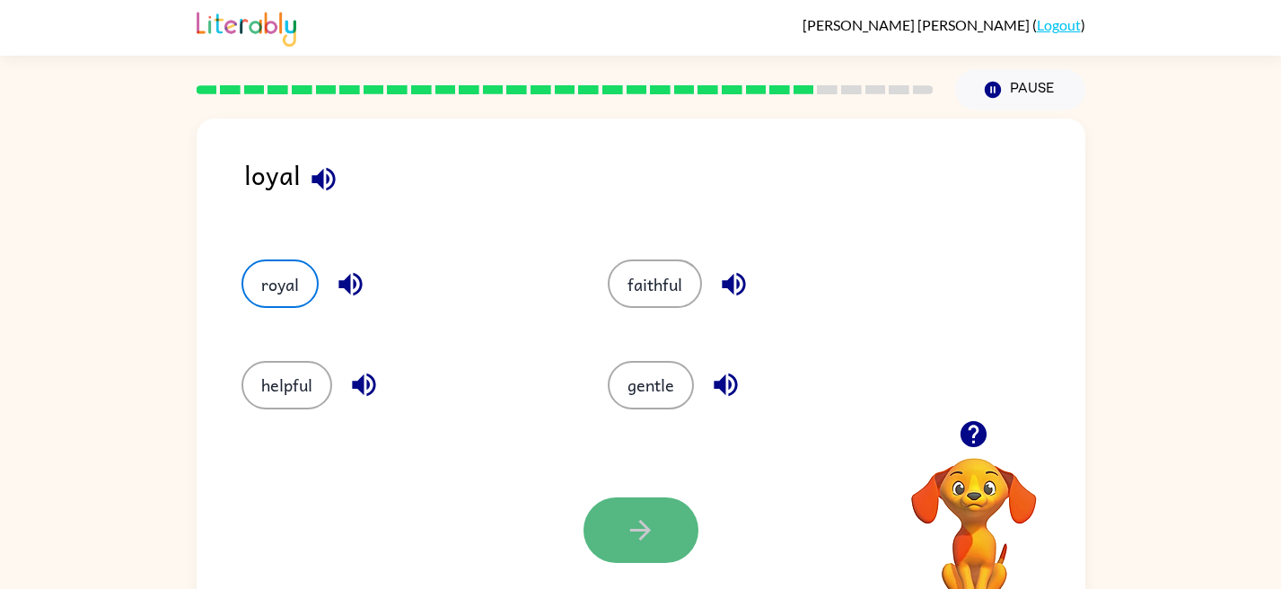
click at [649, 524] on icon "button" at bounding box center [640, 529] width 31 height 31
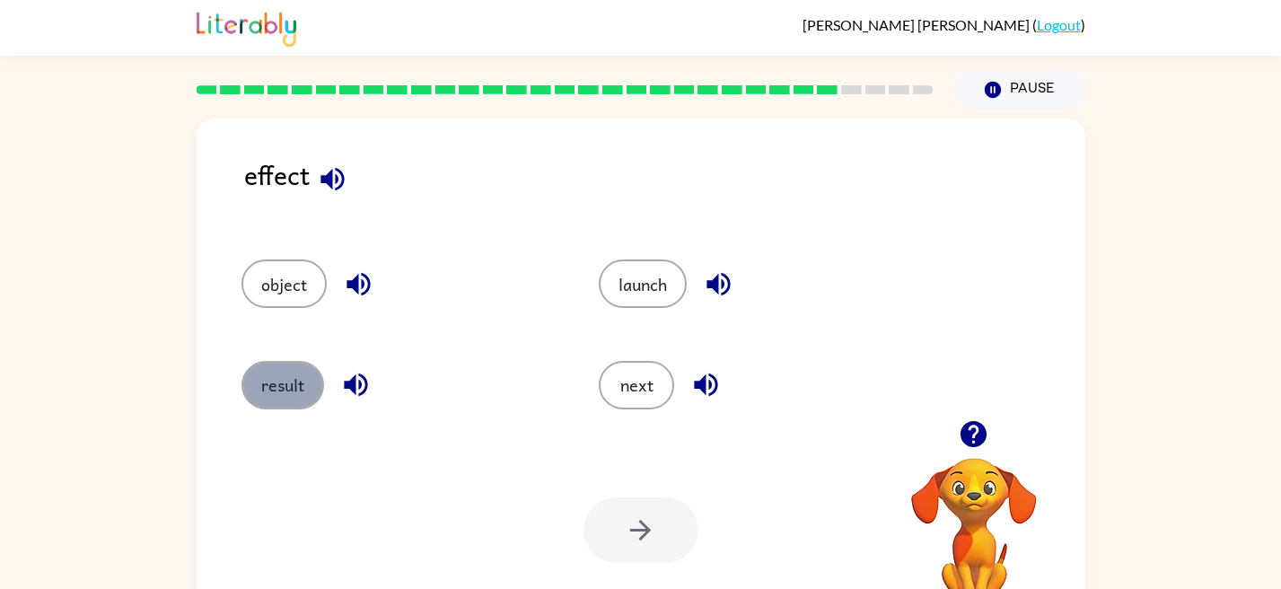
click at [295, 385] on button "result" at bounding box center [282, 385] width 83 height 48
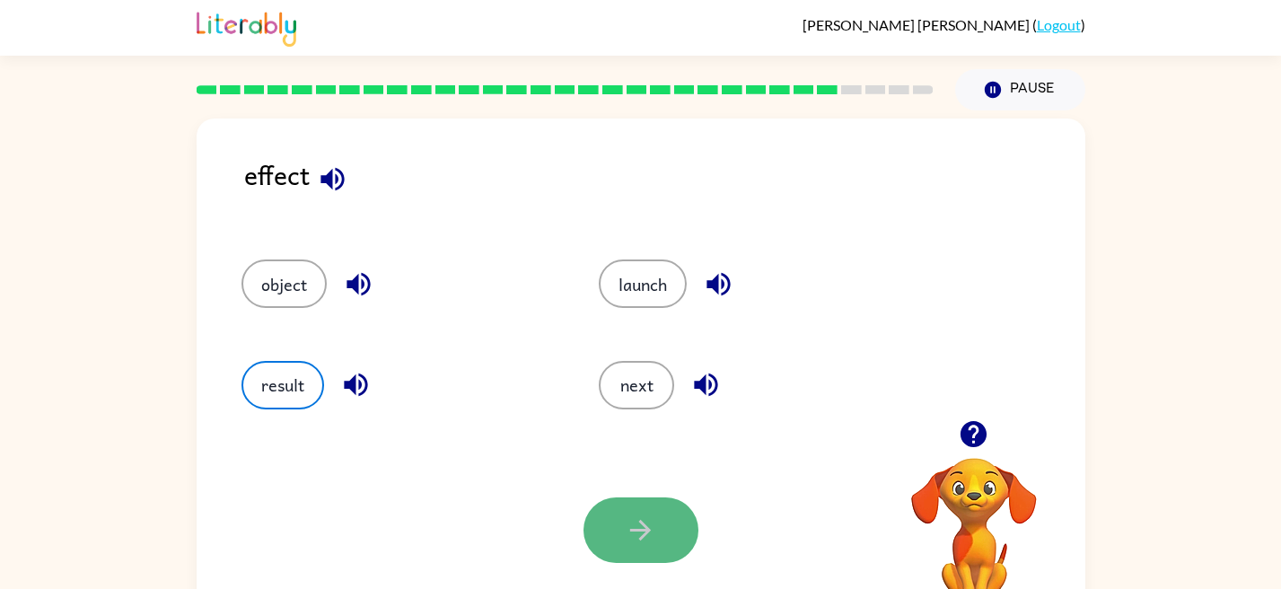
click at [603, 542] on button "button" at bounding box center [641, 530] width 115 height 66
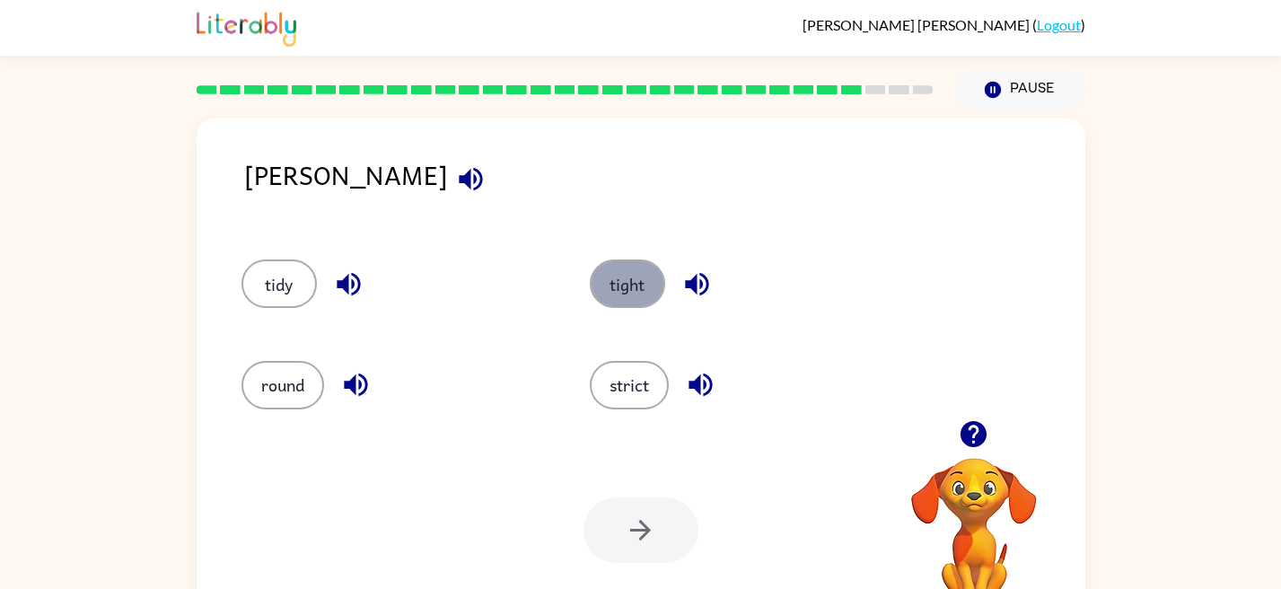
click at [626, 265] on button "tight" at bounding box center [627, 283] width 75 height 48
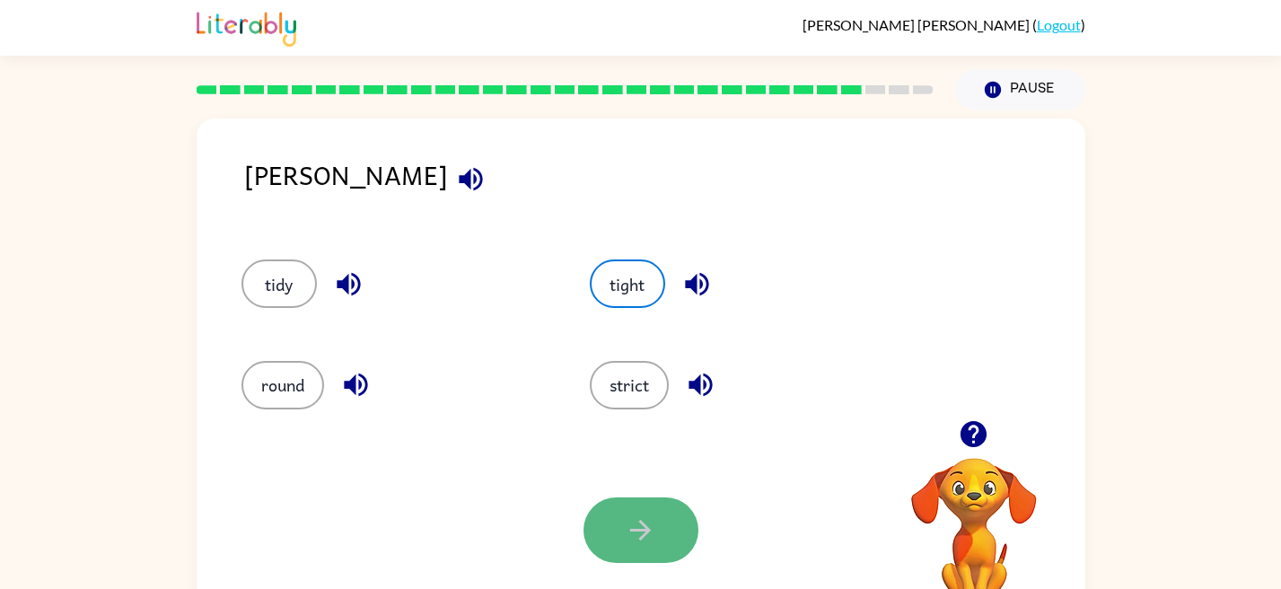
click at [644, 534] on icon "button" at bounding box center [640, 530] width 21 height 21
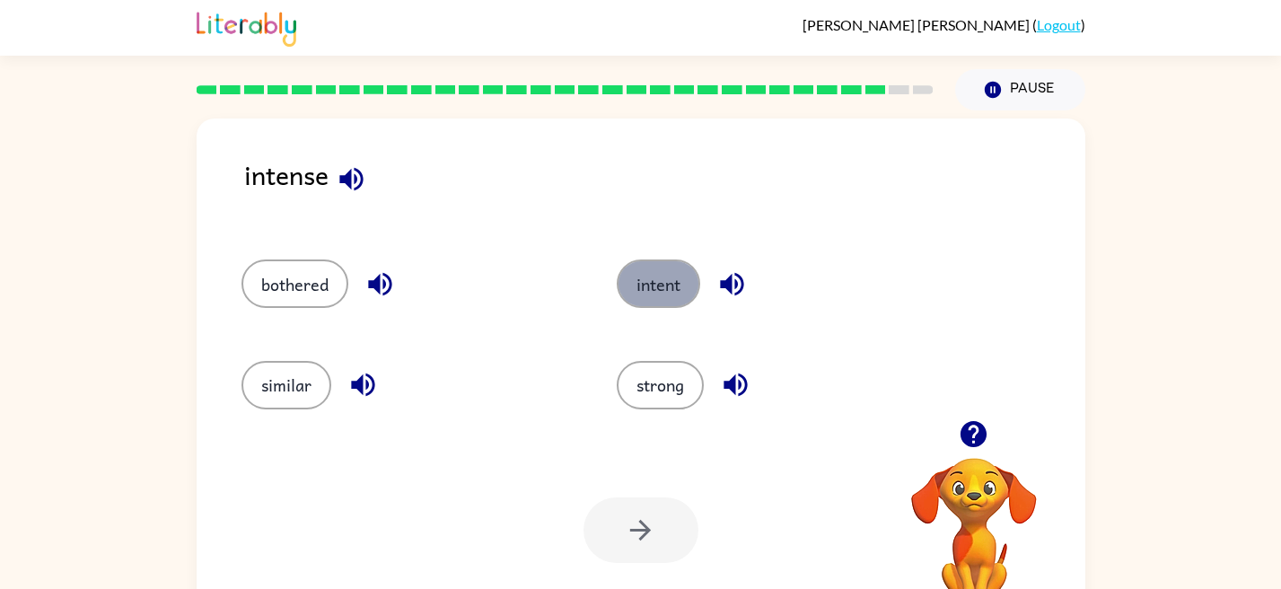
click at [656, 290] on button "intent" at bounding box center [658, 283] width 83 height 48
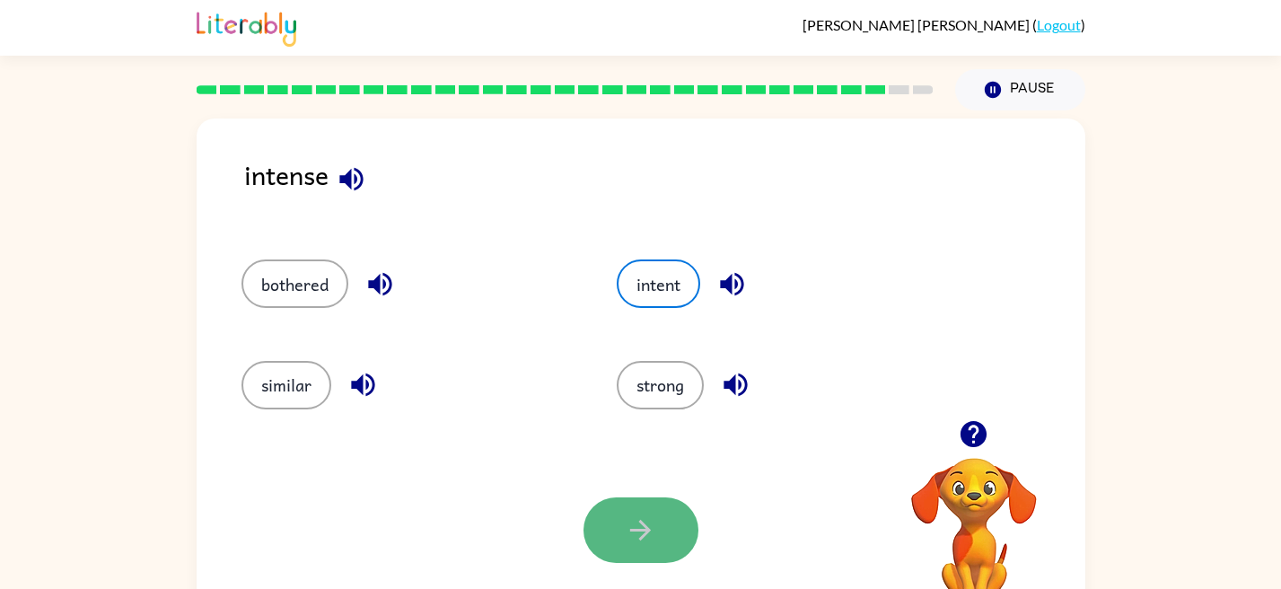
click at [630, 522] on icon "button" at bounding box center [640, 529] width 31 height 31
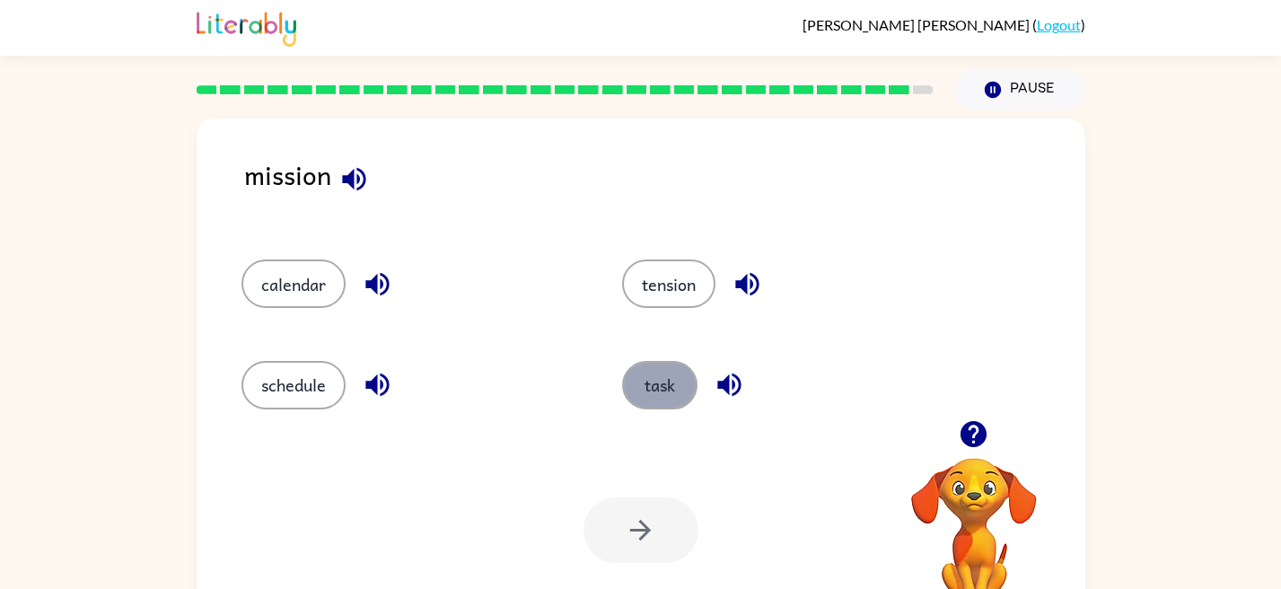
click at [671, 403] on button "task" at bounding box center [659, 385] width 75 height 48
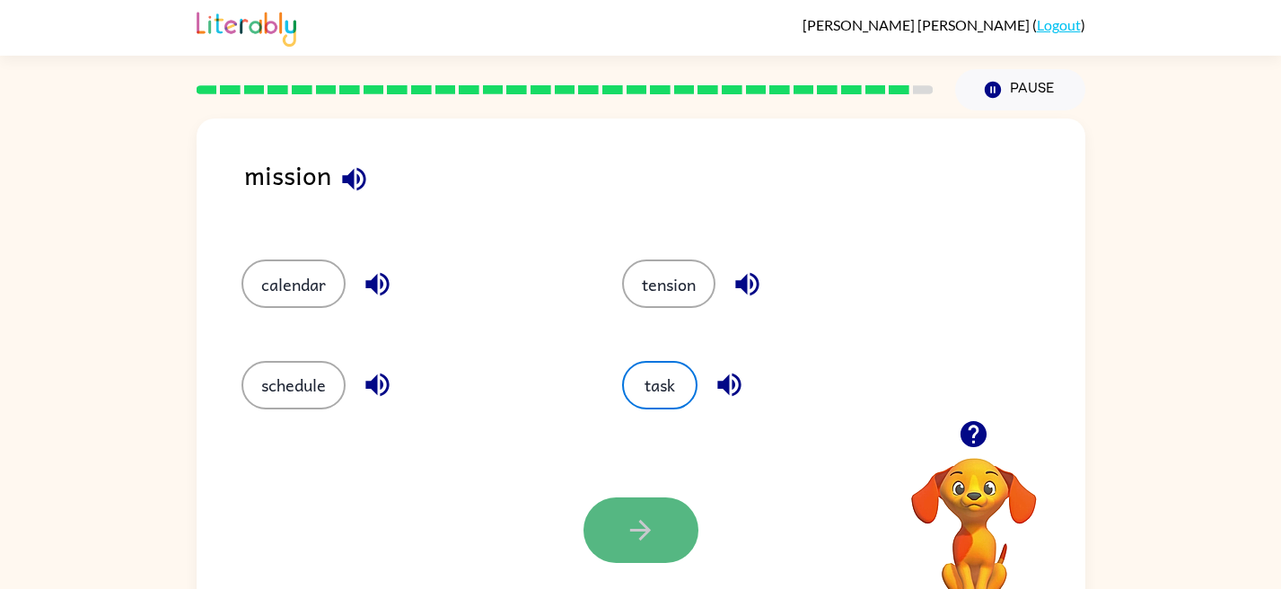
click at [622, 535] on button "button" at bounding box center [641, 530] width 115 height 66
